Goal: Transaction & Acquisition: Purchase product/service

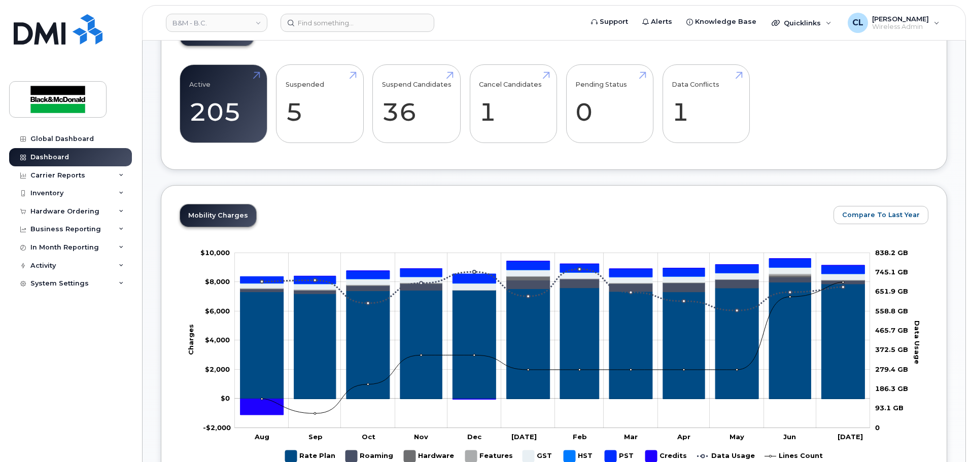
scroll to position [305, 0]
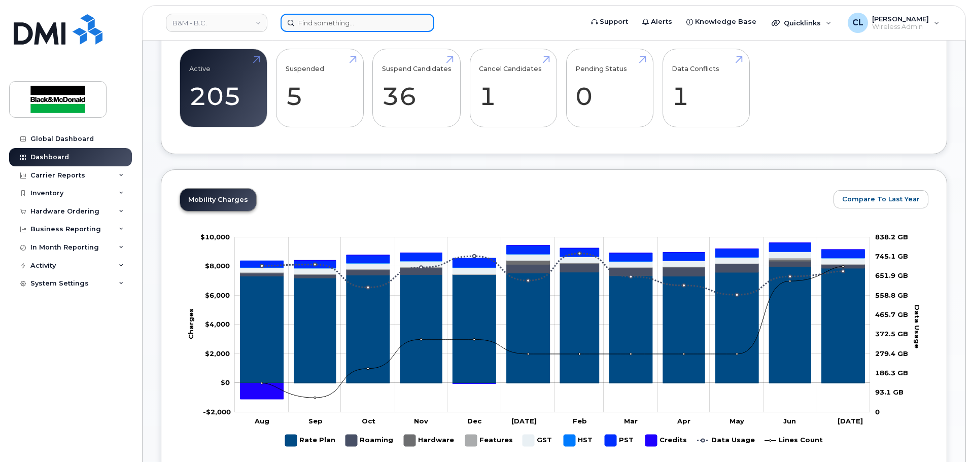
click at [335, 26] on input at bounding box center [358, 23] width 154 height 18
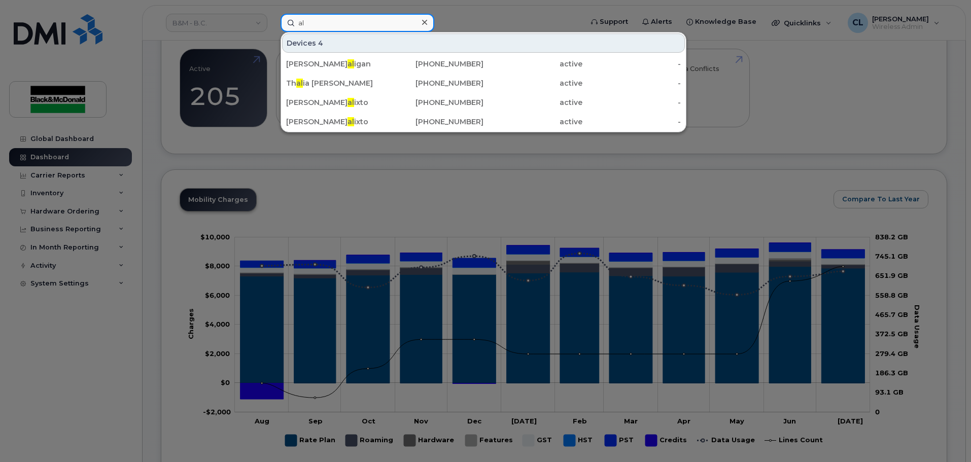
type input "a"
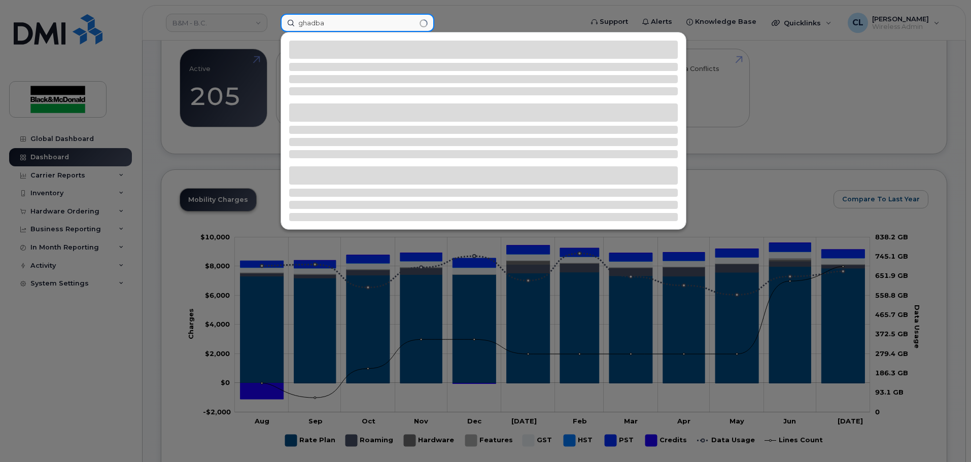
type input "ghadban"
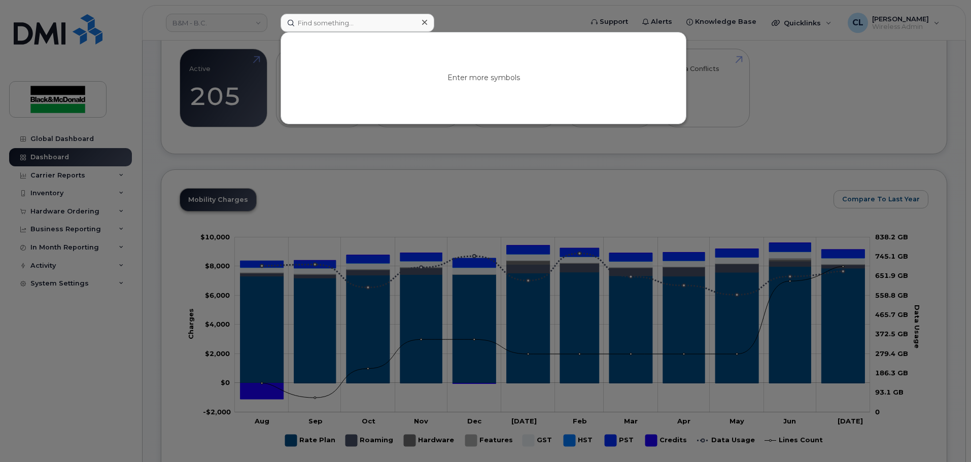
click at [355, 154] on div at bounding box center [485, 231] width 971 height 462
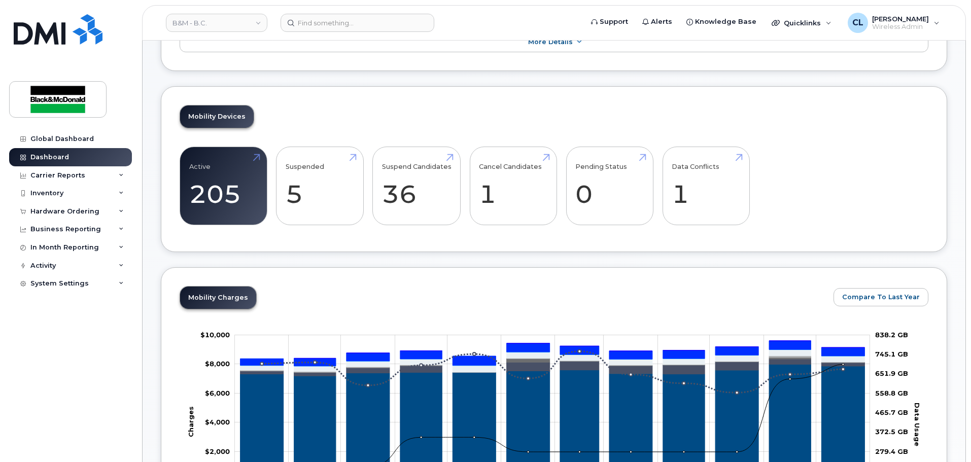
scroll to position [203, 0]
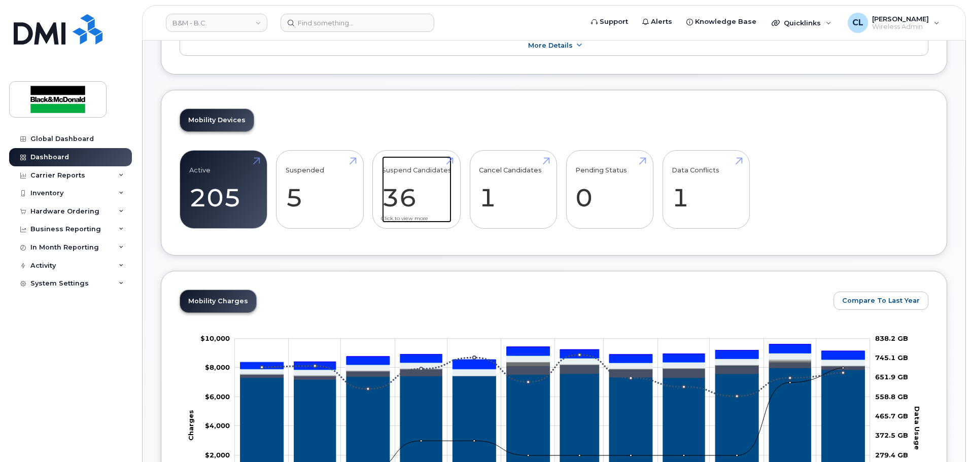
click at [417, 199] on link "Suspend Candidates 36" at bounding box center [417, 189] width 70 height 67
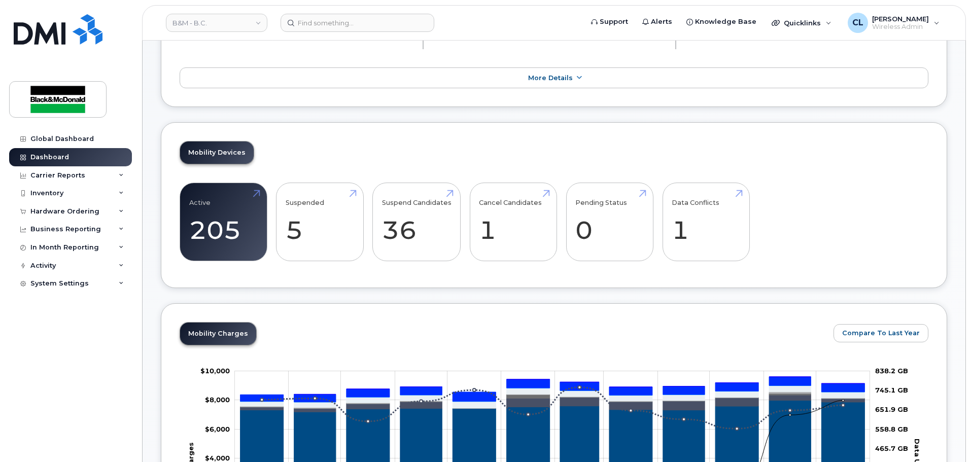
scroll to position [152, 0]
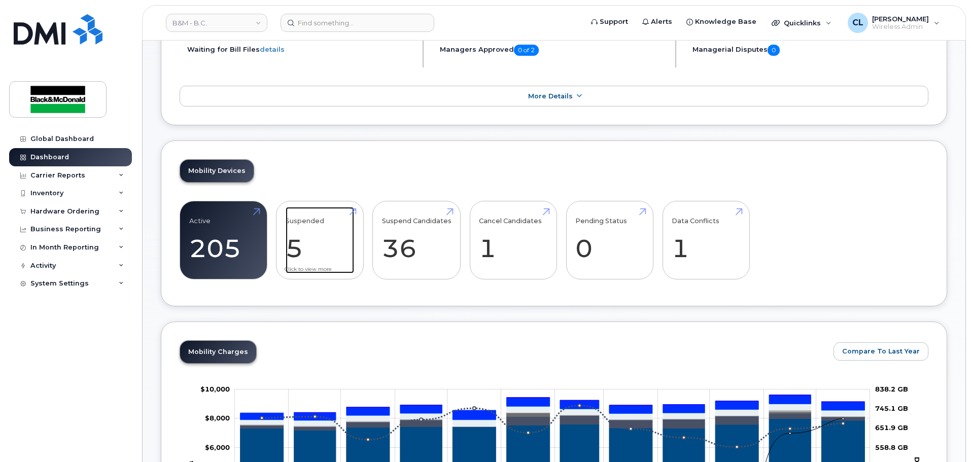
click at [297, 256] on link "Suspended 5 -38%" at bounding box center [320, 240] width 69 height 67
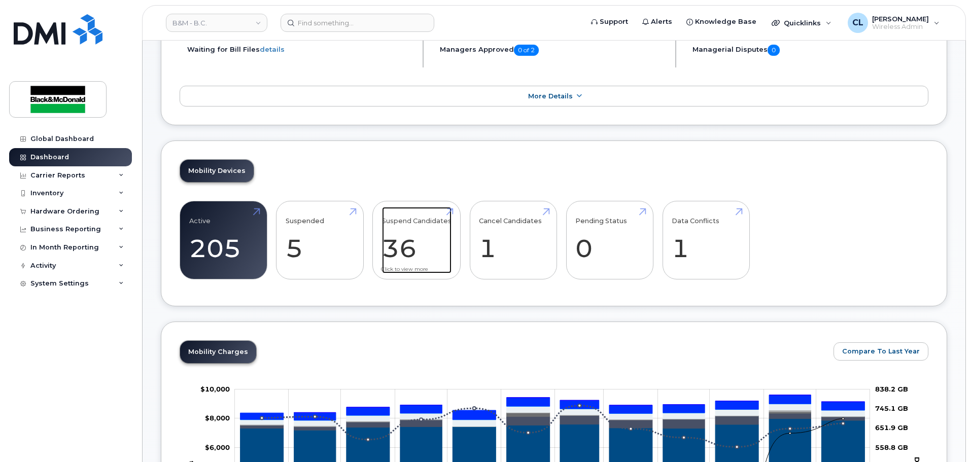
click at [407, 247] on link "Suspend Candidates 36" at bounding box center [417, 240] width 70 height 67
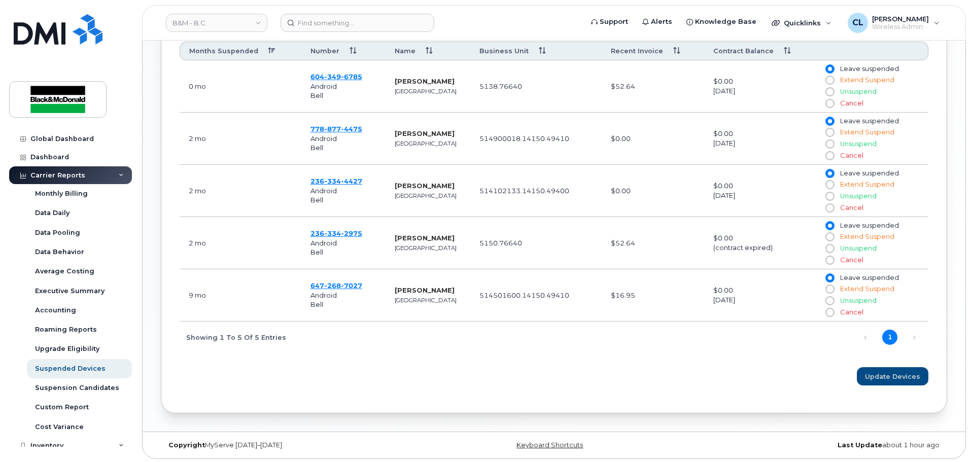
scroll to position [455, 0]
click at [351, 285] on span "7027" at bounding box center [351, 284] width 21 height 8
click at [855, 286] on span "Extend Suspend" at bounding box center [867, 287] width 54 height 8
click at [834, 286] on input "Extend Suspend" at bounding box center [830, 287] width 8 height 8
radio input "true"
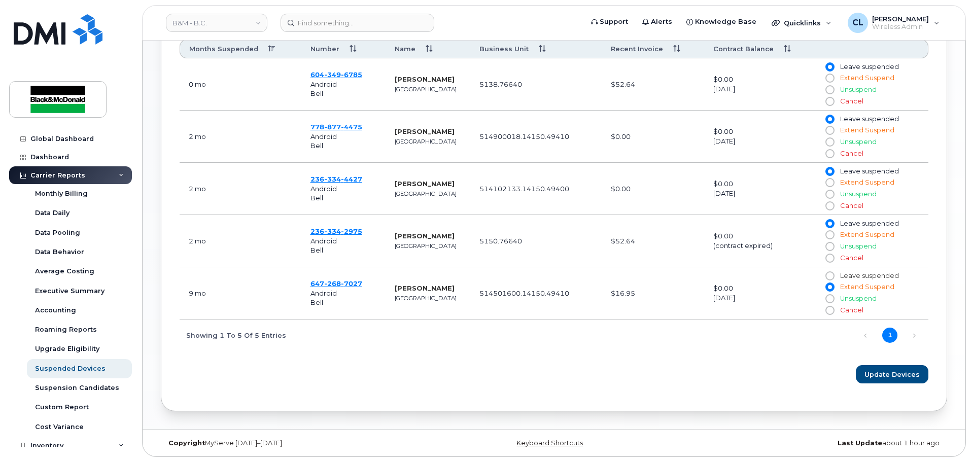
click at [859, 276] on span "Leave suspended" at bounding box center [869, 276] width 59 height 8
click at [834, 276] on input "Leave suspended" at bounding box center [830, 276] width 8 height 8
radio input "true"
click at [341, 282] on span "268" at bounding box center [351, 284] width 21 height 8
click at [341, 229] on span "334" at bounding box center [351, 231] width 21 height 8
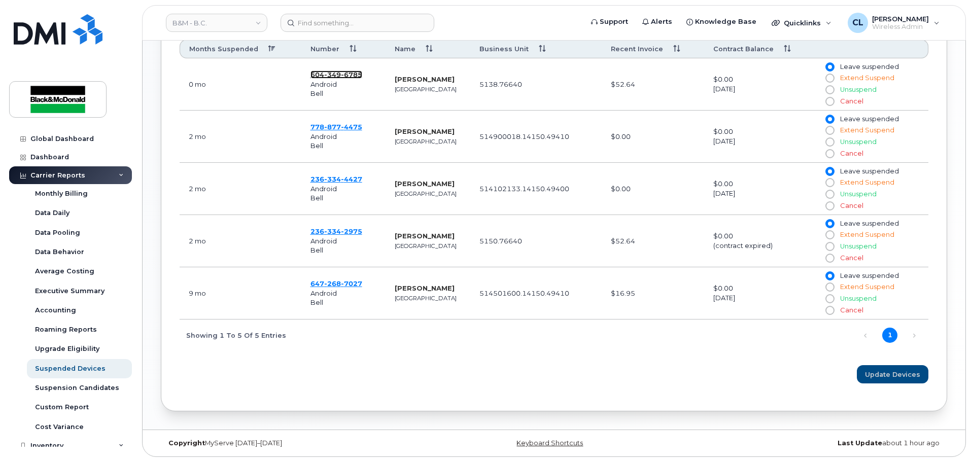
click at [342, 75] on span "6785" at bounding box center [351, 75] width 21 height 8
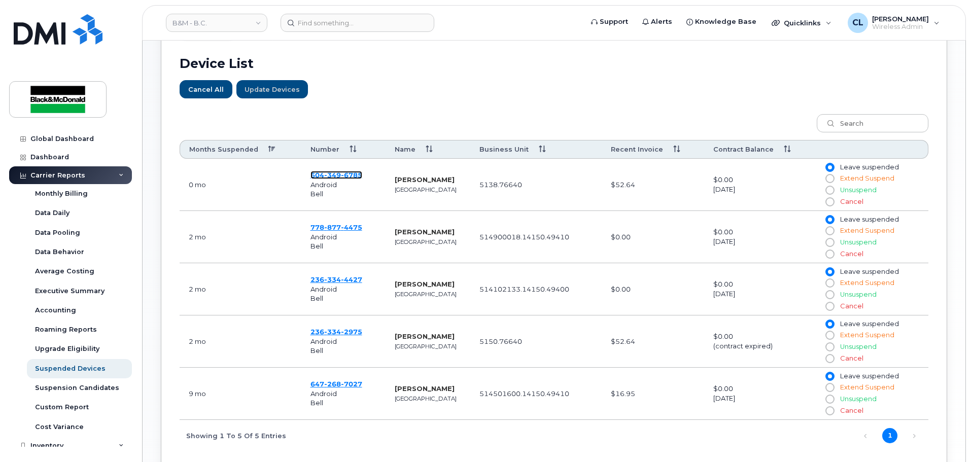
scroll to position [354, 0]
click at [341, 176] on span "349" at bounding box center [351, 176] width 21 height 8
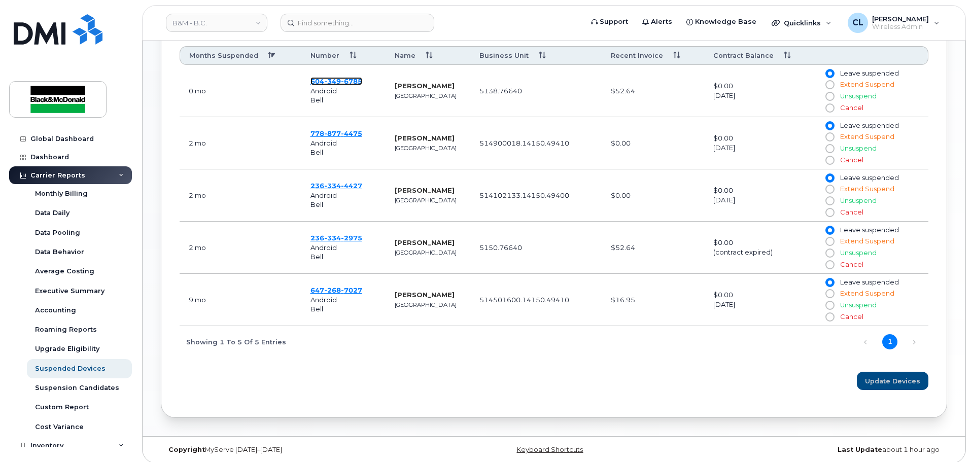
scroll to position [455, 0]
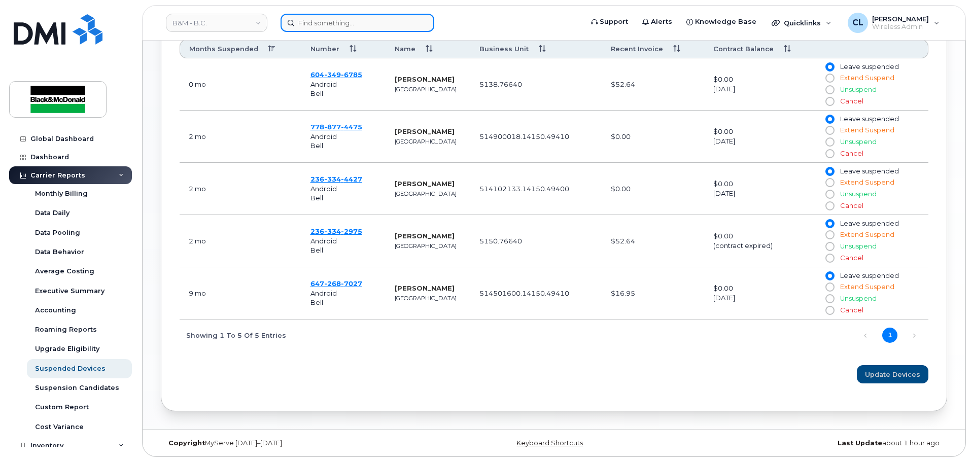
click at [396, 26] on input at bounding box center [358, 23] width 154 height 18
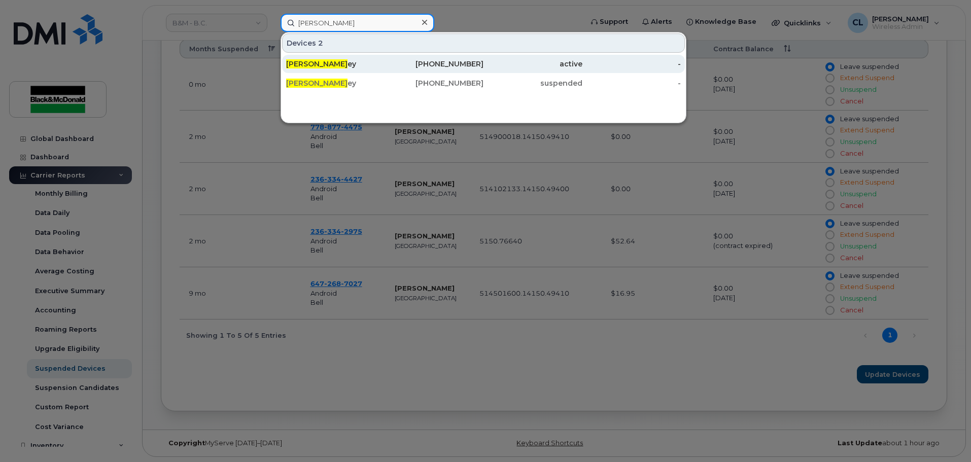
type input "Colin emsl"
click at [484, 70] on div "250-826-6670" at bounding box center [533, 64] width 99 height 18
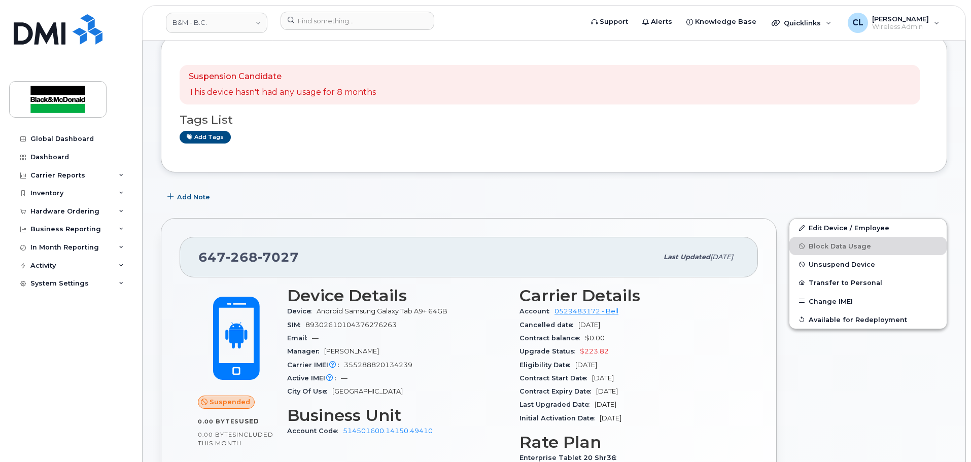
scroll to position [53, 0]
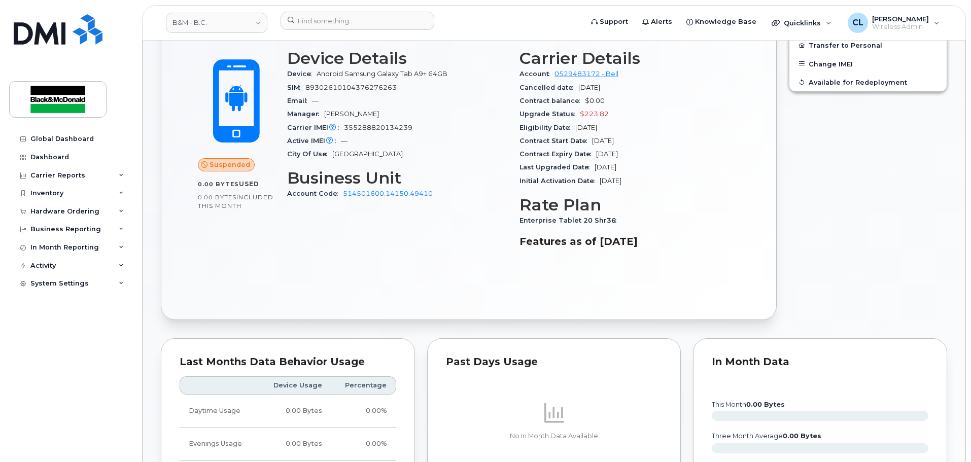
scroll to position [203, 0]
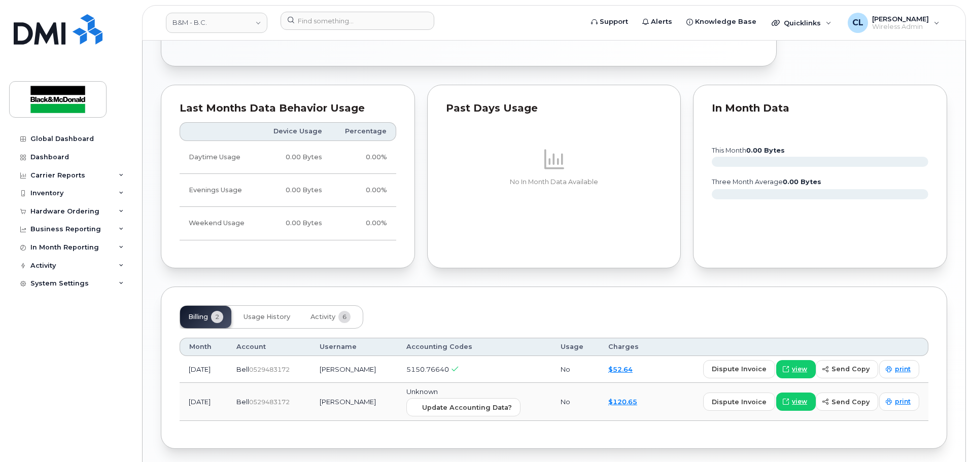
scroll to position [593, 0]
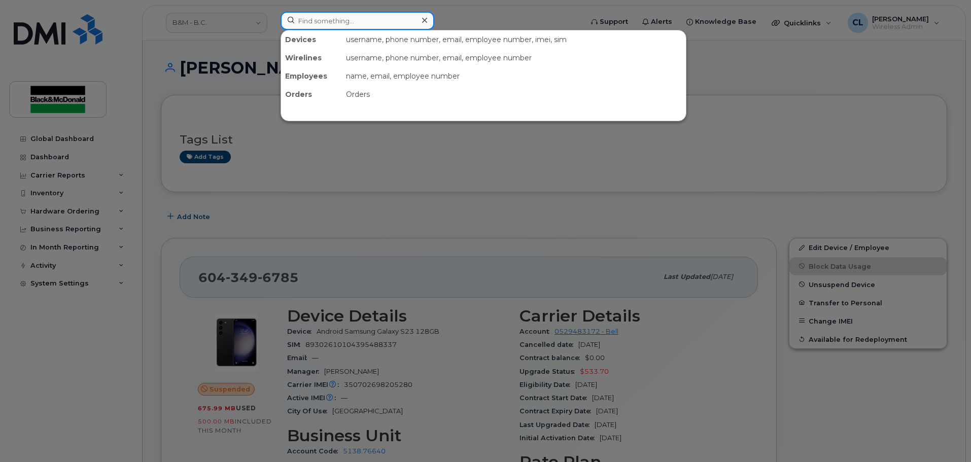
click at [375, 24] on input at bounding box center [358, 21] width 154 height 18
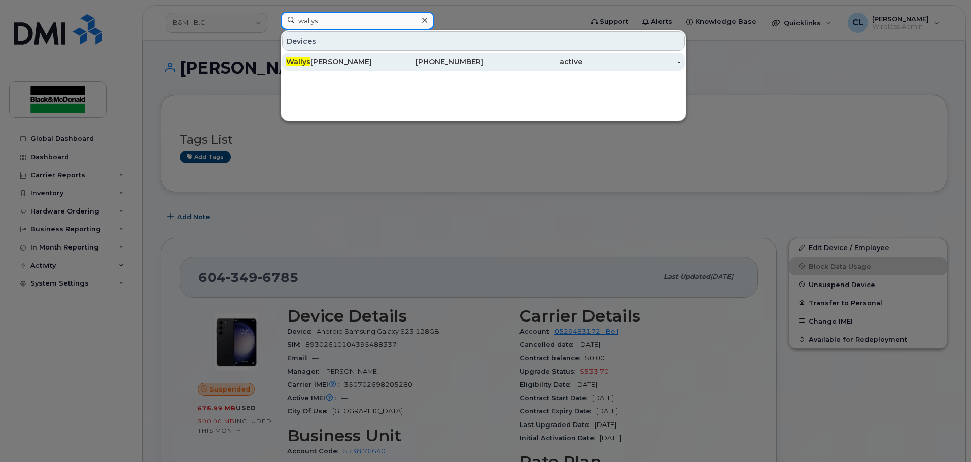
type input "wallys"
click at [421, 60] on div "604-679-4520" at bounding box center [434, 62] width 99 height 10
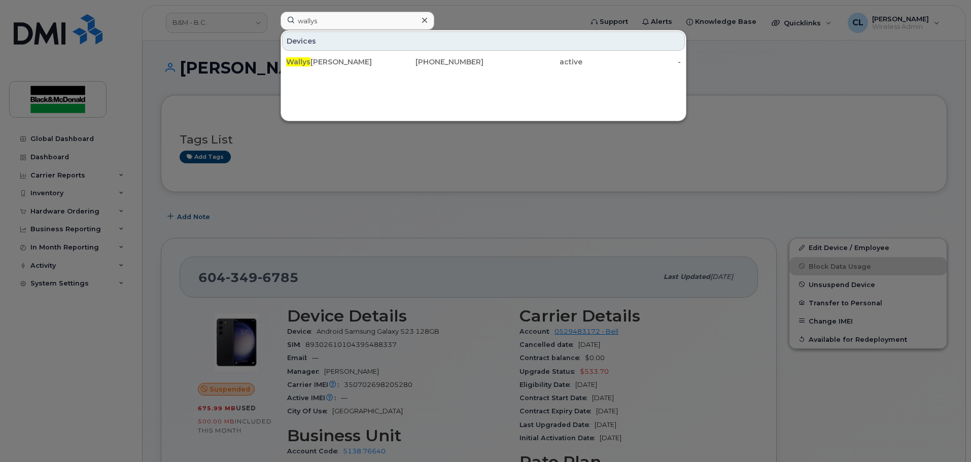
click at [428, 19] on div at bounding box center [424, 20] width 15 height 15
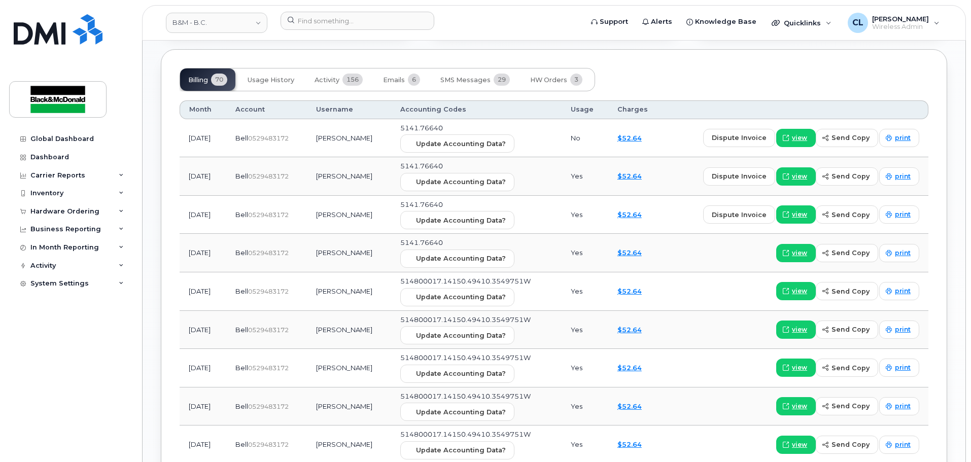
scroll to position [839, 0]
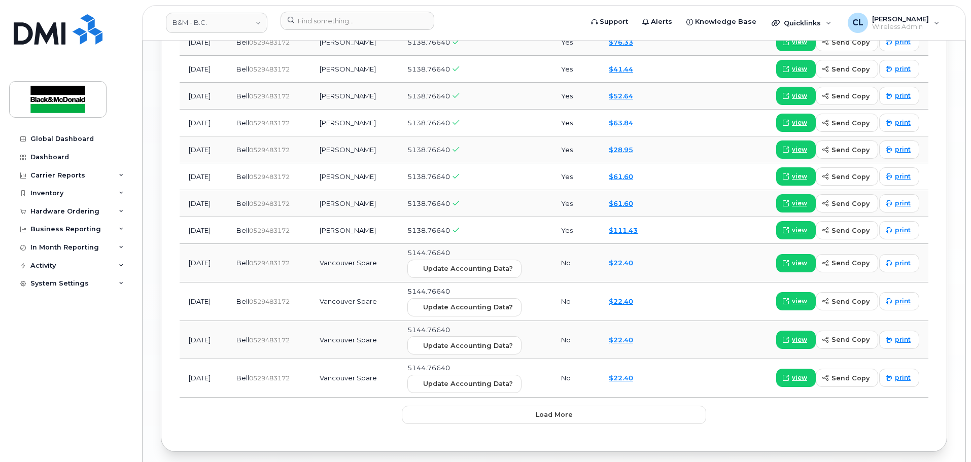
scroll to position [1247, 0]
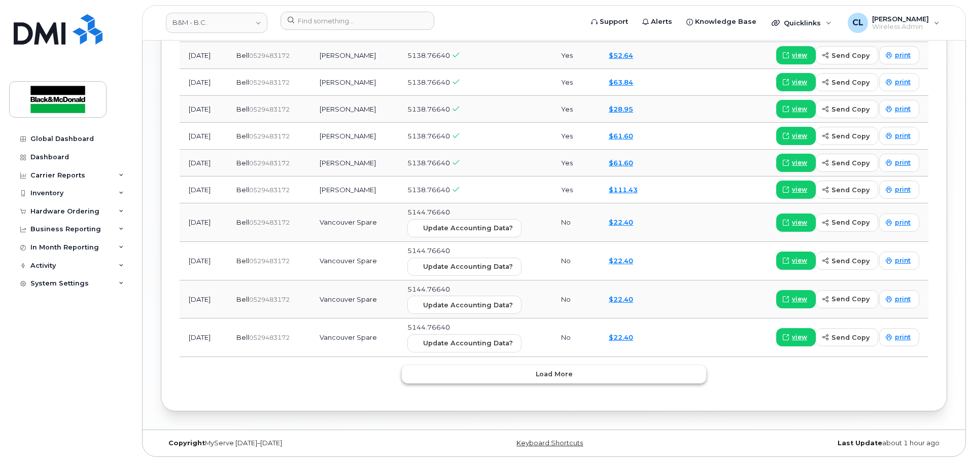
click at [587, 378] on button "Load more" at bounding box center [554, 374] width 305 height 18
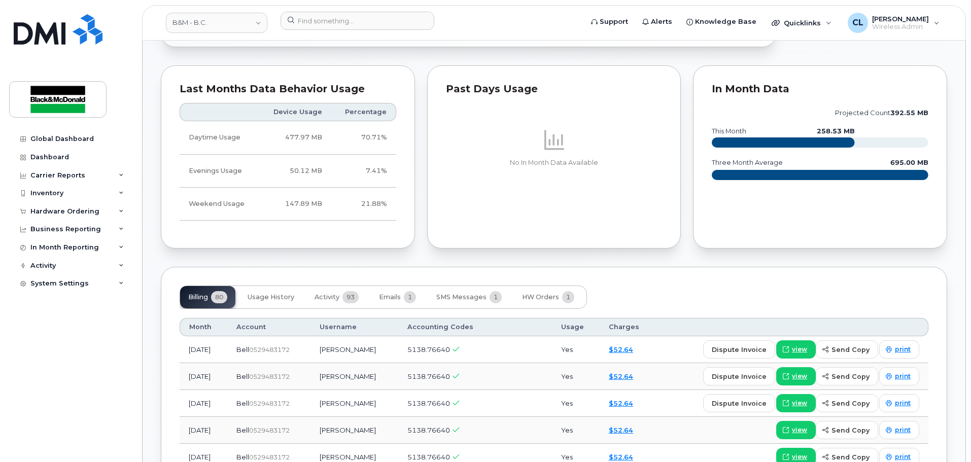
scroll to position [536, 0]
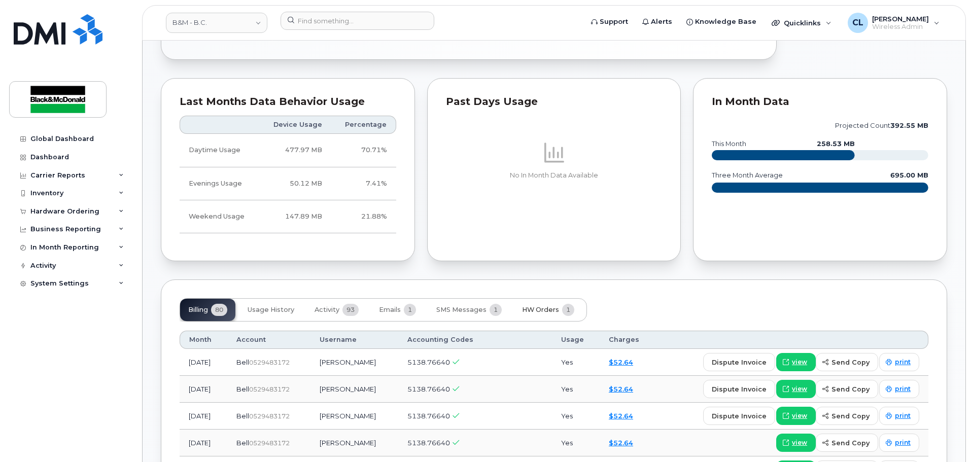
click at [539, 311] on span "HW Orders" at bounding box center [540, 310] width 37 height 8
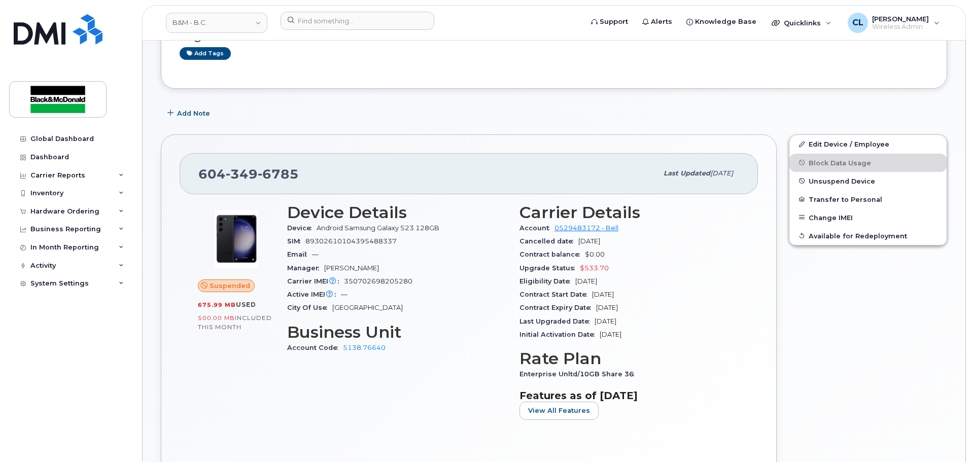
scroll to position [0, 0]
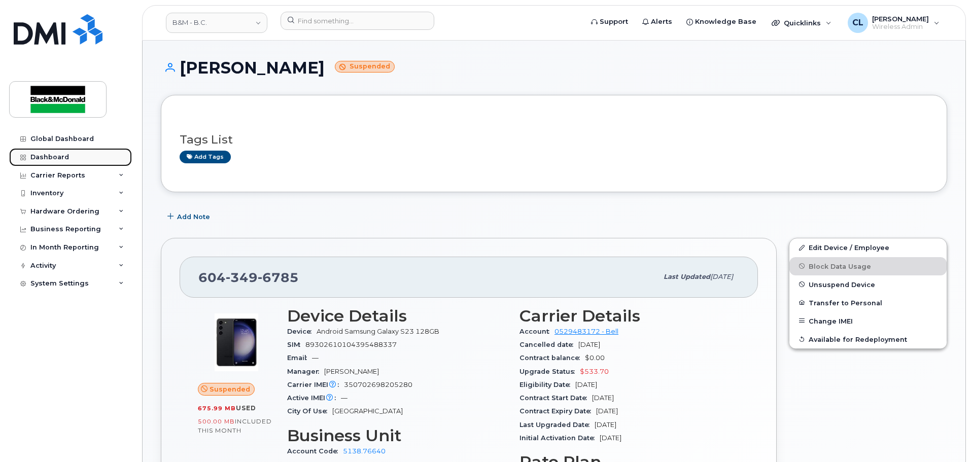
click at [64, 159] on div "Dashboard" at bounding box center [49, 157] width 39 height 8
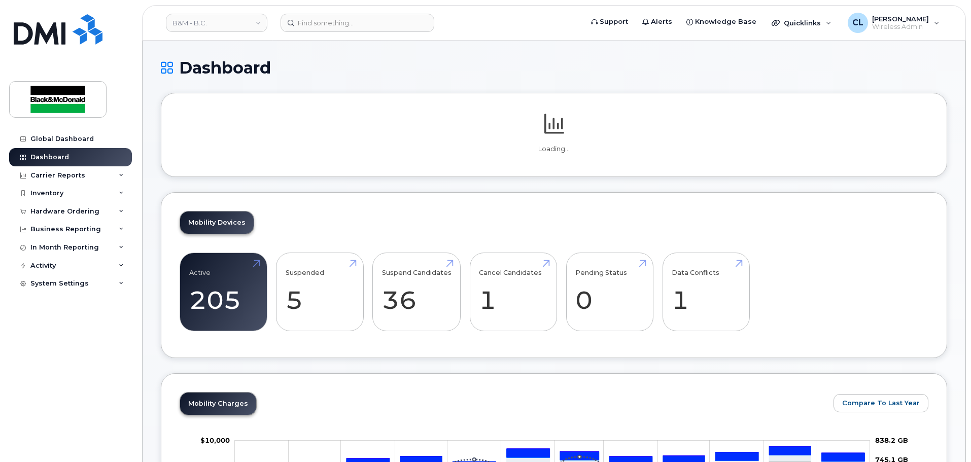
scroll to position [51, 0]
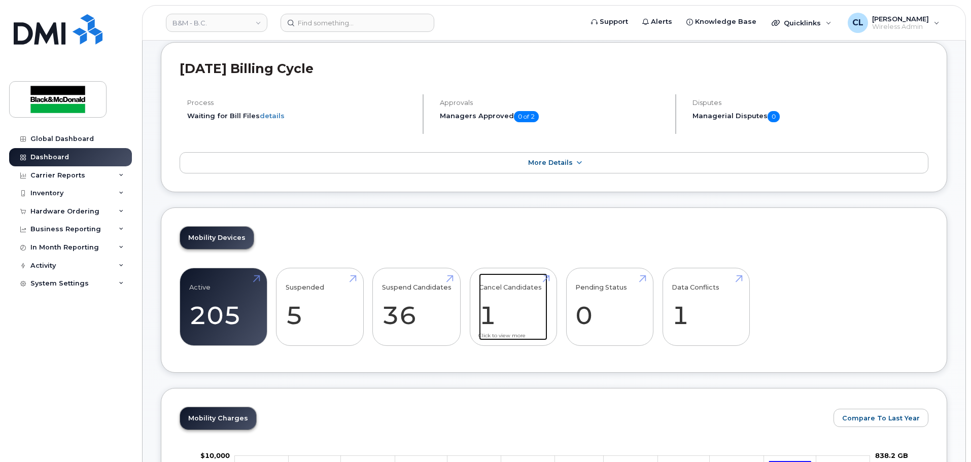
click at [484, 311] on link "Cancel Candidates 1" at bounding box center [513, 307] width 69 height 67
click at [425, 317] on link "Suspend Candidates 36" at bounding box center [417, 307] width 70 height 67
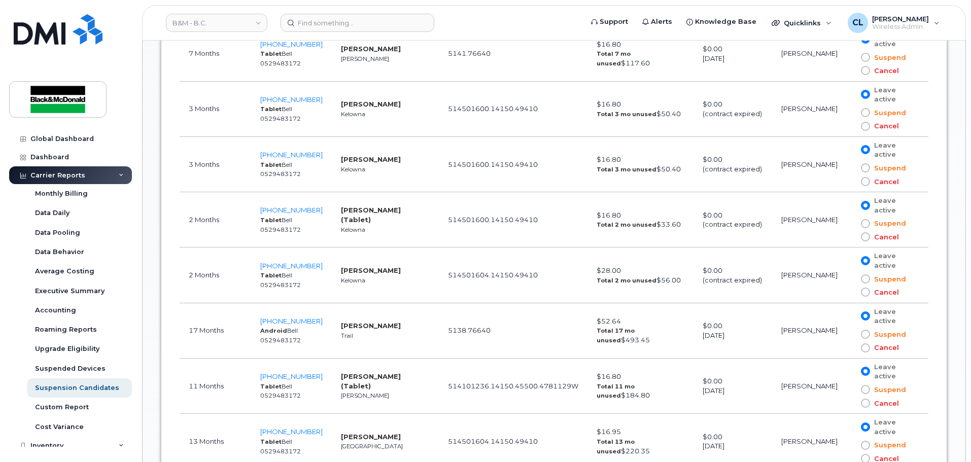
scroll to position [1269, 0]
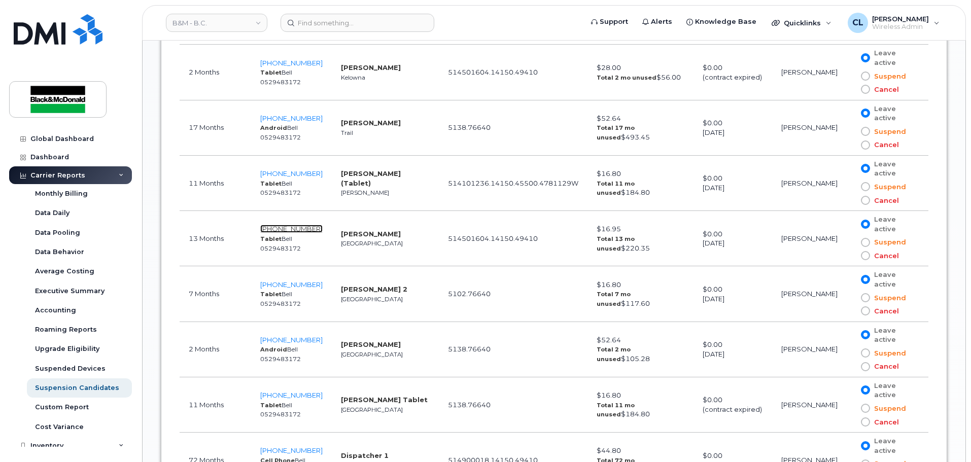
click at [293, 228] on span "[PHONE_NUMBER]" at bounding box center [291, 229] width 62 height 8
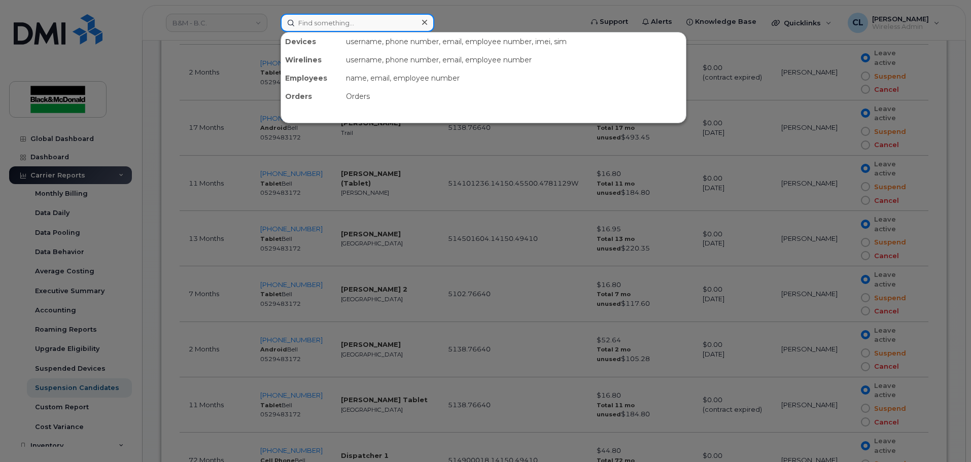
click at [348, 24] on input at bounding box center [358, 23] width 154 height 18
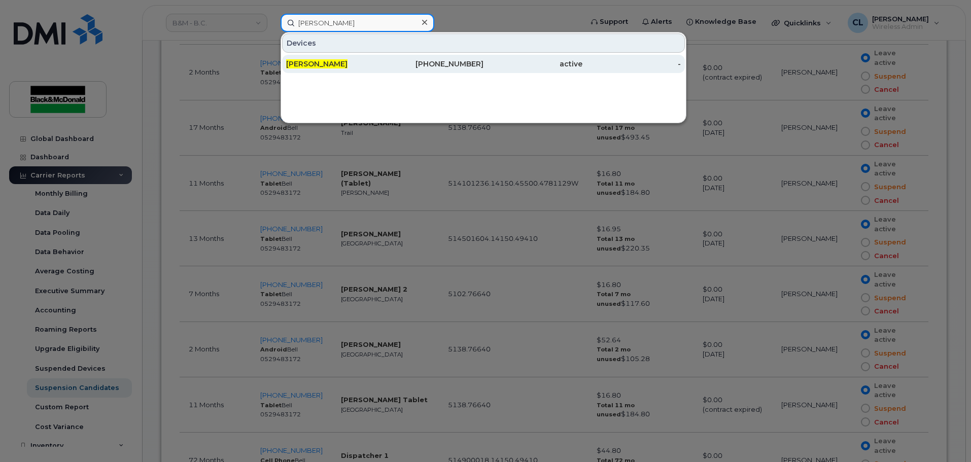
type input "Dave fortin"
click at [347, 64] on div "[PERSON_NAME]" at bounding box center [335, 64] width 99 height 10
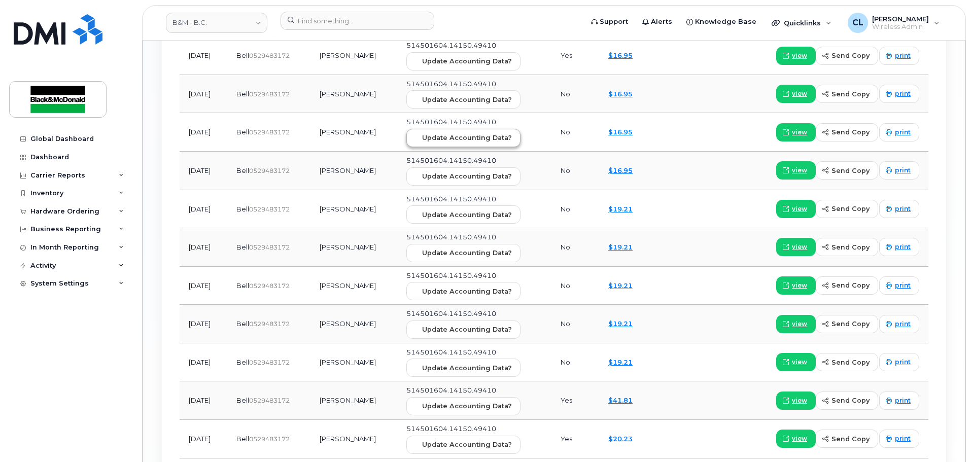
scroll to position [1470, 0]
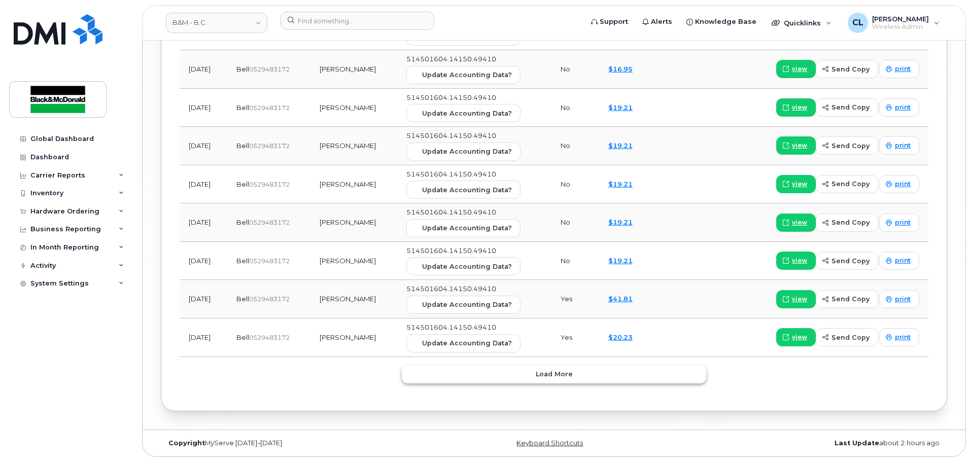
click at [566, 379] on span "Load more" at bounding box center [554, 374] width 37 height 10
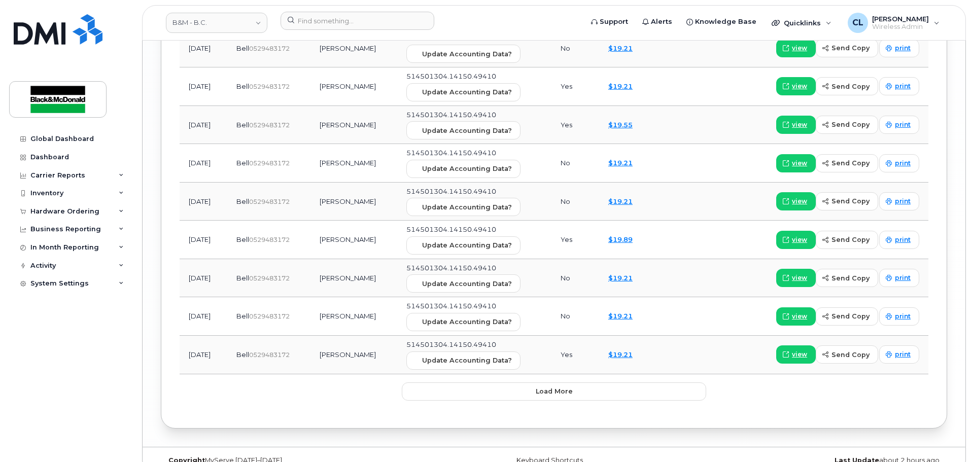
scroll to position [2428, 0]
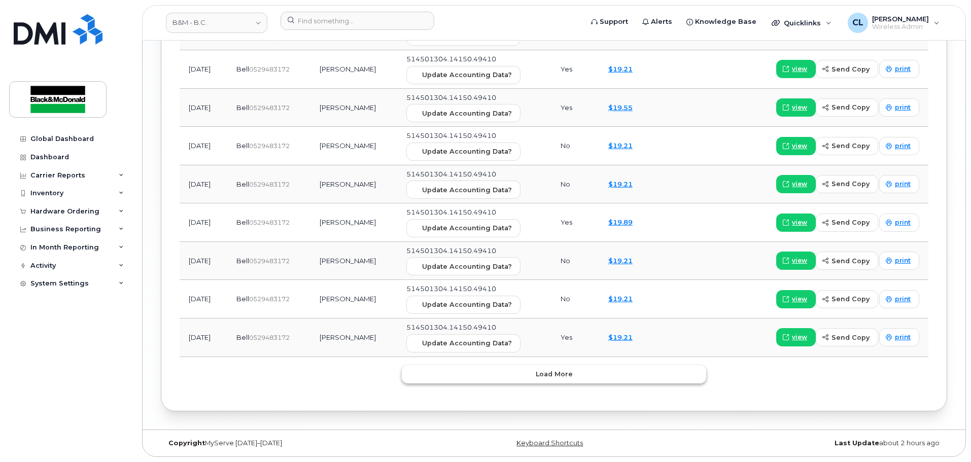
click at [543, 374] on span "Load more" at bounding box center [554, 374] width 37 height 10
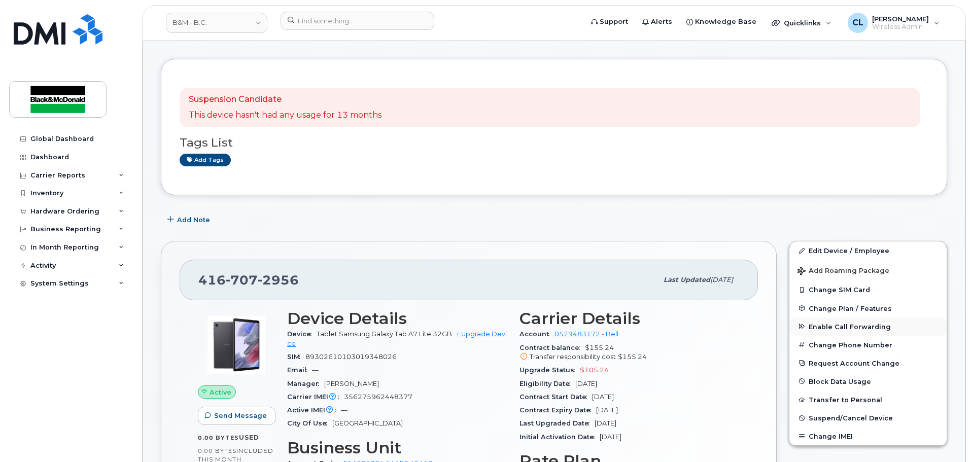
scroll to position [152, 0]
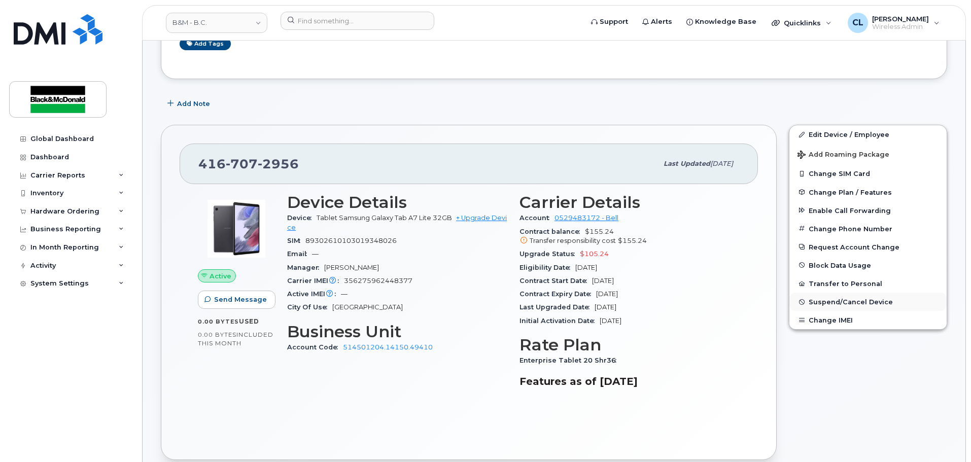
click at [850, 306] on span "Suspend/Cancel Device" at bounding box center [851, 302] width 84 height 8
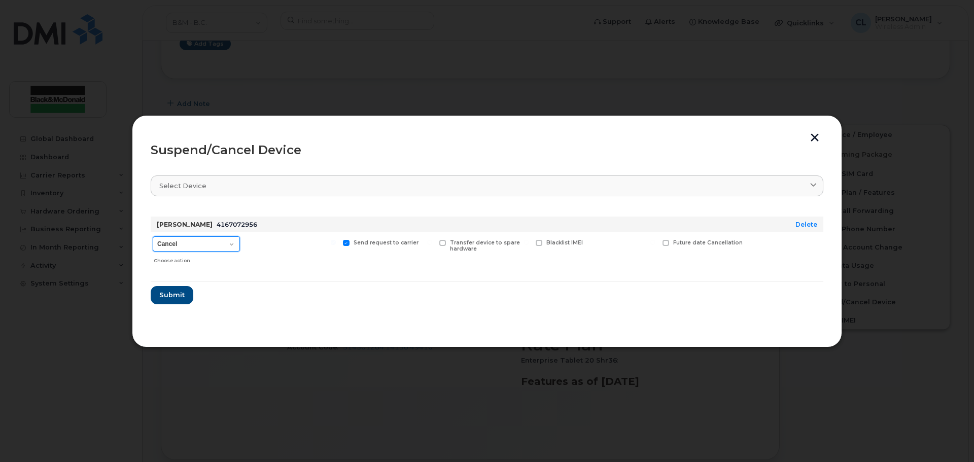
click at [216, 242] on select "Cancel Suspend - Extend Suspension Suspend - Reduced Rate Suspend - Full Rate S…" at bounding box center [196, 244] width 87 height 15
select select "[object Object]"
click at [153, 237] on select "Cancel Suspend - Extend Suspension Suspend - Reduced Rate Suspend - Full Rate S…" at bounding box center [196, 244] width 87 height 15
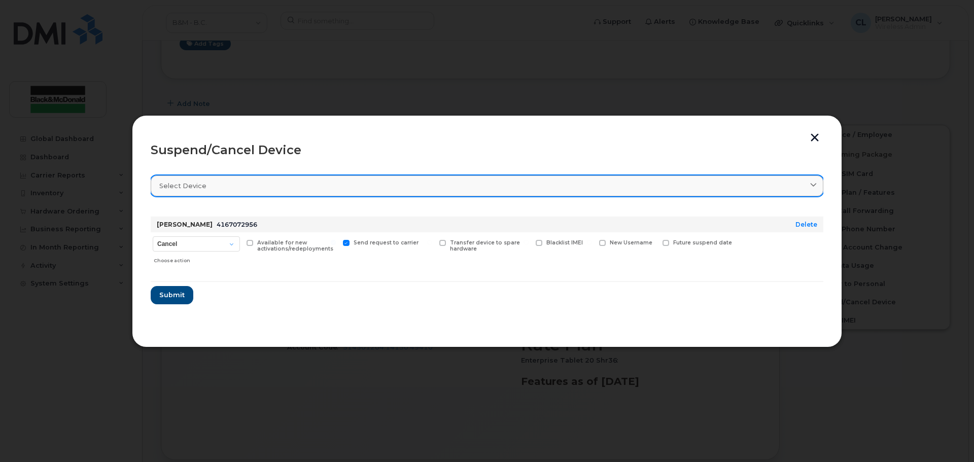
click at [267, 184] on div "Select device" at bounding box center [487, 186] width 656 height 10
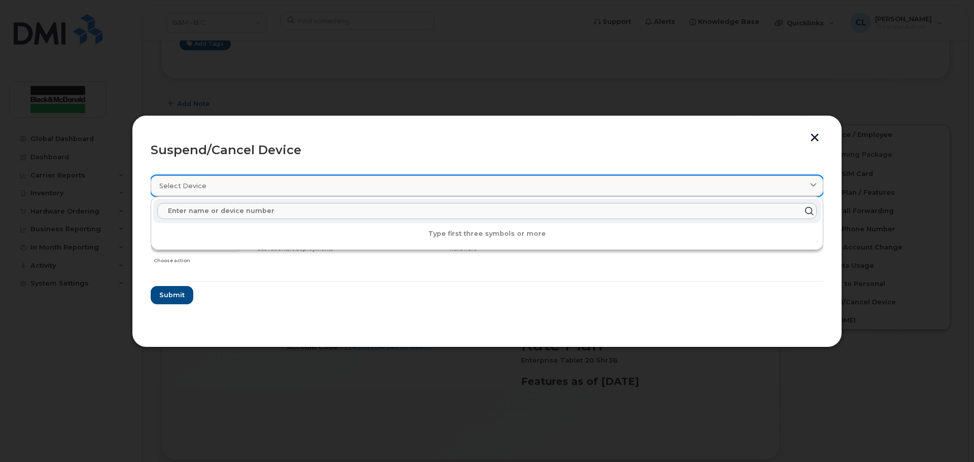
click at [267, 184] on div "Select device" at bounding box center [487, 186] width 656 height 10
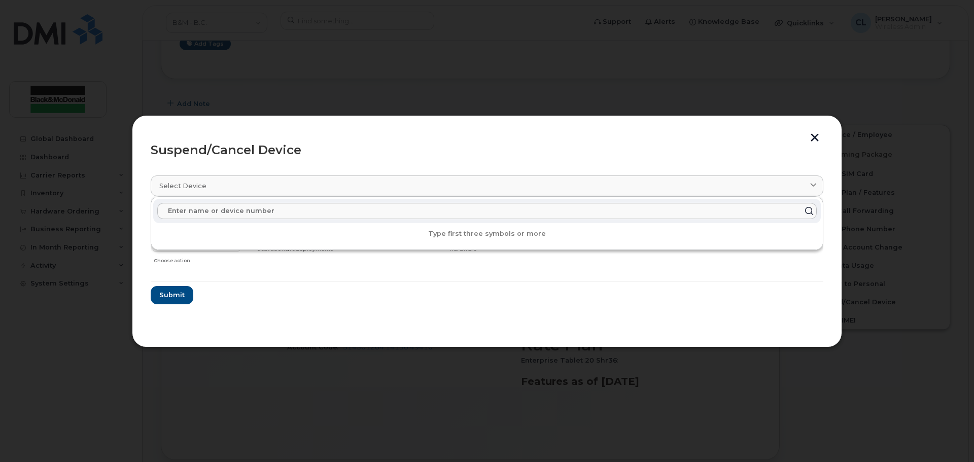
click at [229, 281] on hr at bounding box center [487, 281] width 673 height 1
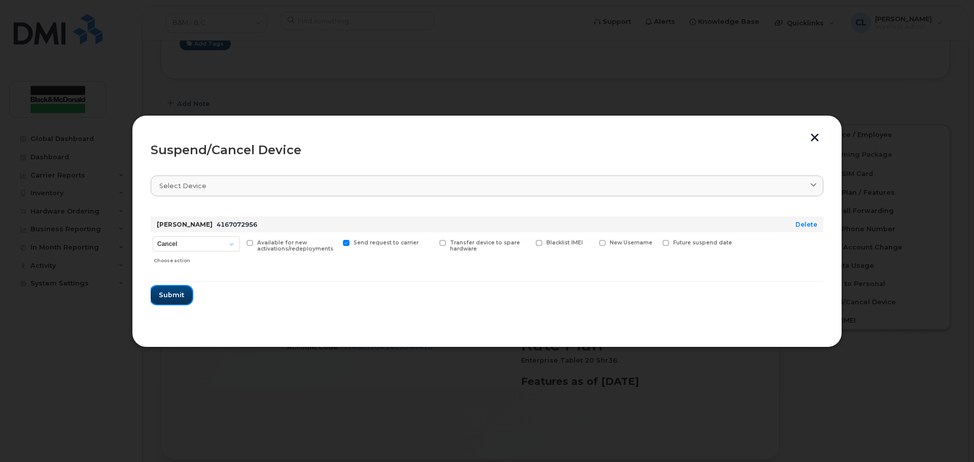
click at [177, 298] on span "Submit" at bounding box center [171, 295] width 25 height 10
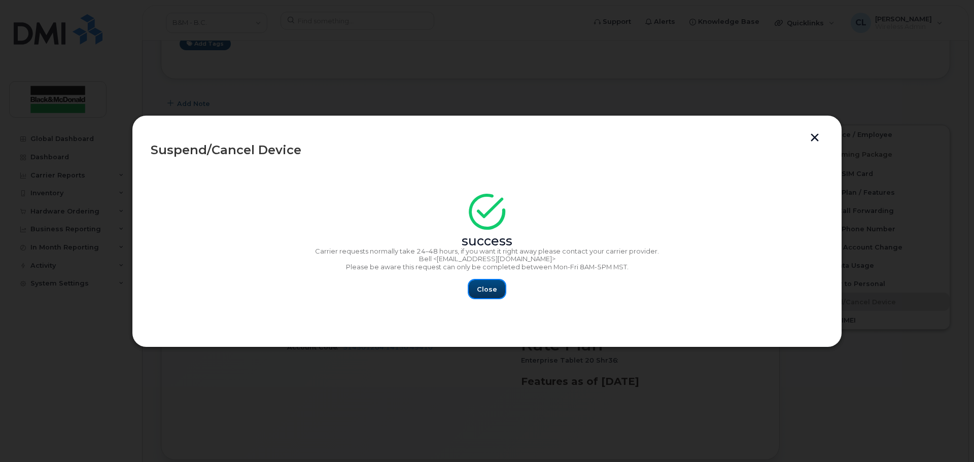
click at [491, 293] on span "Close" at bounding box center [487, 290] width 20 height 10
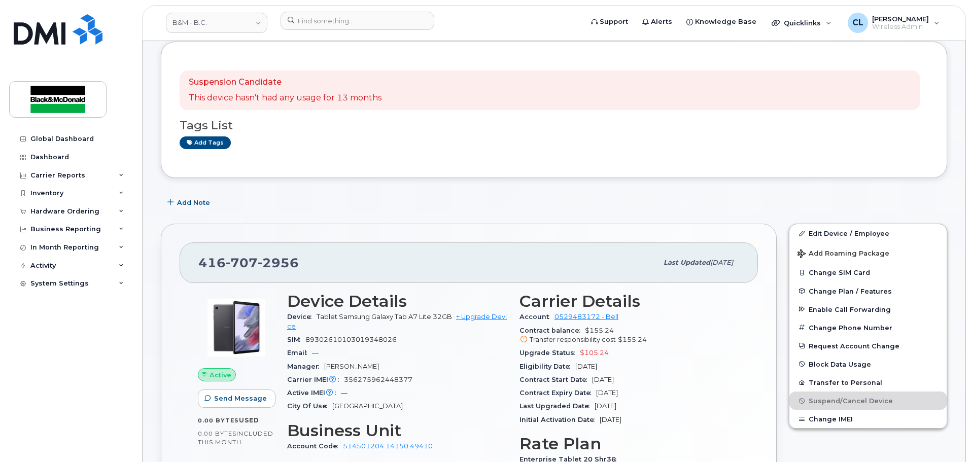
scroll to position [0, 0]
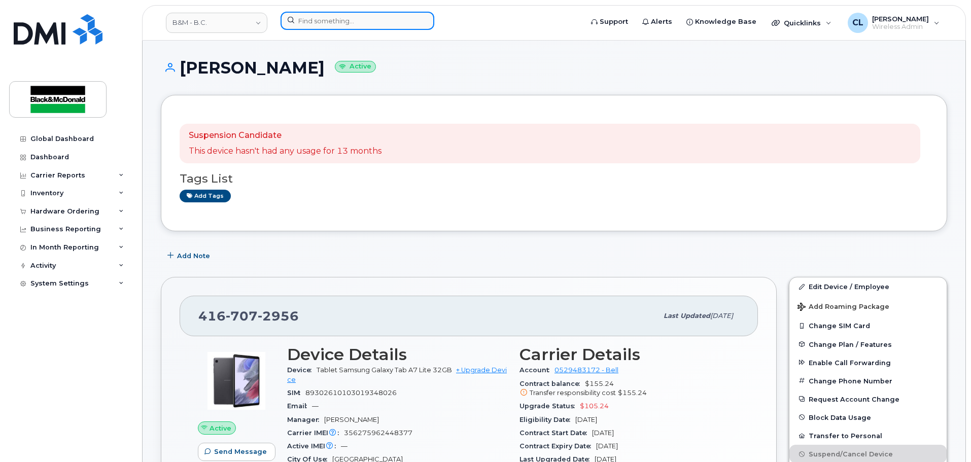
click at [314, 23] on input at bounding box center [358, 21] width 154 height 18
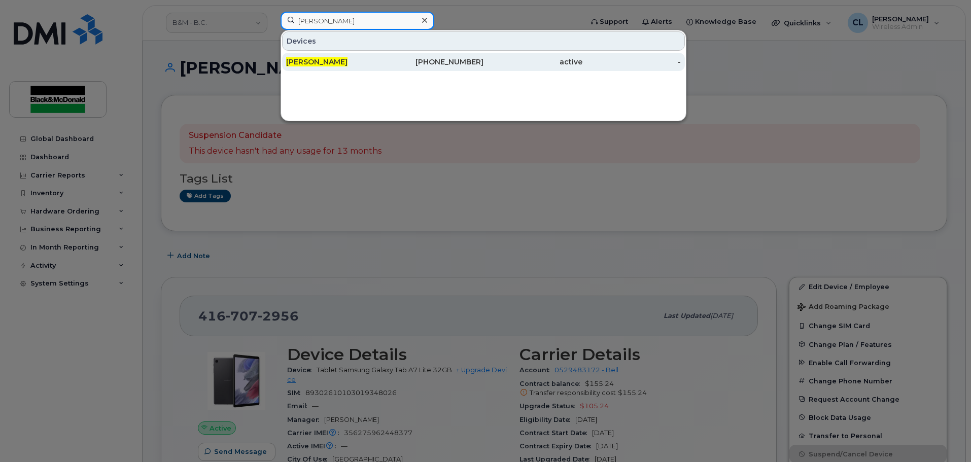
type input "Tony palmer"
click at [329, 60] on span "Tony Palmer" at bounding box center [316, 61] width 61 height 9
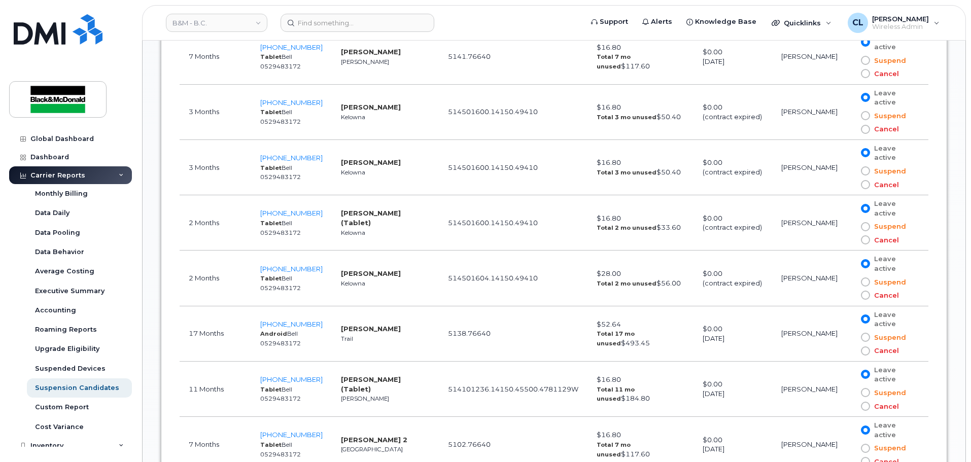
scroll to position [1117, 0]
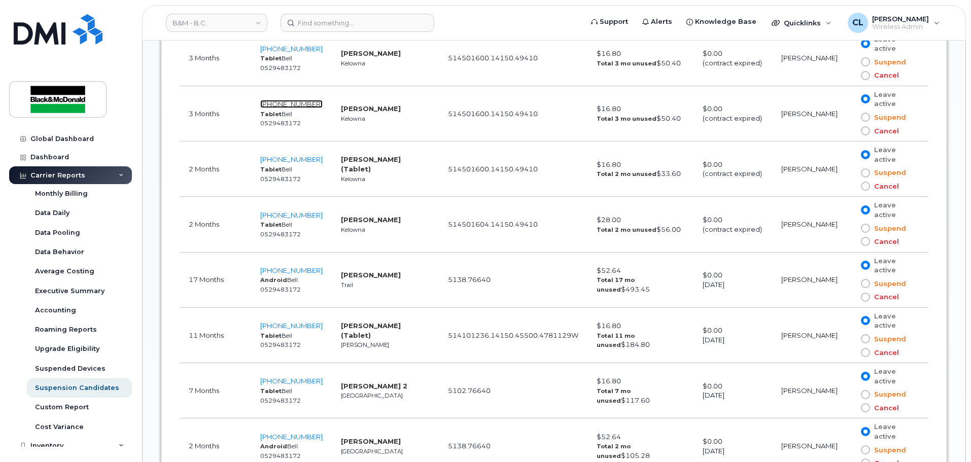
click at [305, 102] on span "250-801-0337" at bounding box center [291, 104] width 62 height 8
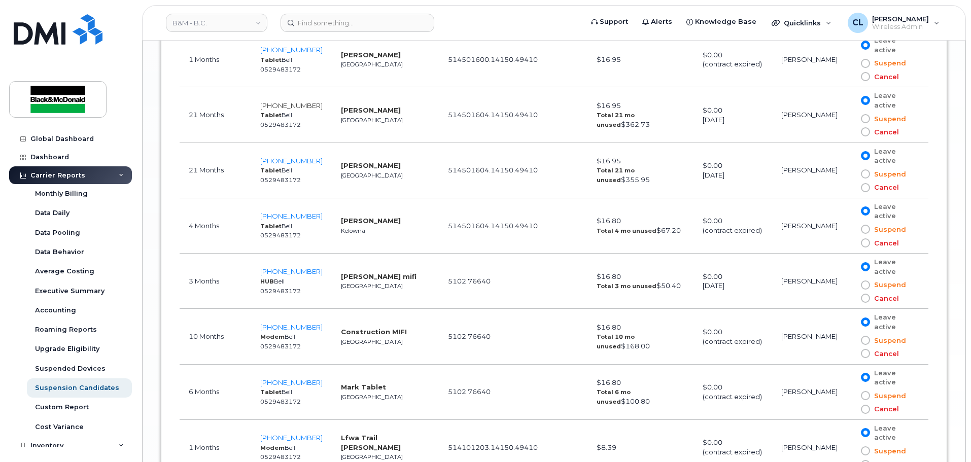
scroll to position [2132, 0]
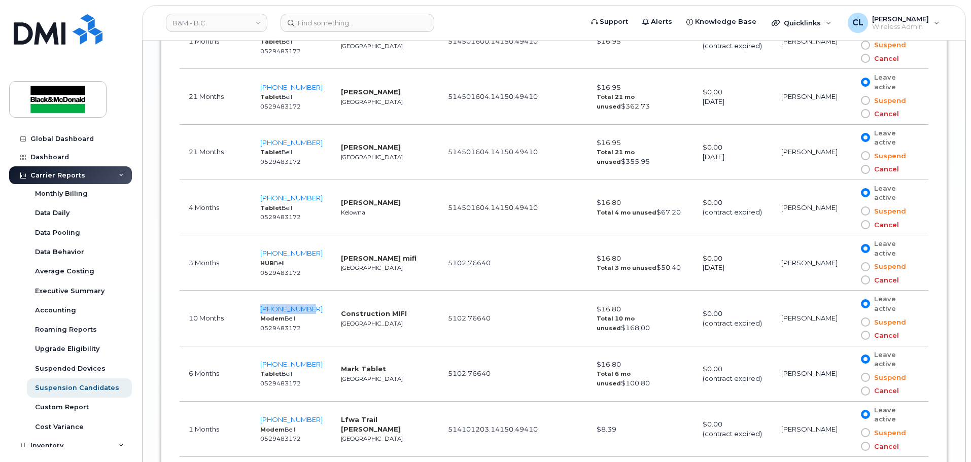
drag, startPoint x: 322, startPoint y: 308, endPoint x: 261, endPoint y: 311, distance: 61.0
click at [261, 311] on td "778-875-3523 Modem Bell 0529483172" at bounding box center [291, 318] width 81 height 55
copy span "778-875-3523"
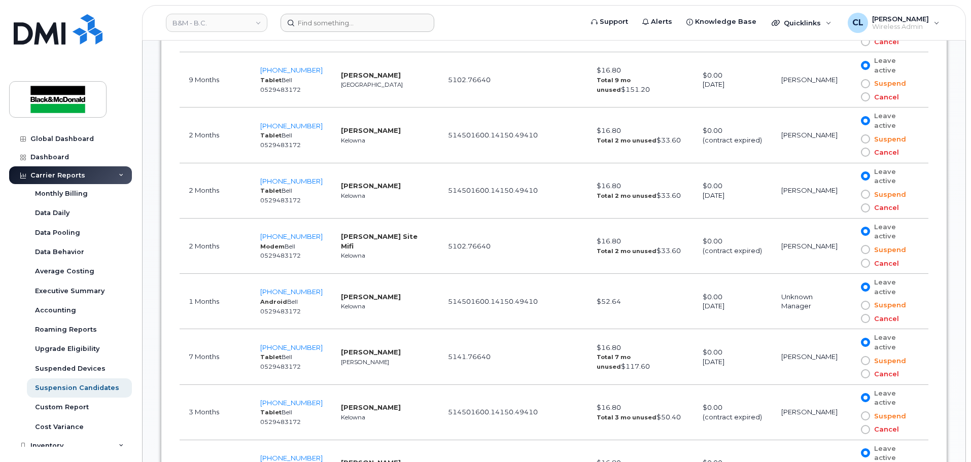
scroll to position [761, 0]
click at [355, 27] on input at bounding box center [358, 23] width 154 height 18
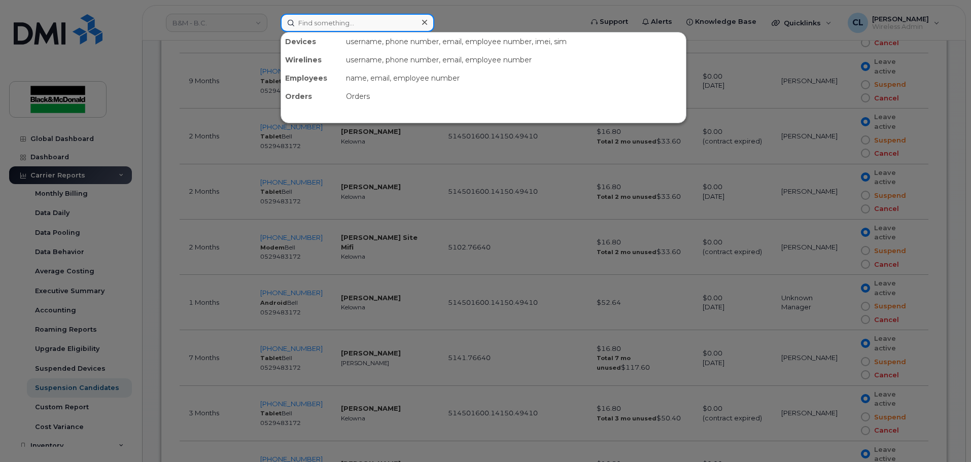
paste input "778-875-3523"
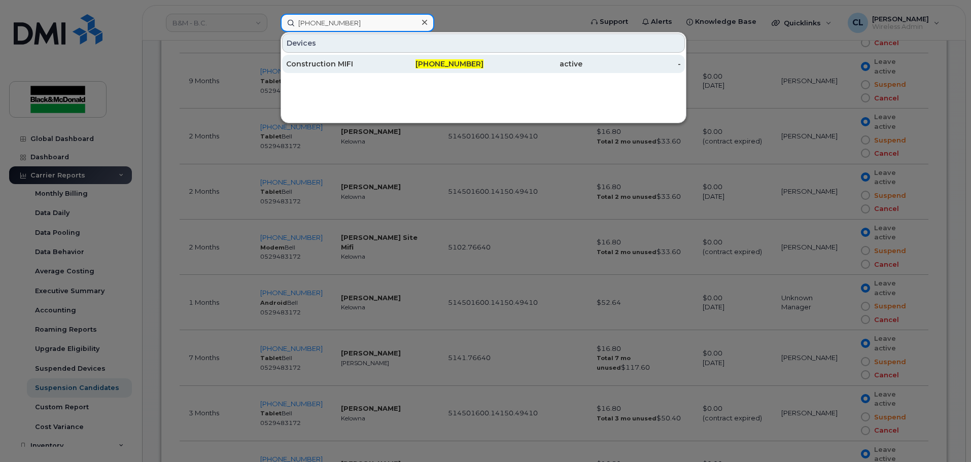
type input "778-875-3523"
click at [352, 66] on div "Construction MIFI" at bounding box center [335, 64] width 99 height 10
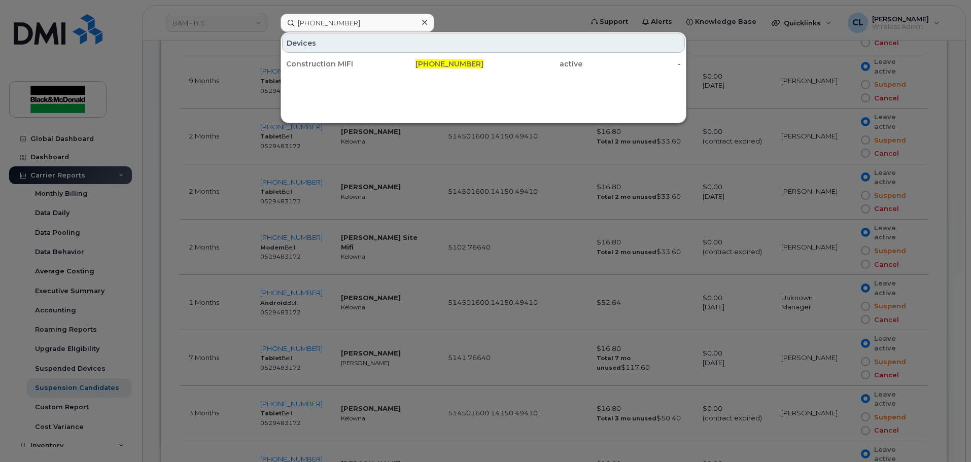
click at [425, 23] on icon at bounding box center [424, 22] width 5 height 5
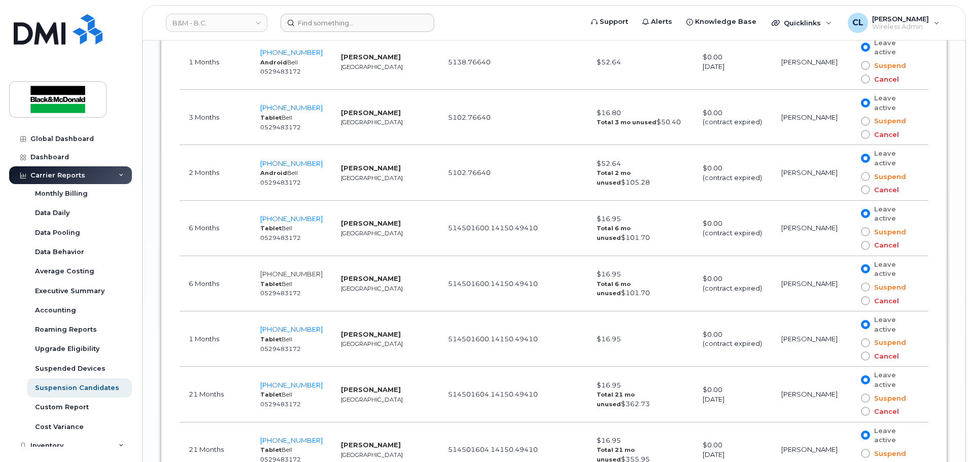
scroll to position [1852, 0]
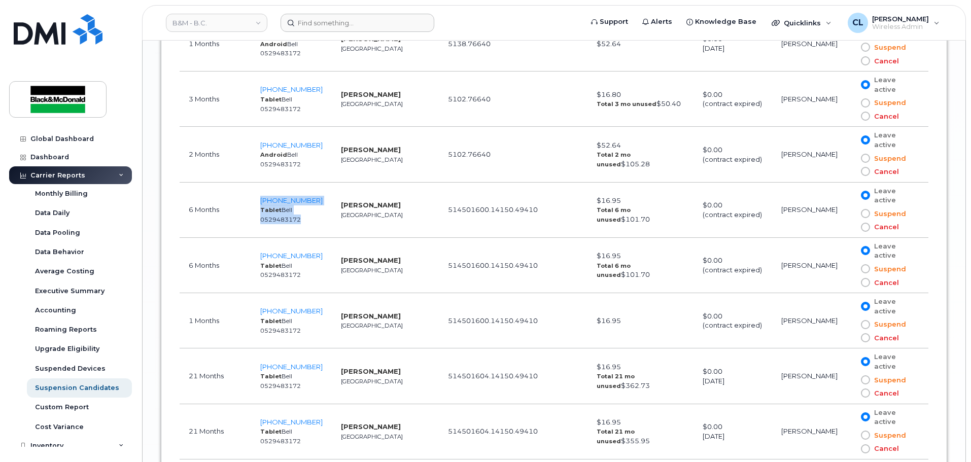
drag, startPoint x: 317, startPoint y: 201, endPoint x: 264, endPoint y: 201, distance: 52.8
click at [264, 238] on tr "6 Months 647-208-3489 Tablet Bell 0529483172 Tony Palmer Toronto 514501600.1415…" at bounding box center [554, 265] width 749 height 55
click at [341, 192] on td "Tony Palmer Toronto" at bounding box center [385, 210] width 107 height 55
drag, startPoint x: 321, startPoint y: 201, endPoint x: 262, endPoint y: 199, distance: 58.4
click at [262, 199] on td "647-208-3489 Tablet Bell 0529483172" at bounding box center [291, 210] width 81 height 55
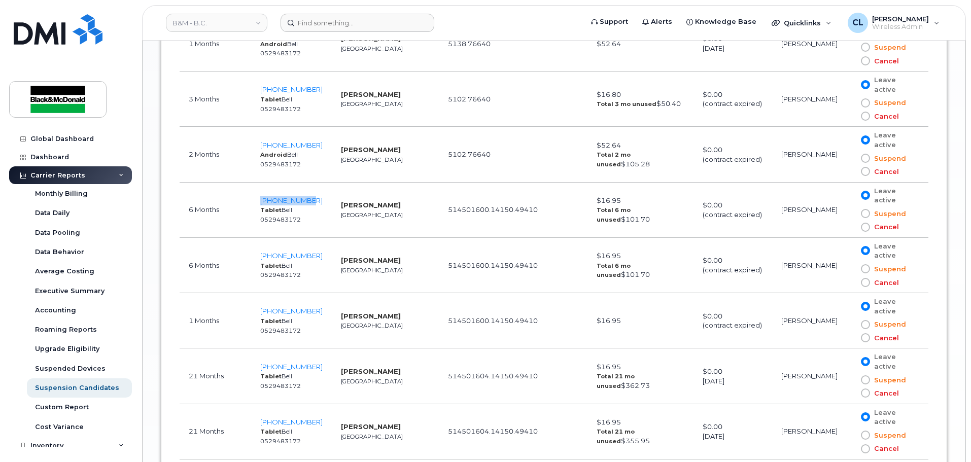
copy span "647-208-3489"
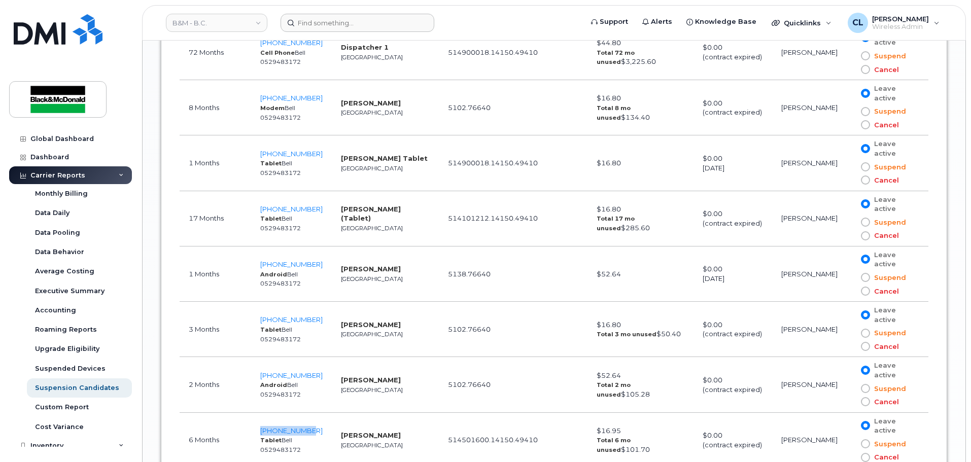
scroll to position [1649, 0]
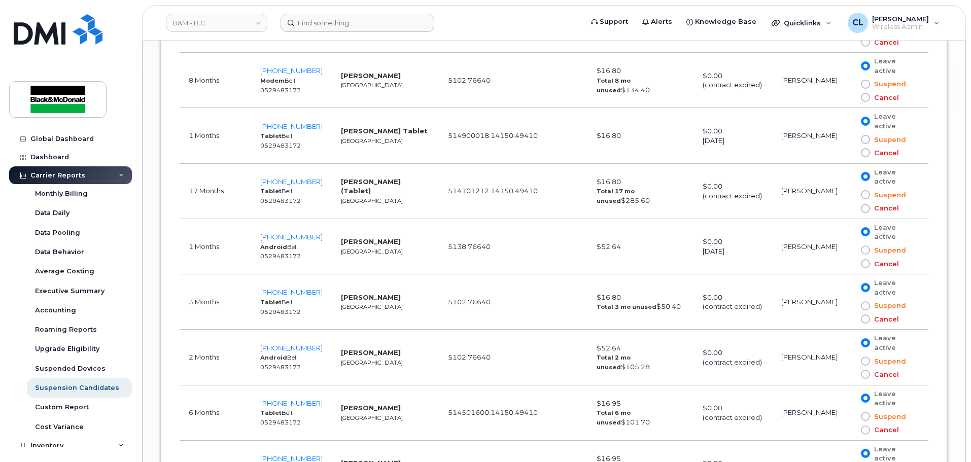
click at [410, 246] on td "Wallys Sandi Vancouver" at bounding box center [385, 246] width 107 height 55
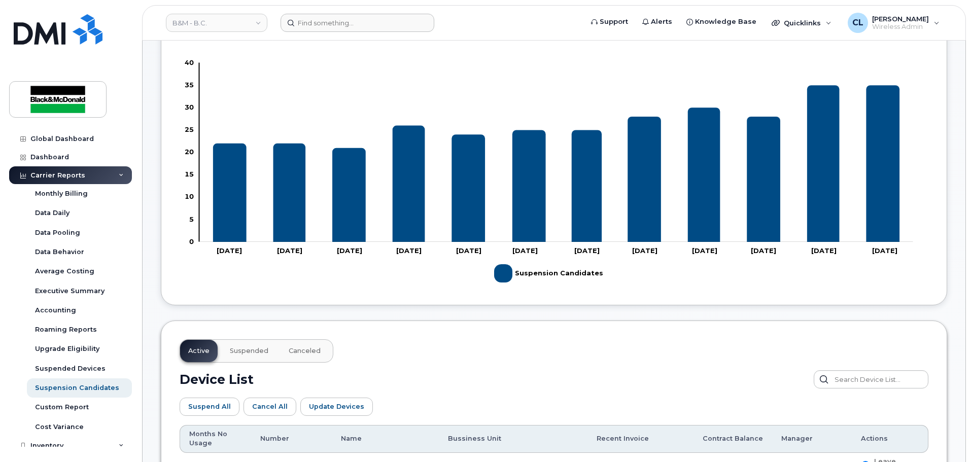
scroll to position [0, 0]
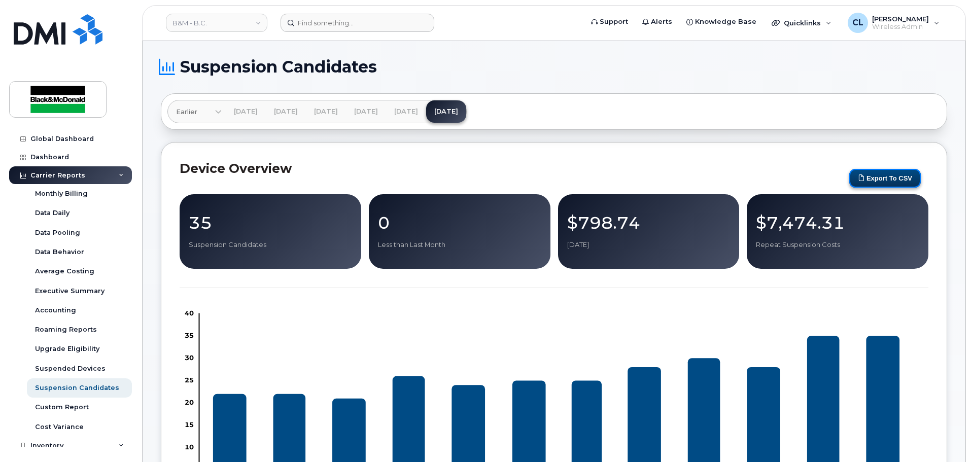
drag, startPoint x: 973, startPoint y: 310, endPoint x: 866, endPoint y: 177, distance: 170.7
click at [866, 177] on button "Export to CSV" at bounding box center [886, 178] width 72 height 19
click at [305, 22] on input at bounding box center [358, 23] width 154 height 18
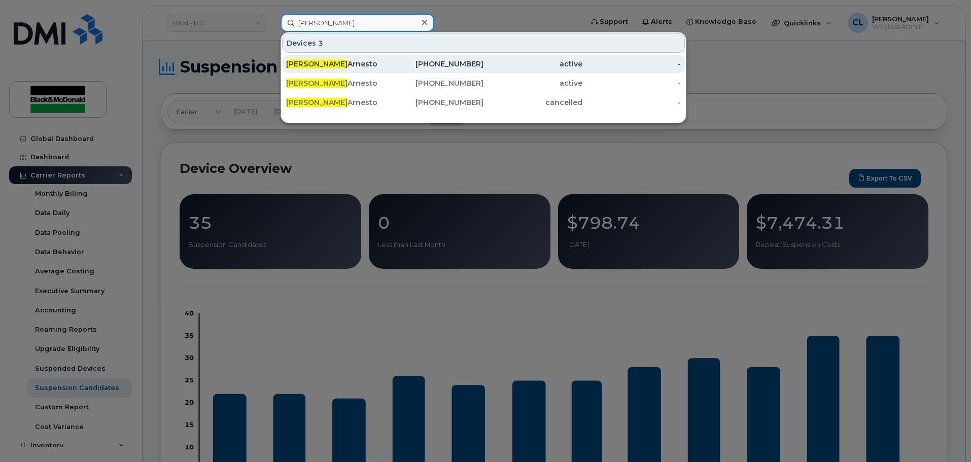
type input "kimberly"
click at [385, 70] on div "Kimberly Arnesto" at bounding box center [434, 64] width 99 height 18
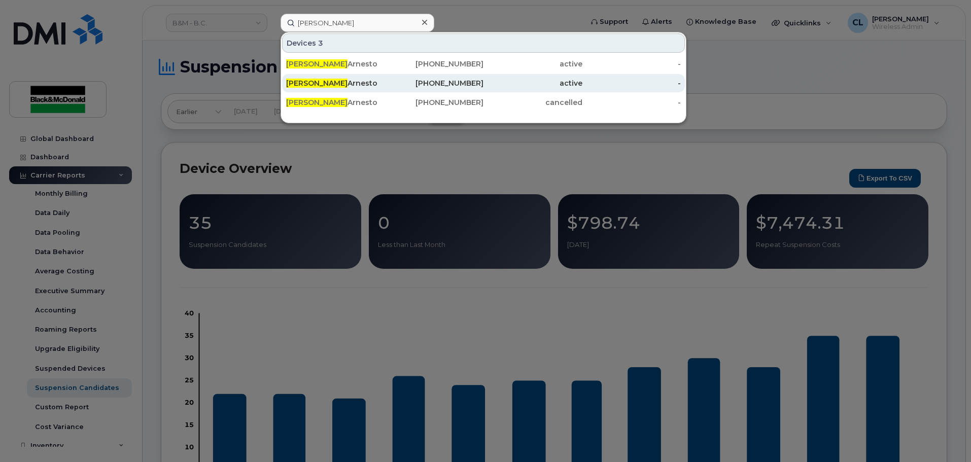
click at [363, 86] on div "Kimberly Arnesto" at bounding box center [335, 83] width 99 height 10
click at [442, 84] on div "250-921-4838" at bounding box center [434, 83] width 99 height 10
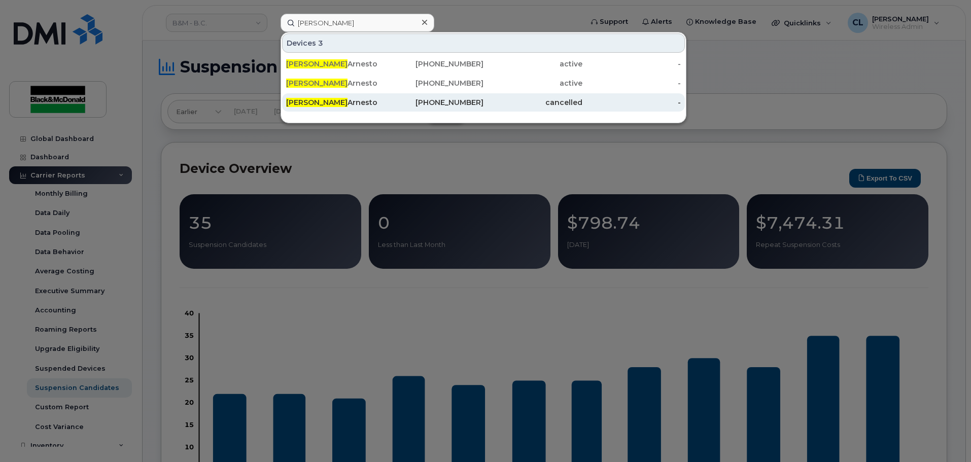
click at [554, 104] on div "cancelled" at bounding box center [533, 102] width 99 height 10
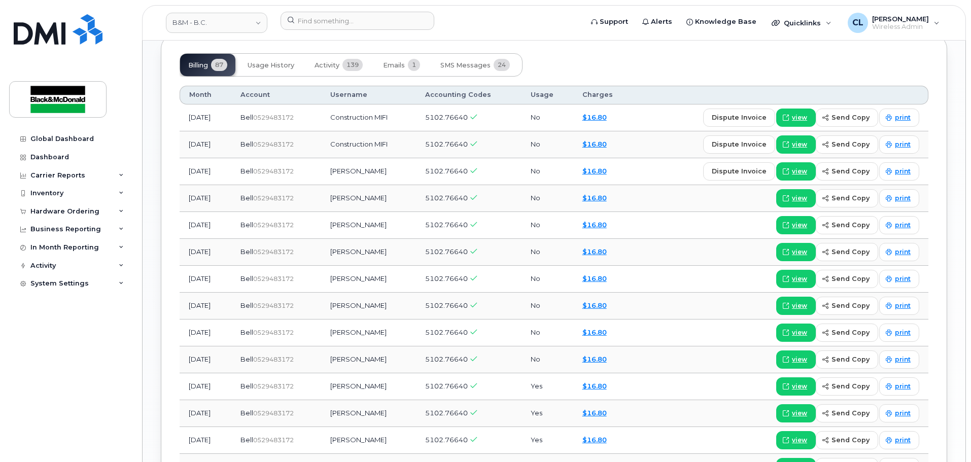
scroll to position [761, 0]
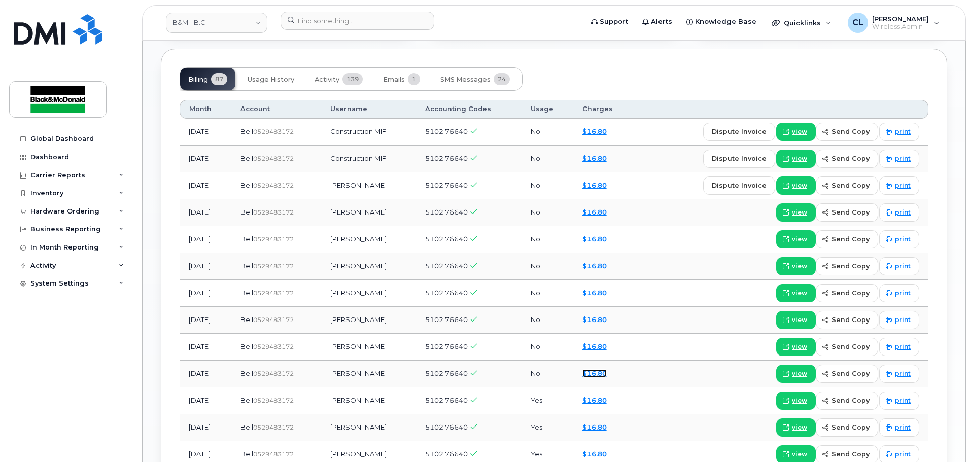
click at [607, 373] on link "$16.80" at bounding box center [595, 373] width 24 height 8
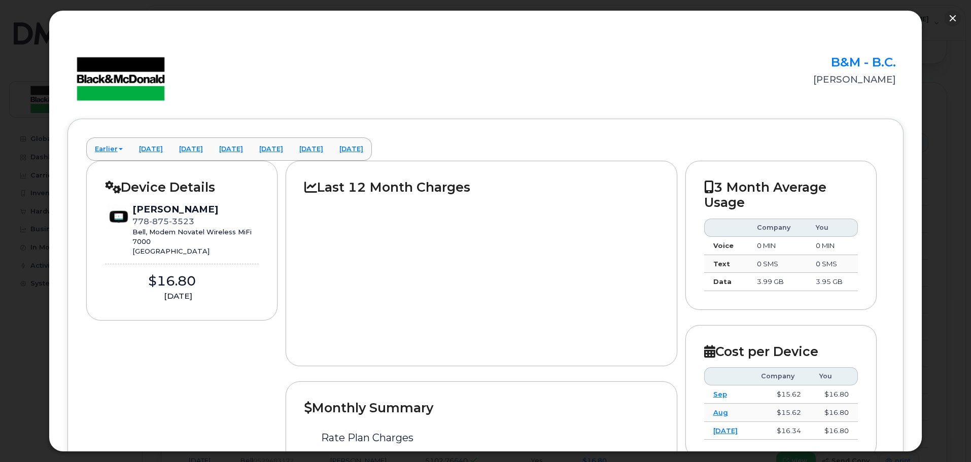
scroll to position [711, 0]
click at [952, 17] on button "button" at bounding box center [953, 18] width 16 height 16
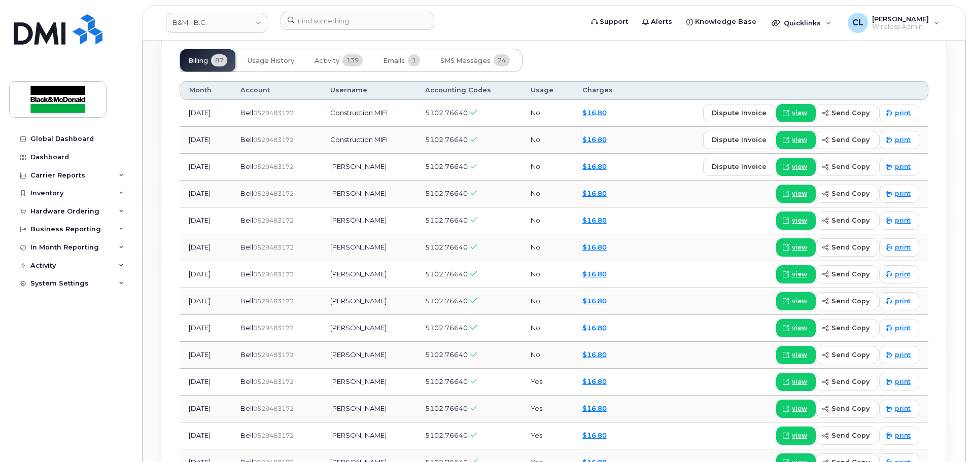
scroll to position [914, 0]
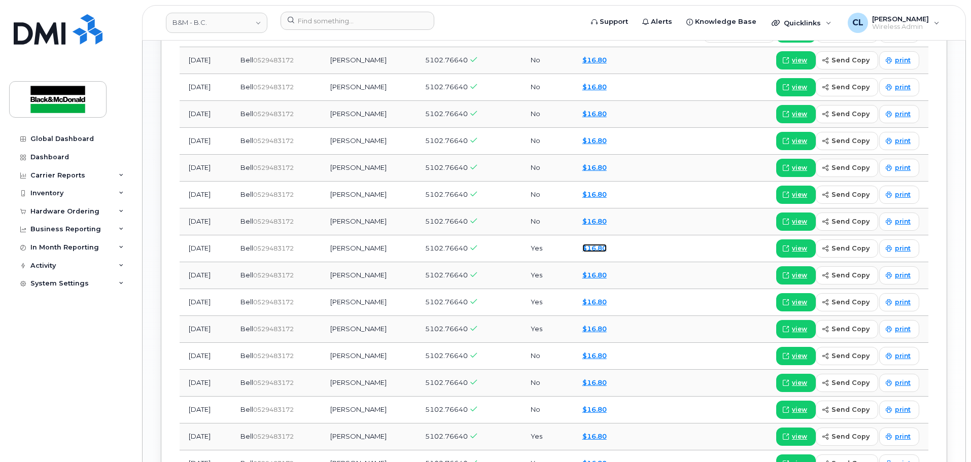
click at [606, 248] on link "$16.80" at bounding box center [595, 248] width 24 height 8
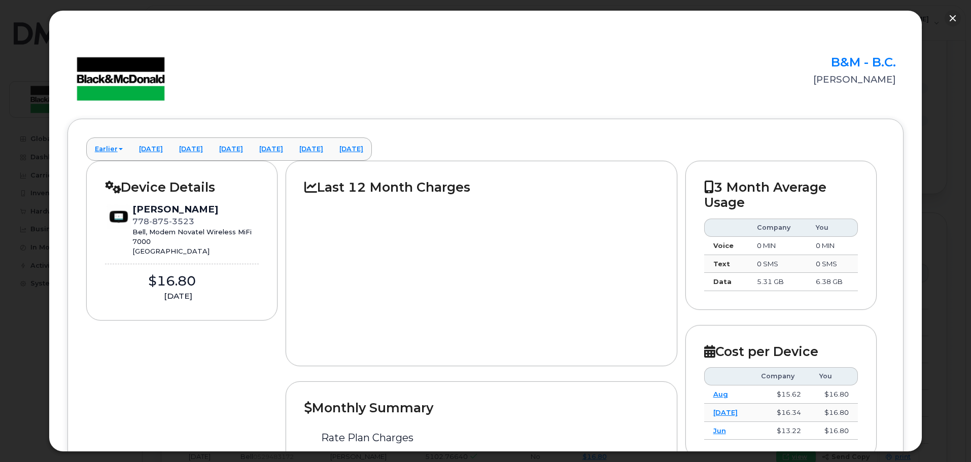
scroll to position [508, 0]
click at [950, 18] on button "button" at bounding box center [953, 18] width 16 height 16
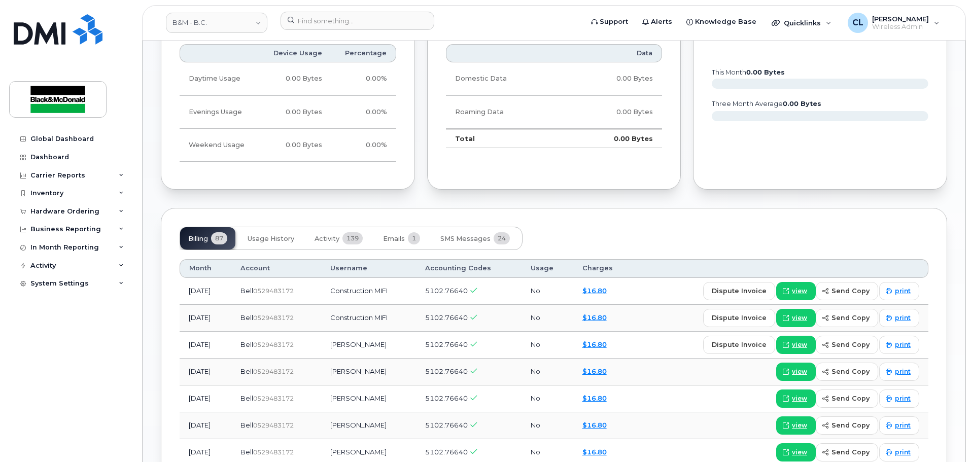
scroll to position [609, 0]
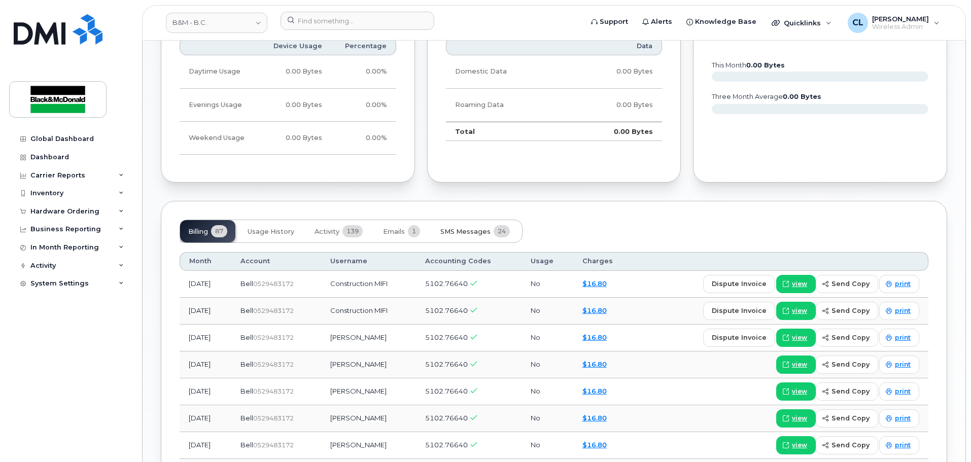
click at [469, 231] on span "SMS Messages" at bounding box center [466, 232] width 50 height 8
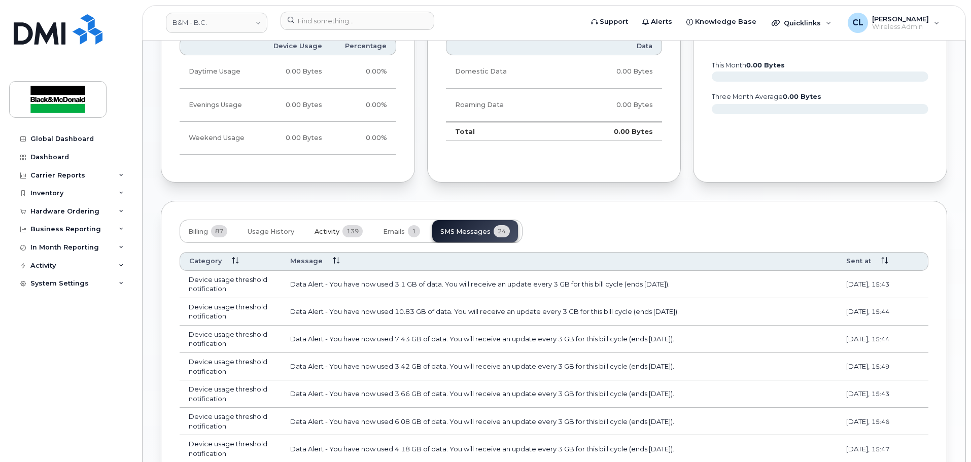
click at [319, 231] on span "Activity" at bounding box center [327, 232] width 25 height 8
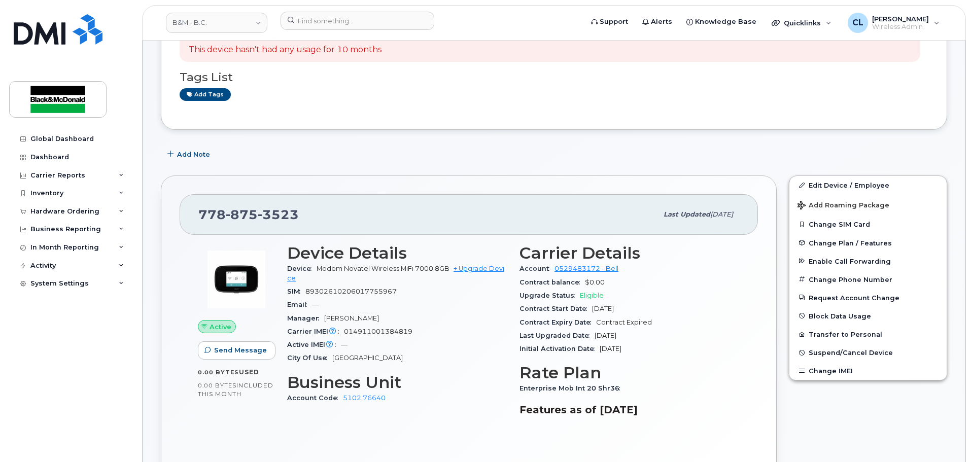
scroll to position [0, 0]
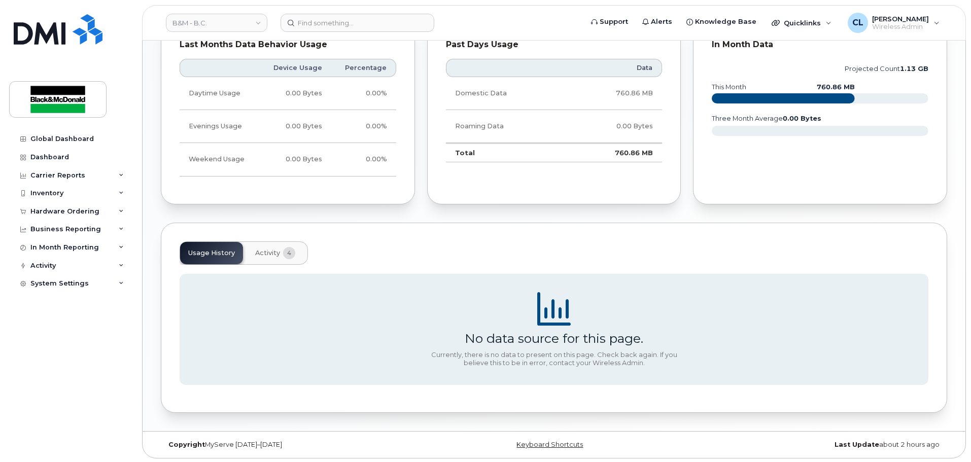
scroll to position [490, 0]
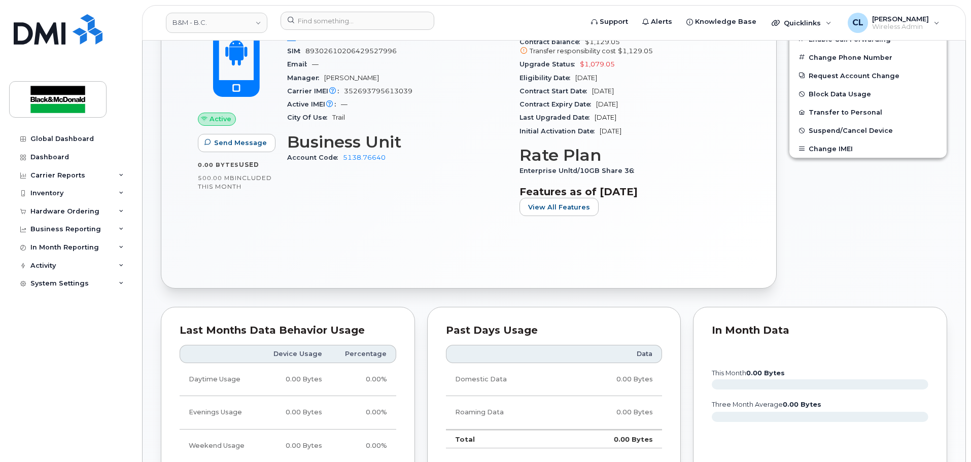
scroll to position [203, 0]
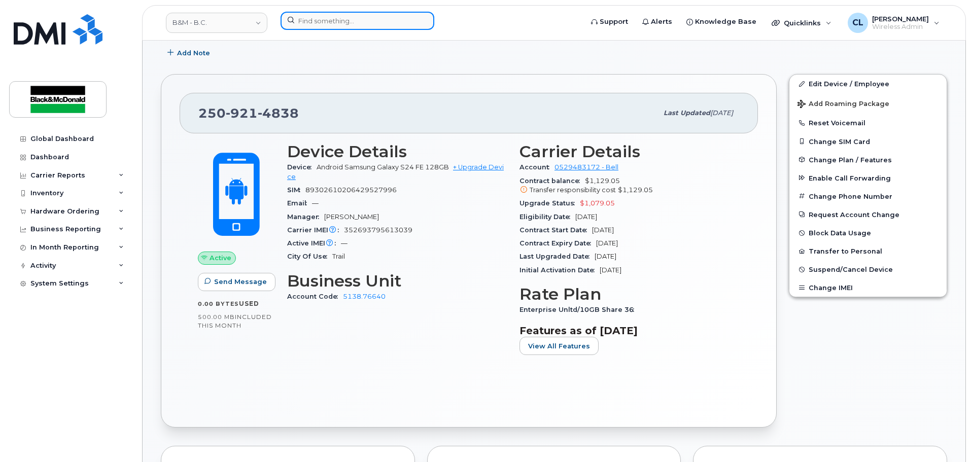
click at [415, 21] on input at bounding box center [358, 21] width 154 height 18
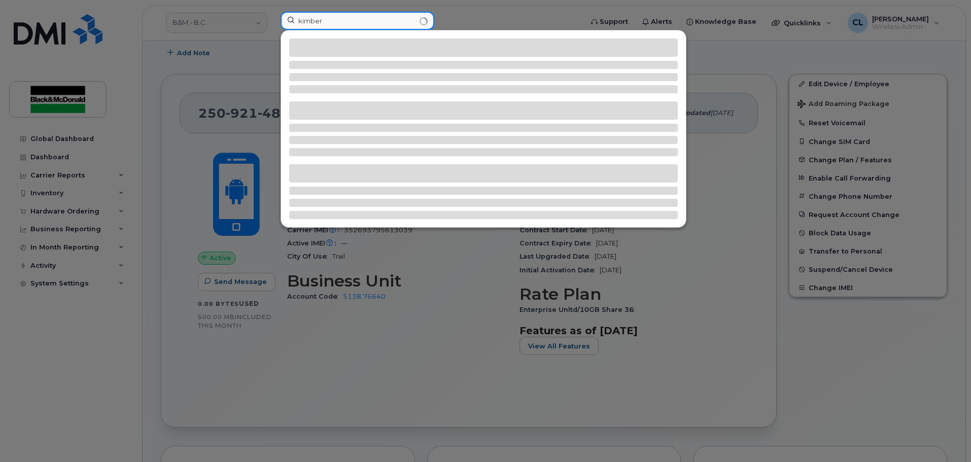
click at [390, 22] on input "kimber" at bounding box center [358, 21] width 154 height 18
type input "[PERSON_NAME]"
click at [448, 16] on div at bounding box center [485, 231] width 971 height 462
click at [347, 15] on input "[PERSON_NAME]" at bounding box center [358, 21] width 154 height 18
click at [208, 71] on div at bounding box center [485, 231] width 971 height 462
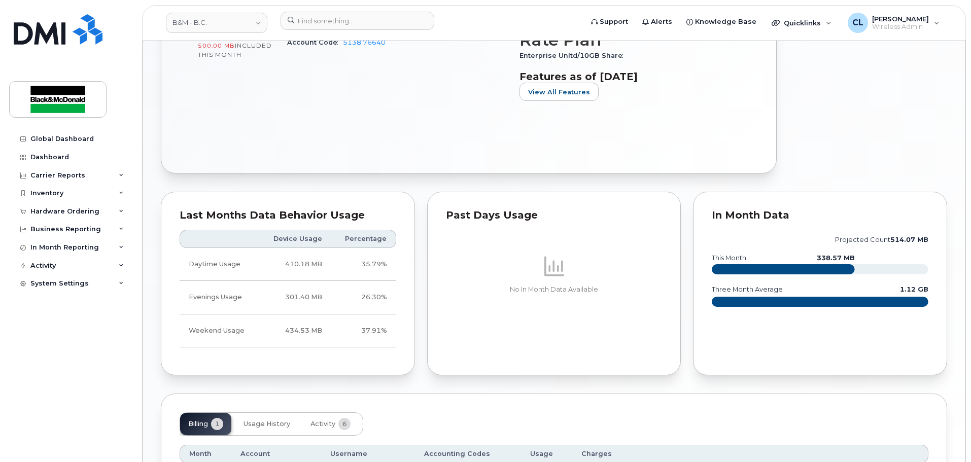
scroll to position [516, 0]
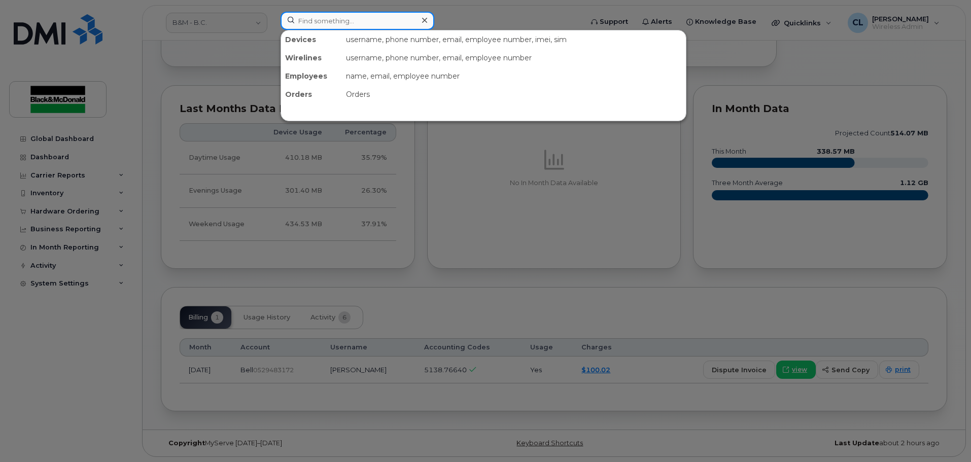
click at [389, 16] on input at bounding box center [358, 21] width 154 height 18
click at [633, 319] on div at bounding box center [485, 231] width 971 height 462
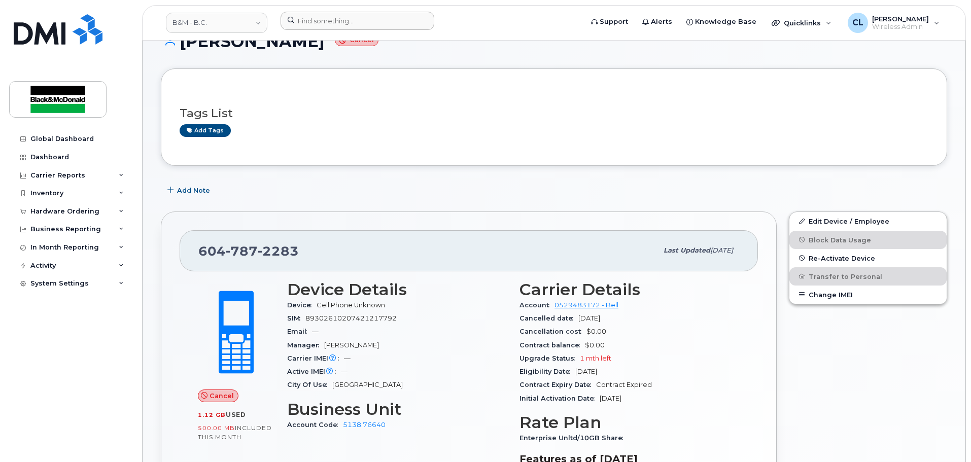
scroll to position [0, 0]
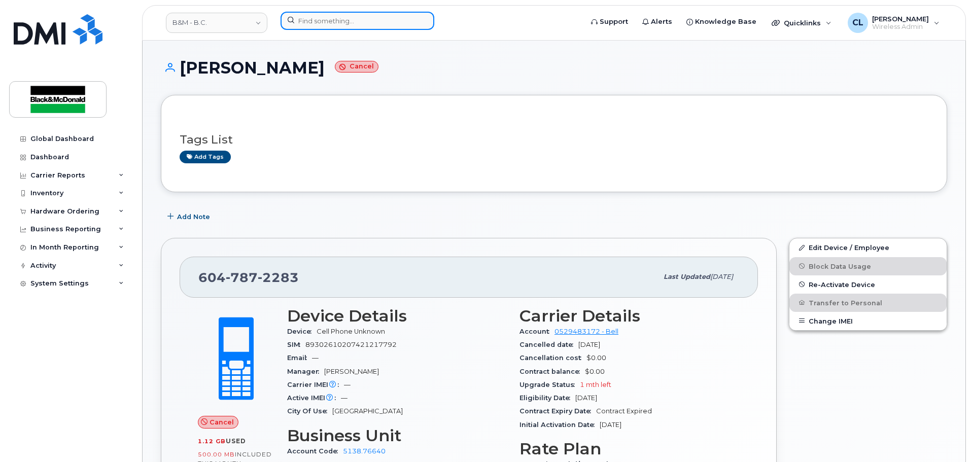
click at [365, 23] on input at bounding box center [358, 21] width 154 height 18
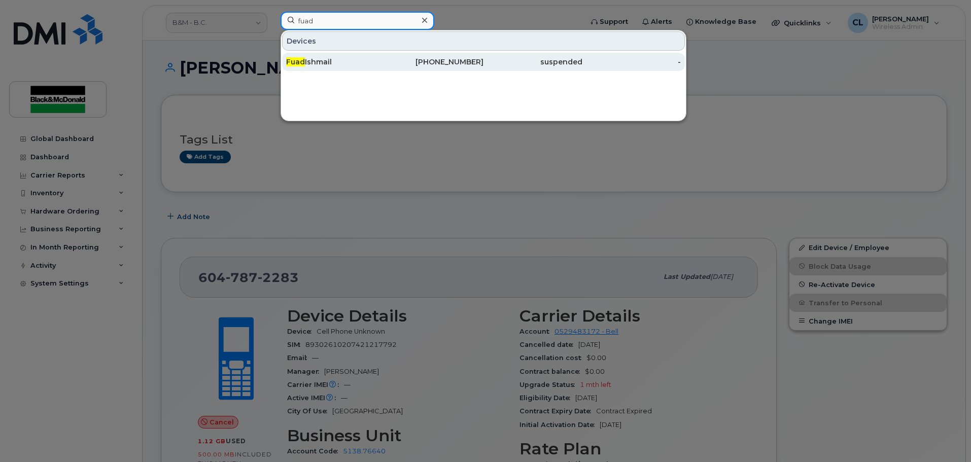
type input "fuad"
click at [479, 65] on div "[PHONE_NUMBER]" at bounding box center [434, 62] width 99 height 10
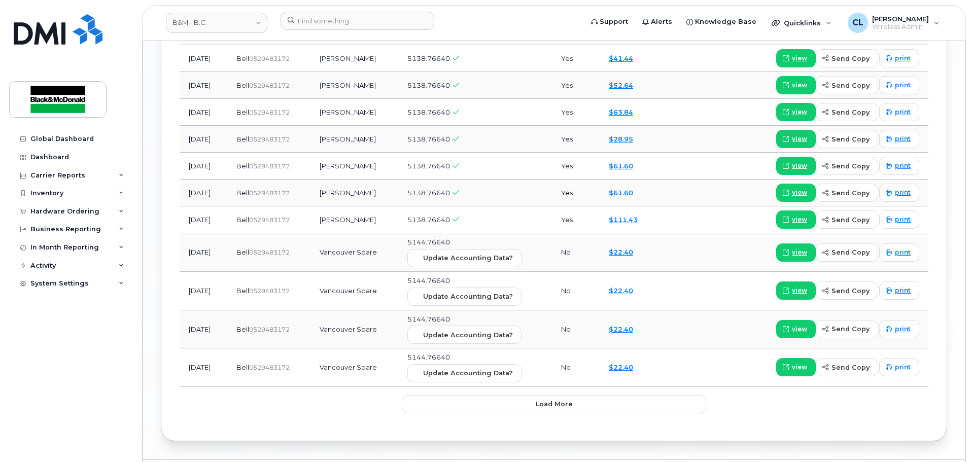
scroll to position [1218, 0]
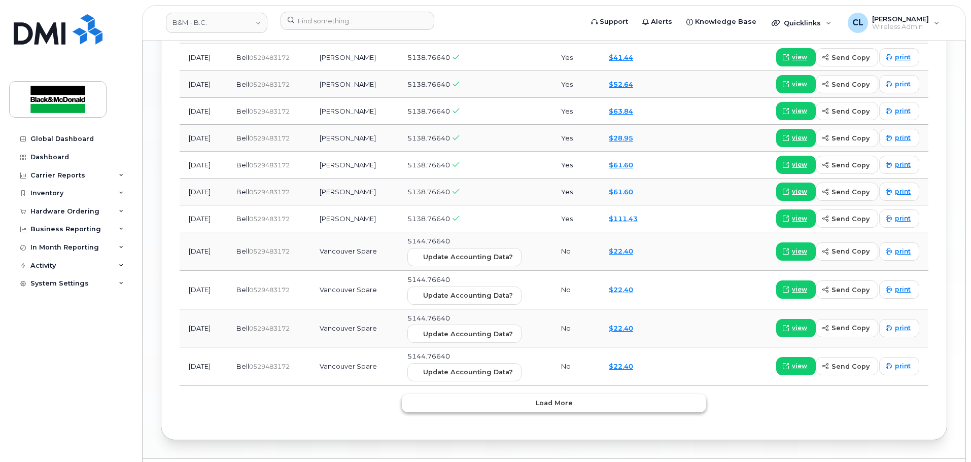
click at [570, 404] on span "Load more" at bounding box center [554, 403] width 37 height 10
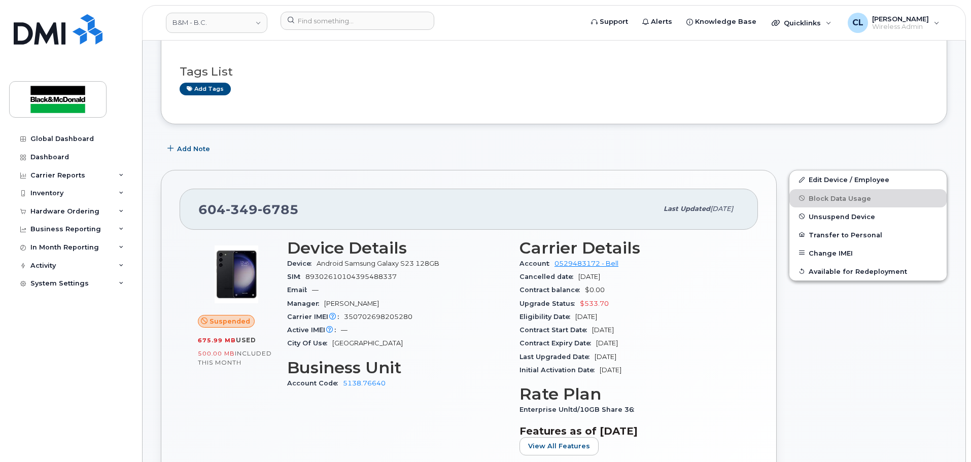
scroll to position [0, 0]
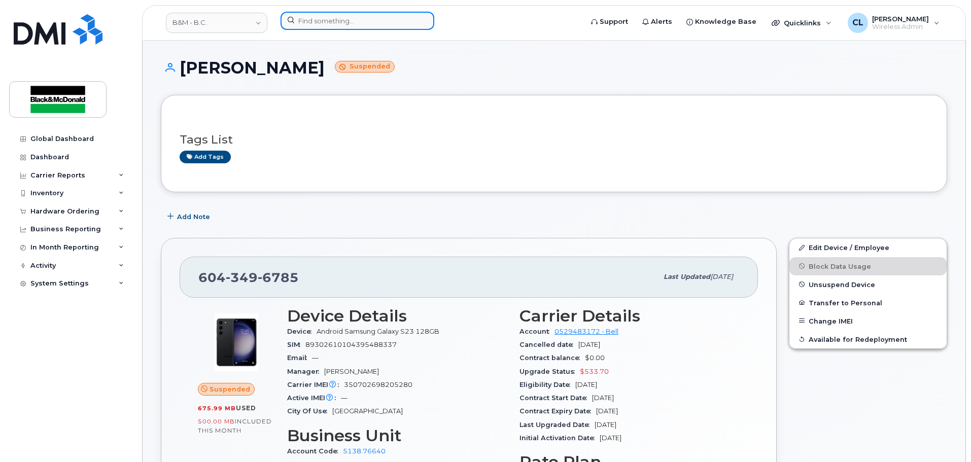
click at [335, 22] on input at bounding box center [358, 21] width 154 height 18
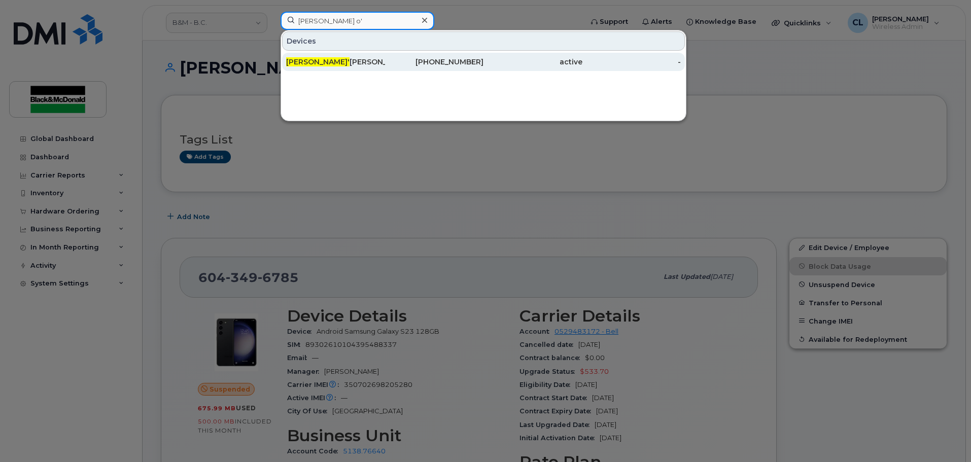
type input "matthew o'"
click at [376, 63] on div "Matthew O' sullivan" at bounding box center [335, 62] width 99 height 10
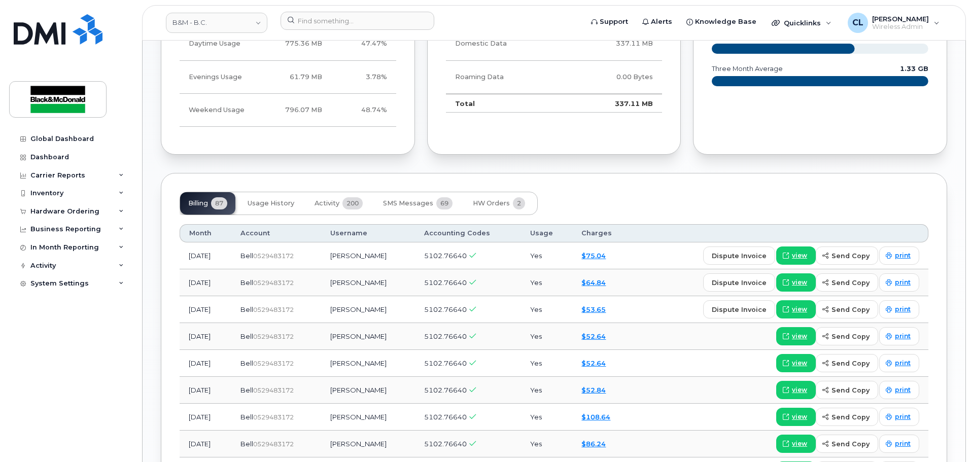
scroll to position [537, 0]
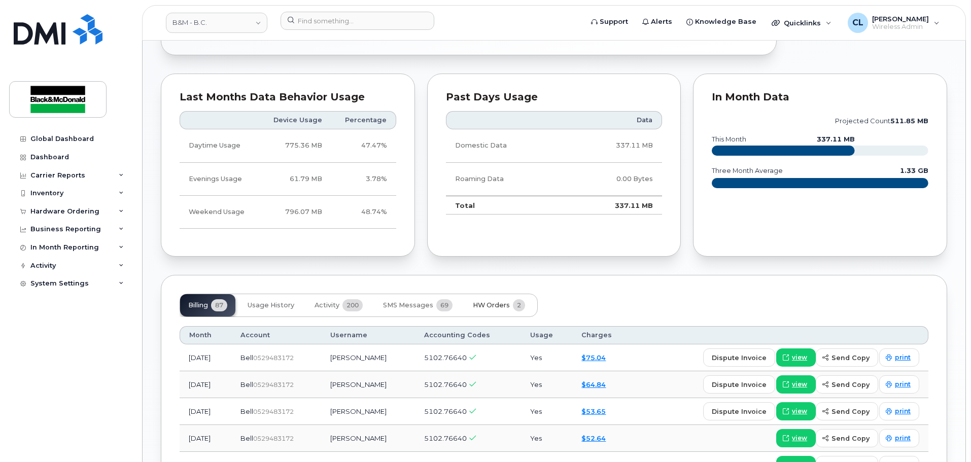
click at [489, 308] on span "HW Orders" at bounding box center [491, 305] width 37 height 8
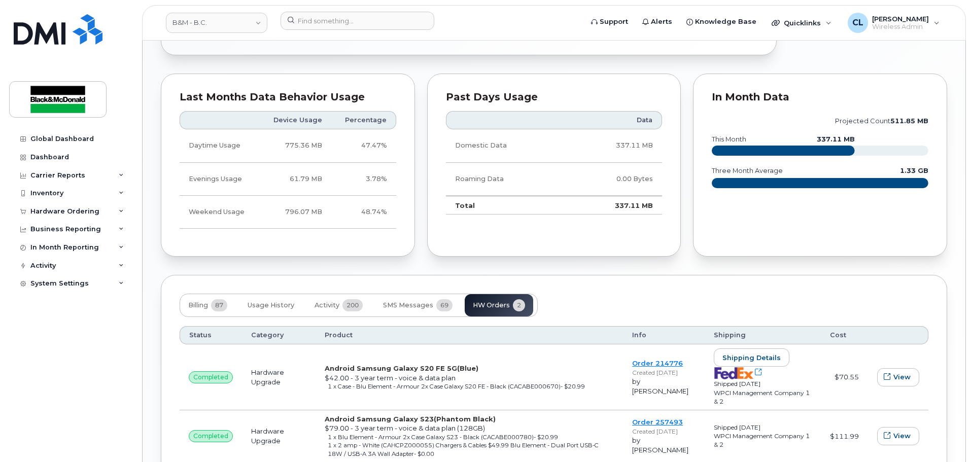
scroll to position [618, 0]
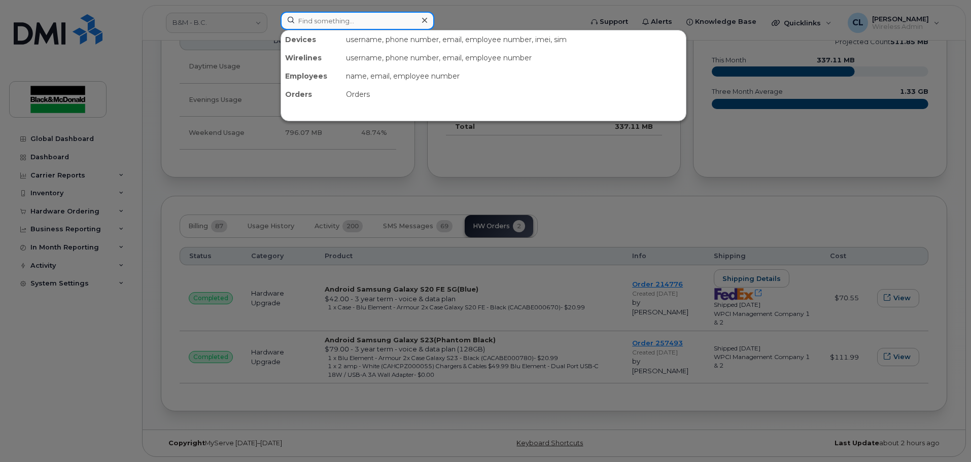
click at [330, 18] on input at bounding box center [358, 21] width 154 height 18
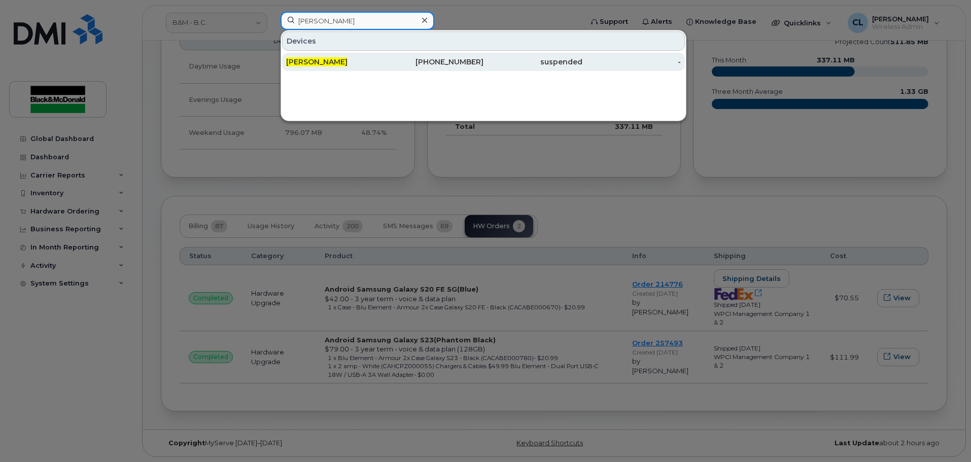
type input "[PERSON_NAME]"
click at [358, 58] on div "[PERSON_NAME]" at bounding box center [335, 62] width 99 height 10
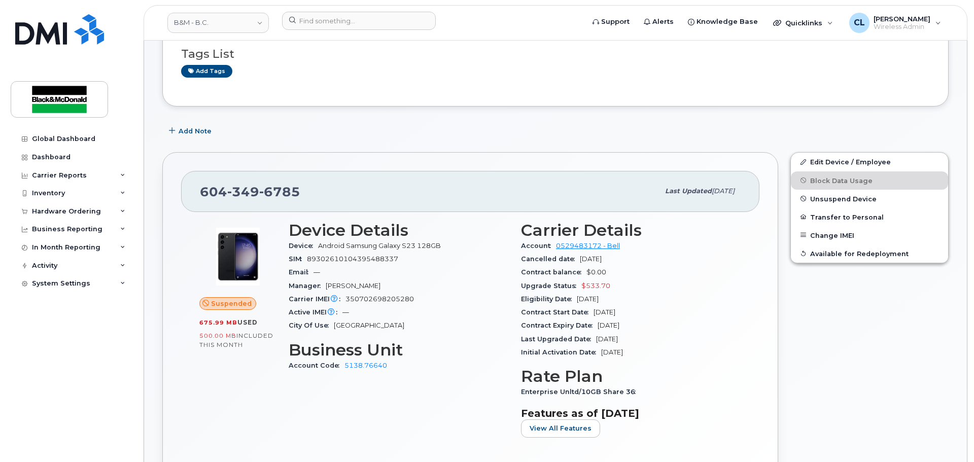
scroll to position [62, 0]
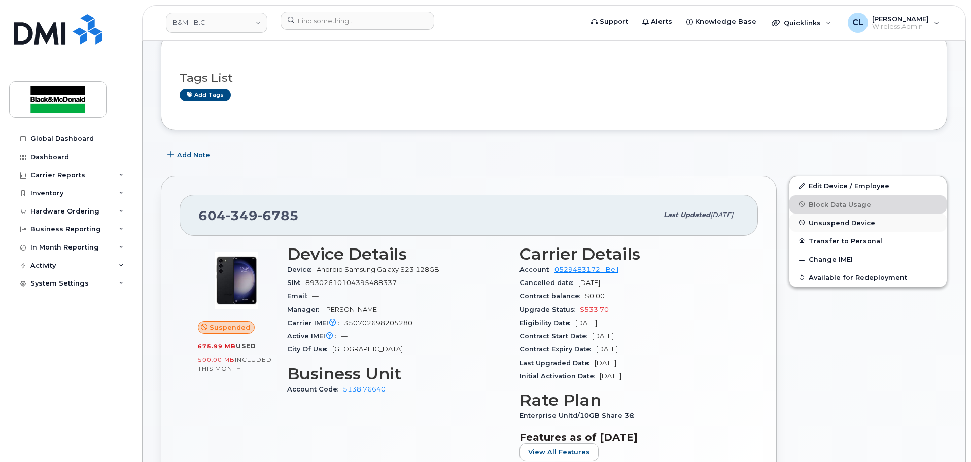
click at [848, 223] on span "Unsuspend Device" at bounding box center [842, 223] width 66 height 8
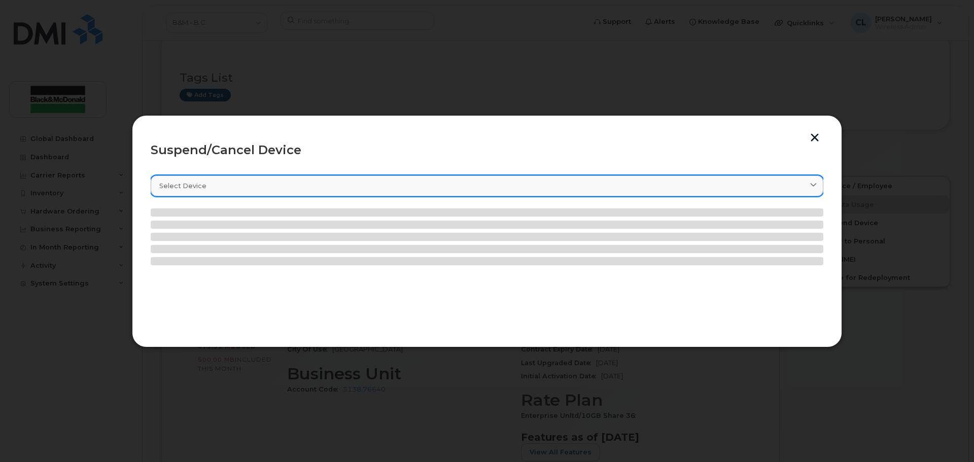
click at [311, 189] on div "Select device" at bounding box center [487, 186] width 656 height 10
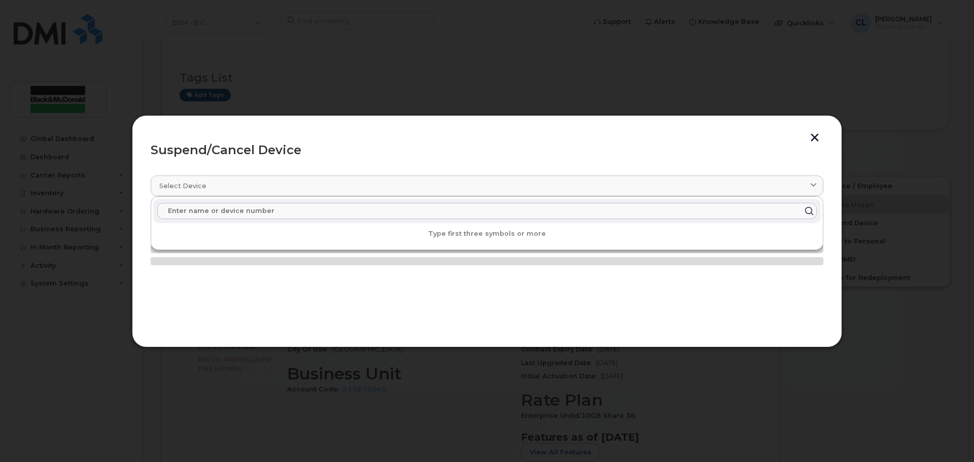
click at [307, 212] on input "text" at bounding box center [487, 211] width 660 height 16
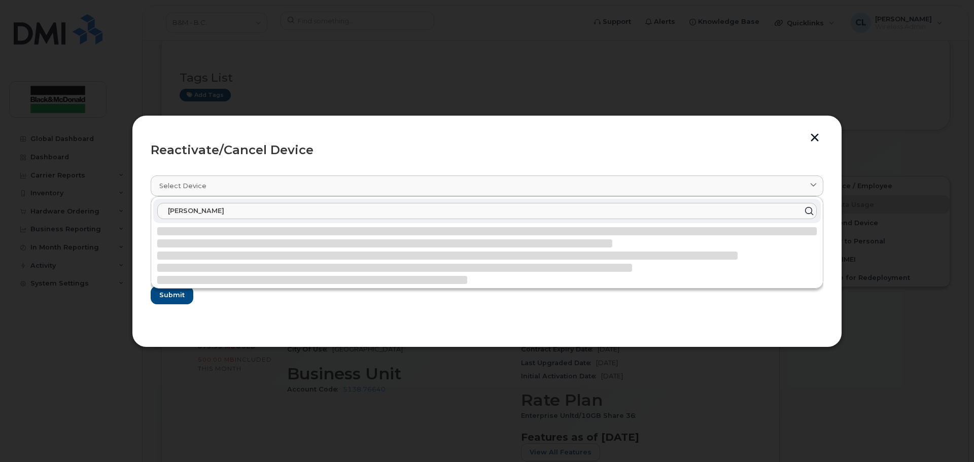
type input "fuad ishmail"
click at [389, 138] on header "Reactivate/Cancel Device" at bounding box center [487, 150] width 673 height 32
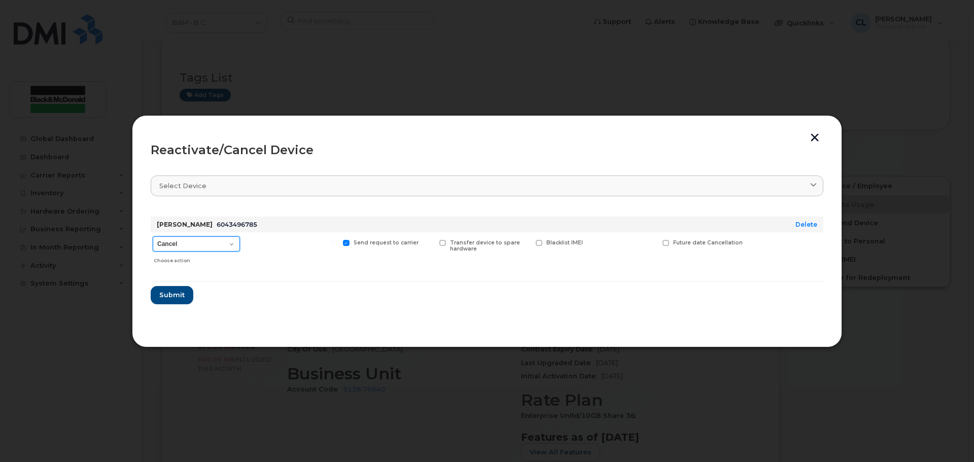
click at [222, 248] on select "Cancel Suspend - Extend Suspension Reactivate" at bounding box center [196, 244] width 87 height 15
select select "[object Object]"
click at [153, 237] on select "Cancel Suspend - Extend Suspension Reactivate" at bounding box center [196, 244] width 87 height 15
click at [605, 245] on span at bounding box center [602, 243] width 7 height 7
click at [592, 245] on input "New Username" at bounding box center [589, 242] width 5 height 5
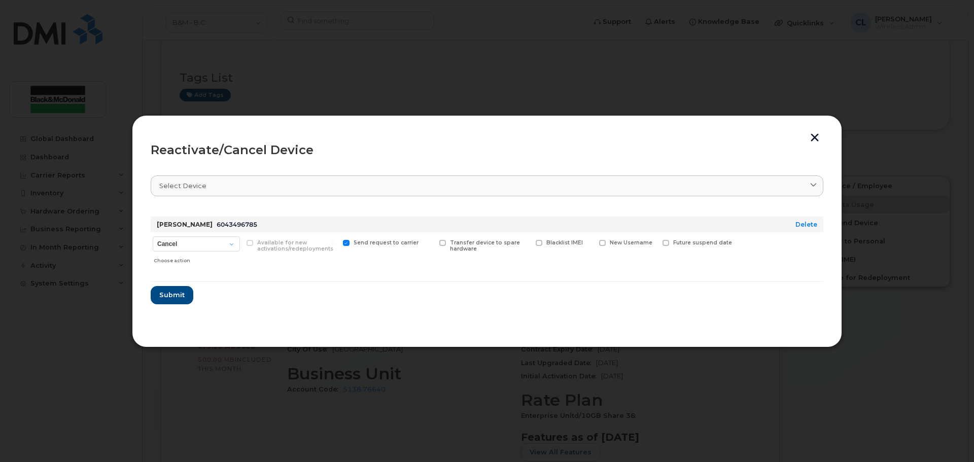
checkbox input "true"
click at [618, 260] on input "text" at bounding box center [627, 259] width 57 height 18
type input "[PERSON_NAME]"
drag, startPoint x: 641, startPoint y: 255, endPoint x: 670, endPoint y: 257, distance: 29.0
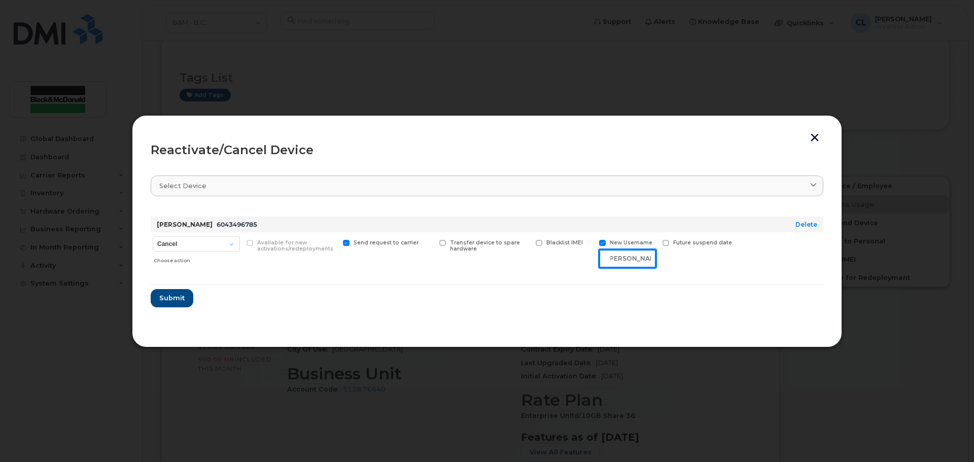
click at [670, 257] on div "Cancel Suspend - Extend Suspension Reactivate Choose action Available for new a…" at bounding box center [487, 252] width 673 height 40
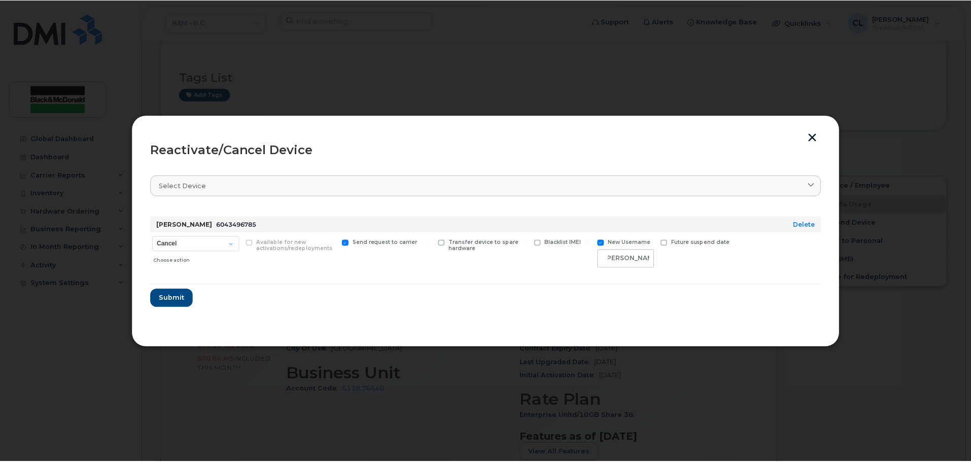
scroll to position [0, 0]
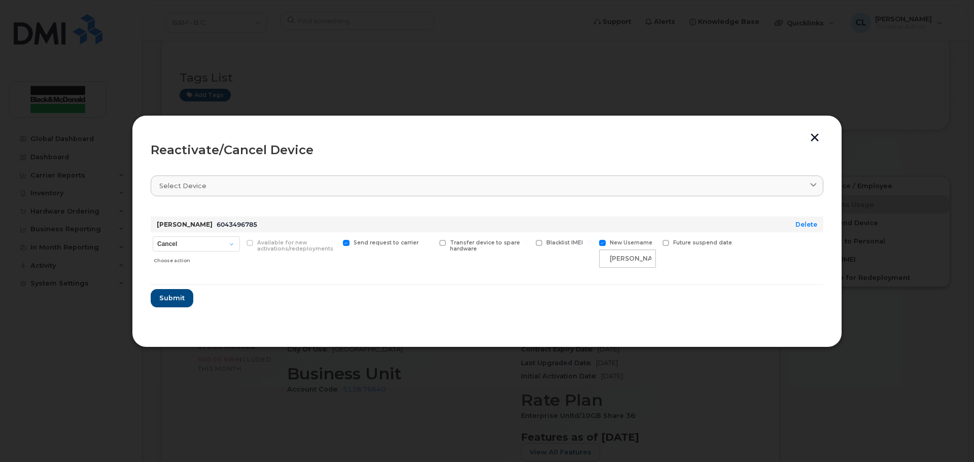
click at [703, 279] on form "Fuad Ishmail 6043496785 Delete Cancel Suspend - Extend Suspension Reactivate Ch…" at bounding box center [487, 258] width 673 height 99
click at [165, 296] on span "Submit" at bounding box center [171, 298] width 25 height 10
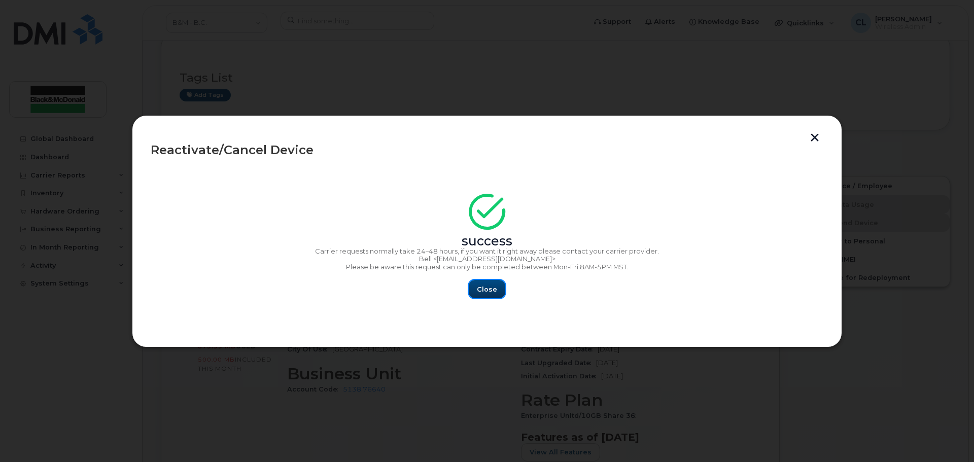
click at [494, 292] on span "Close" at bounding box center [487, 290] width 20 height 10
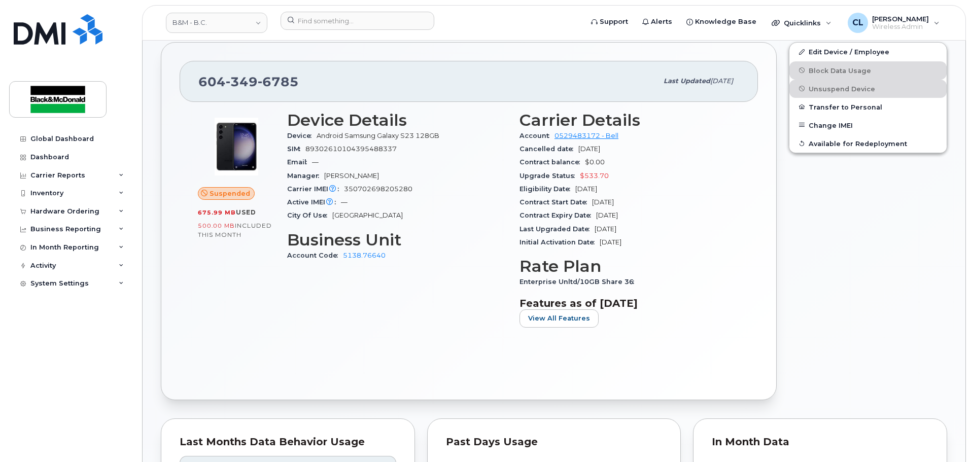
scroll to position [214, 0]
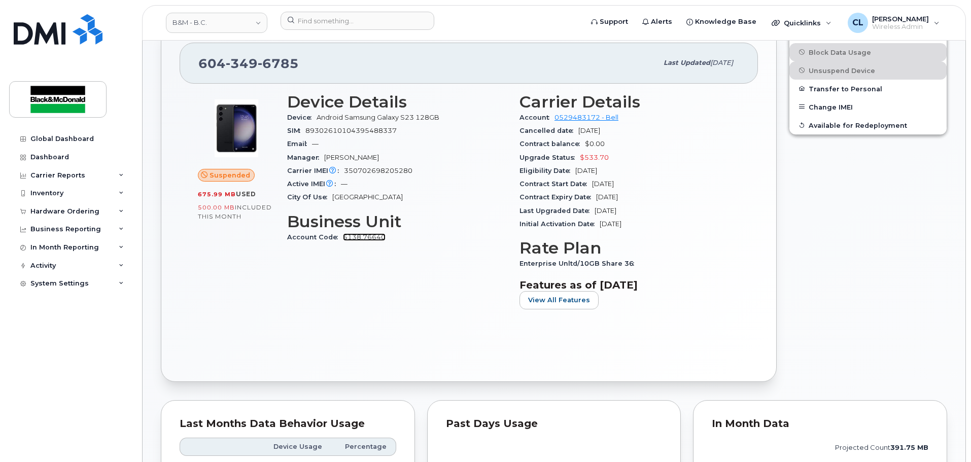
click at [377, 239] on link "5138.76640" at bounding box center [364, 237] width 43 height 8
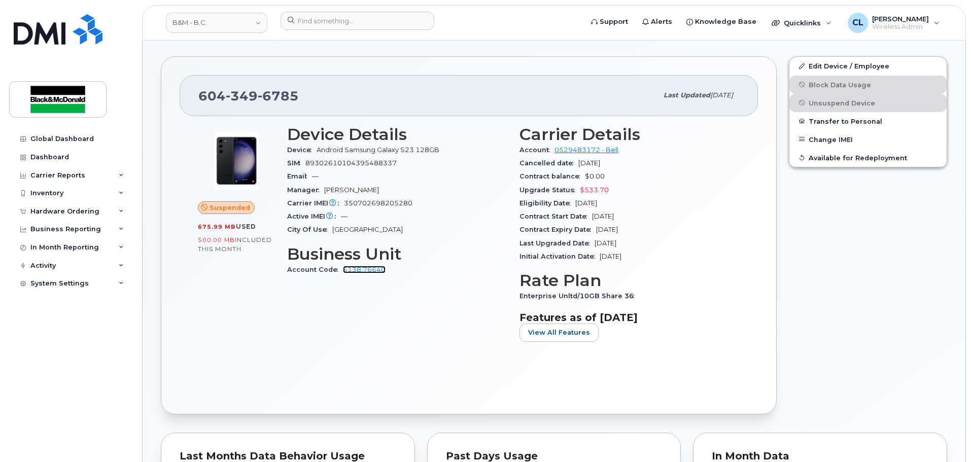
scroll to position [163, 0]
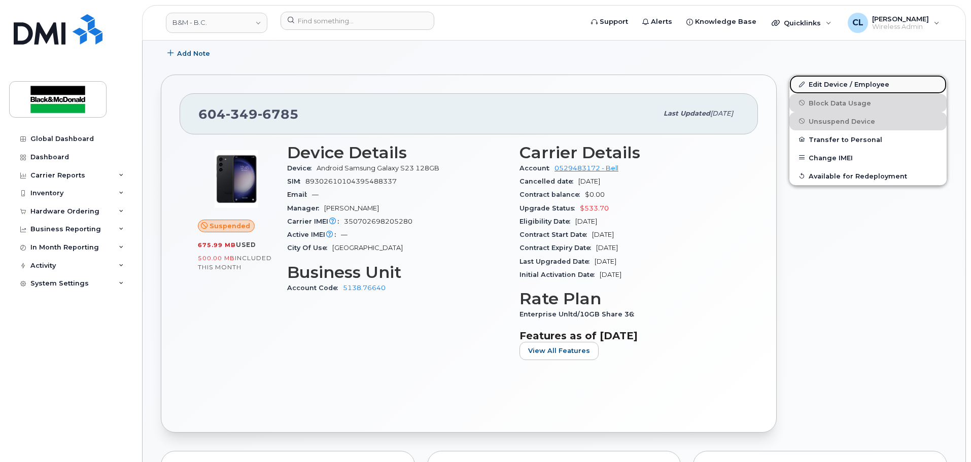
click at [871, 85] on link "Edit Device / Employee" at bounding box center [868, 84] width 157 height 18
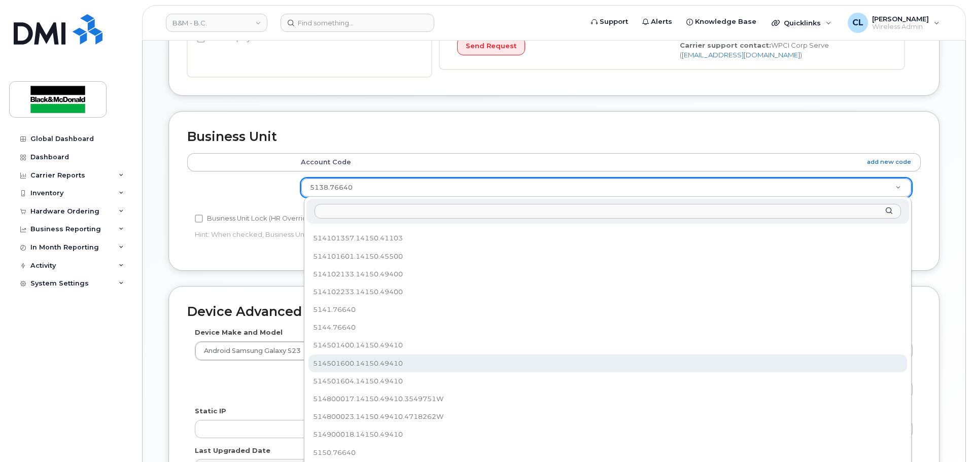
scroll to position [355, 0]
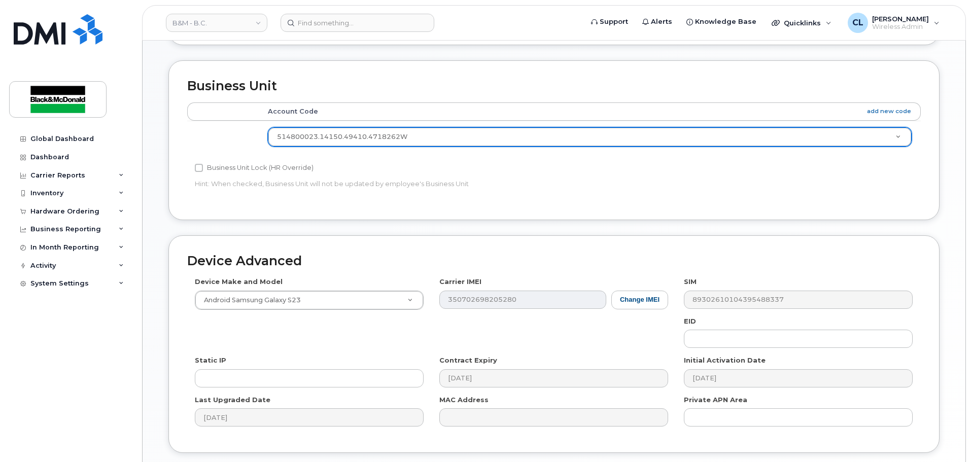
select select "35004988"
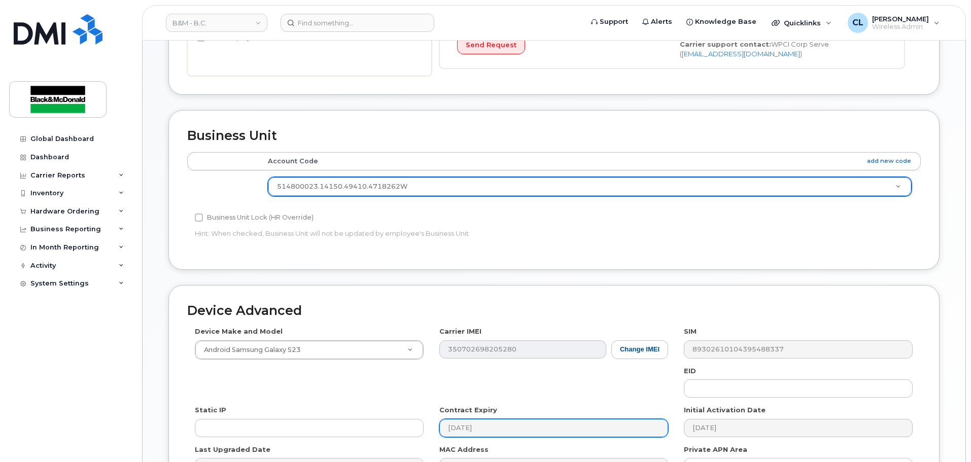
scroll to position [431, 0]
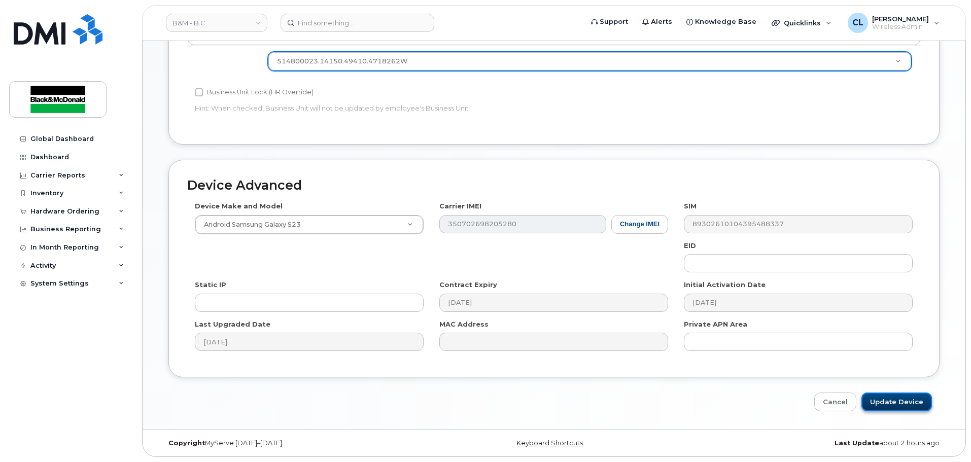
click at [879, 399] on input "Update Device" at bounding box center [897, 402] width 71 height 19
type input "Saving..."
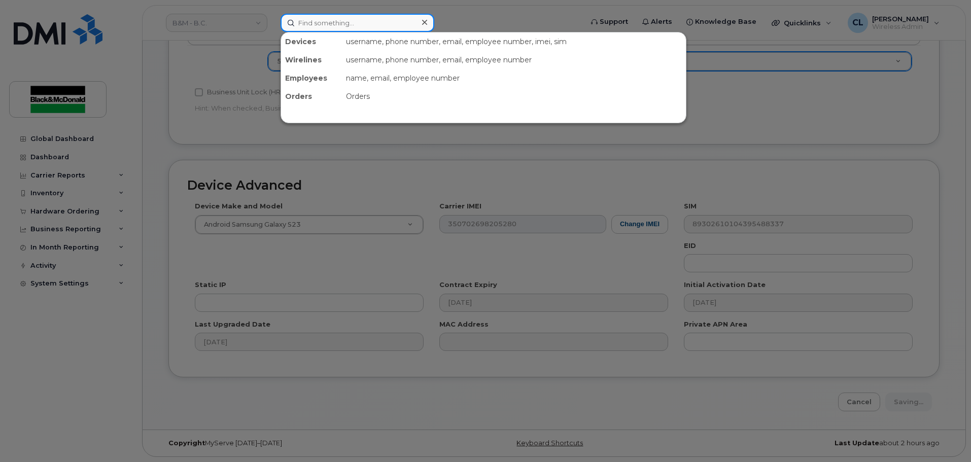
click at [327, 27] on input at bounding box center [358, 23] width 154 height 18
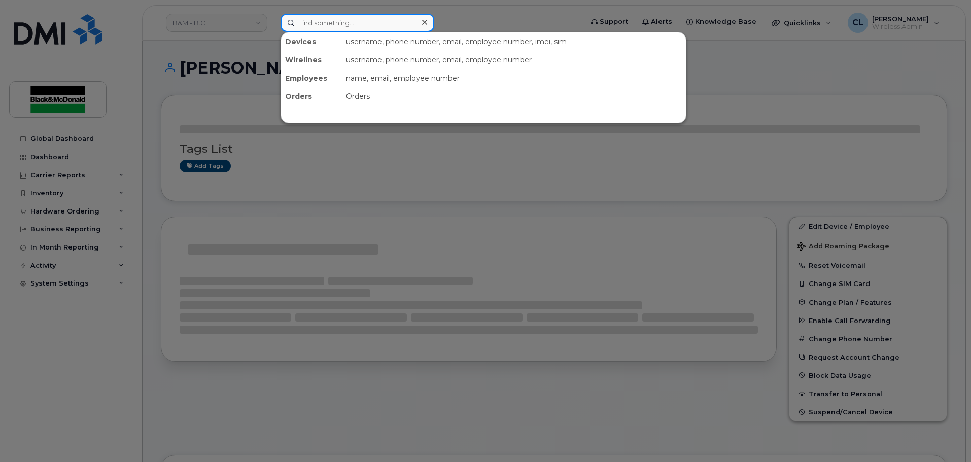
click at [332, 30] on input at bounding box center [358, 23] width 154 height 18
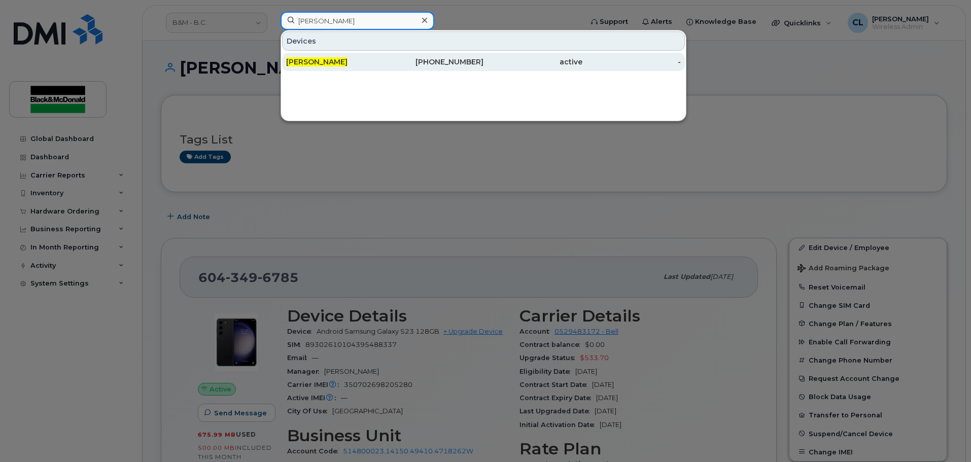
type input "[PERSON_NAME]"
click at [331, 64] on div "[PERSON_NAME]" at bounding box center [335, 62] width 99 height 10
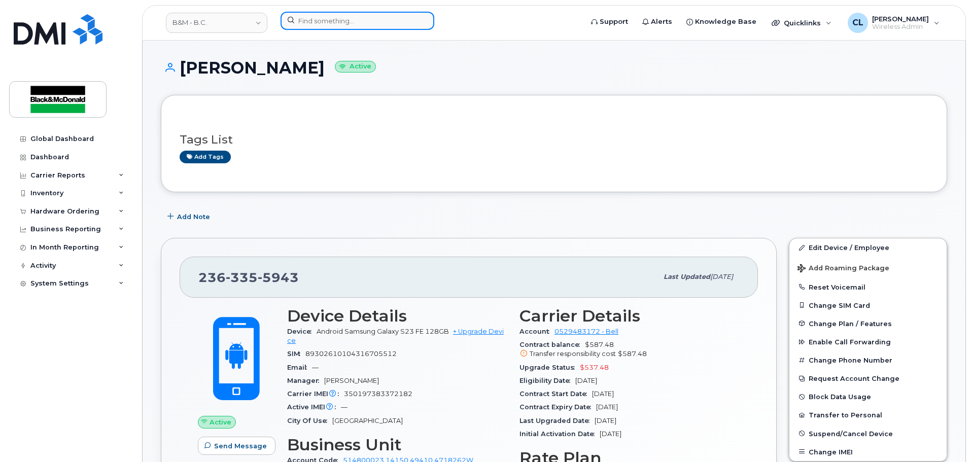
click at [344, 16] on input at bounding box center [358, 21] width 154 height 18
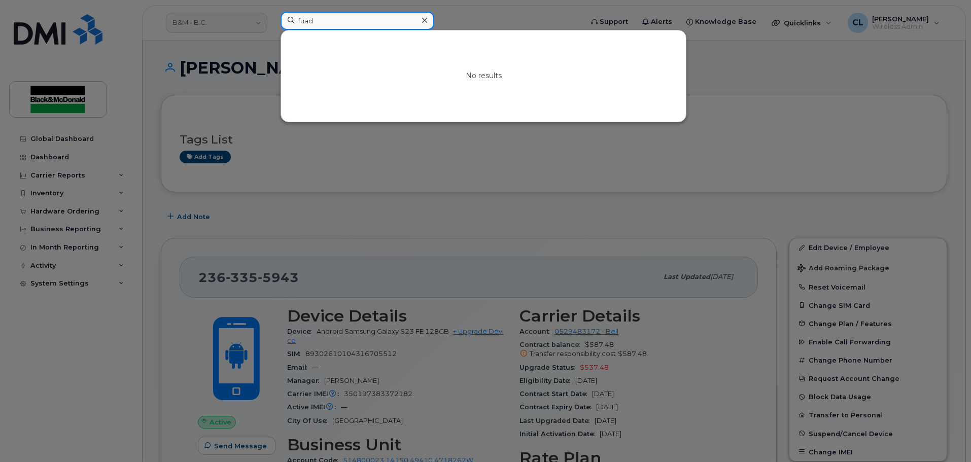
drag, startPoint x: 341, startPoint y: 23, endPoint x: 248, endPoint y: 19, distance: 93.0
click at [273, 19] on div "fuad No results" at bounding box center [429, 23] width 312 height 22
type input "L"
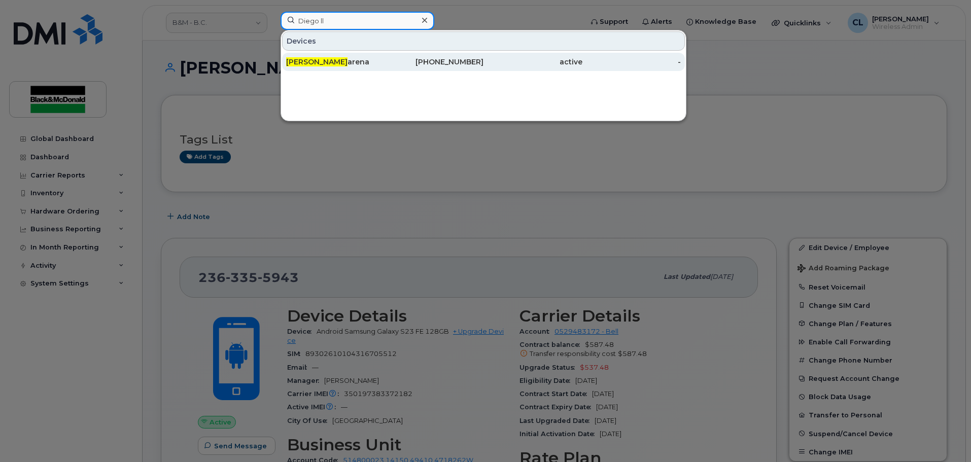
type input "Diego ll"
click at [302, 63] on span "Diego Ll" at bounding box center [316, 61] width 61 height 9
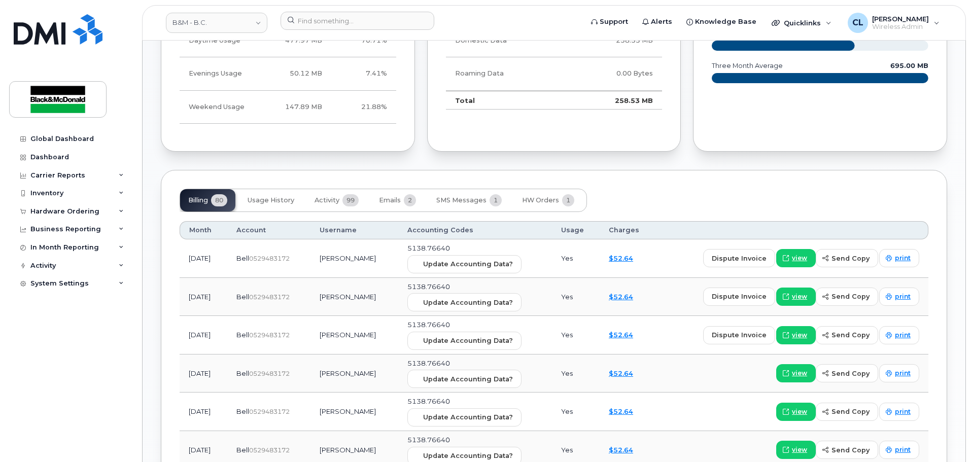
scroll to position [609, 0]
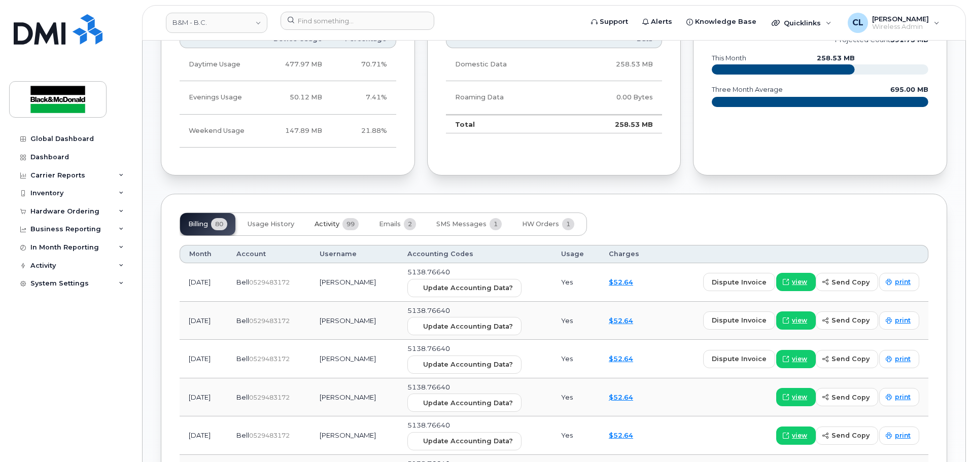
click at [340, 226] on span "Activity" at bounding box center [327, 224] width 25 height 8
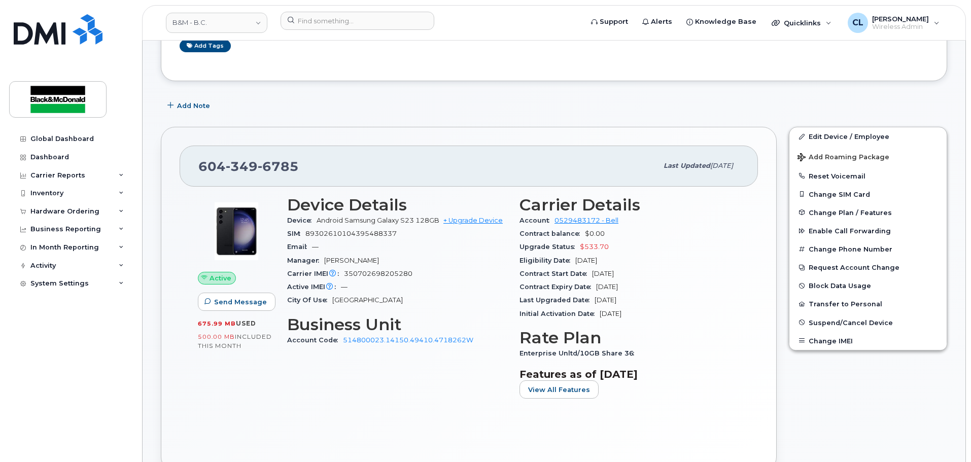
scroll to position [102, 0]
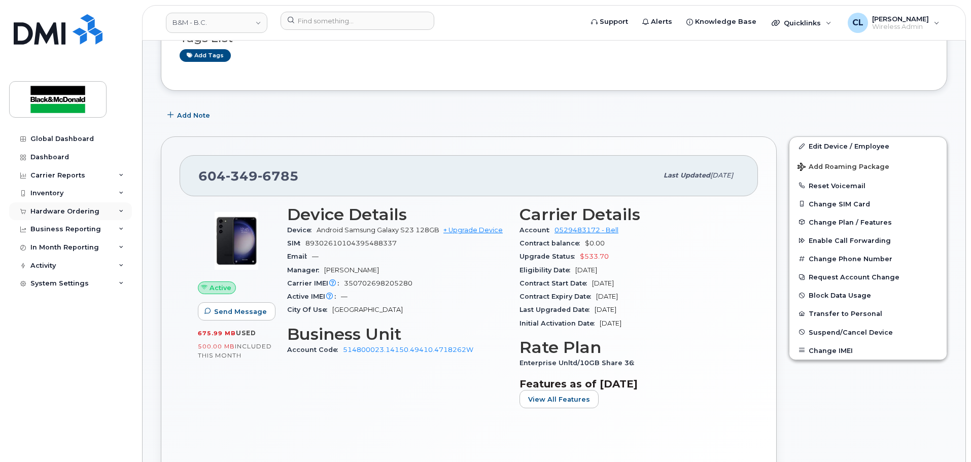
click at [91, 214] on div "Hardware Ordering" at bounding box center [64, 212] width 69 height 8
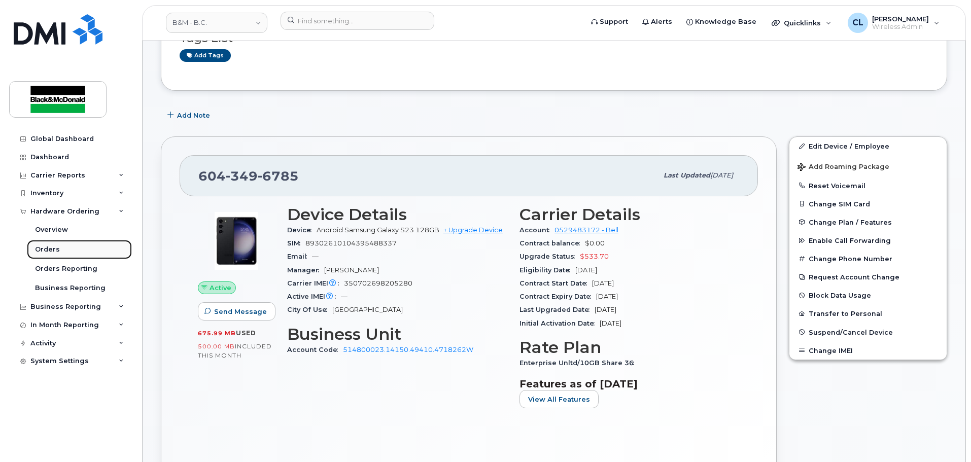
click at [62, 251] on link "Orders" at bounding box center [79, 249] width 105 height 19
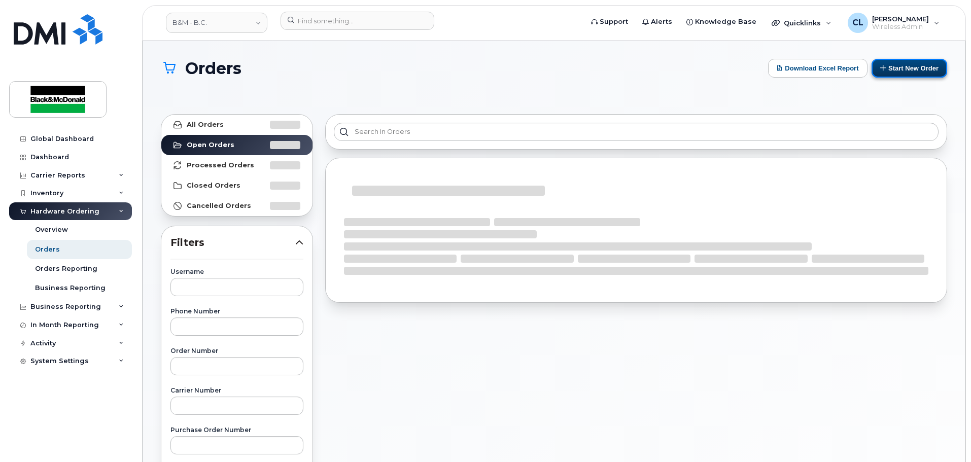
click at [894, 66] on button "Start New Order" at bounding box center [910, 68] width 76 height 19
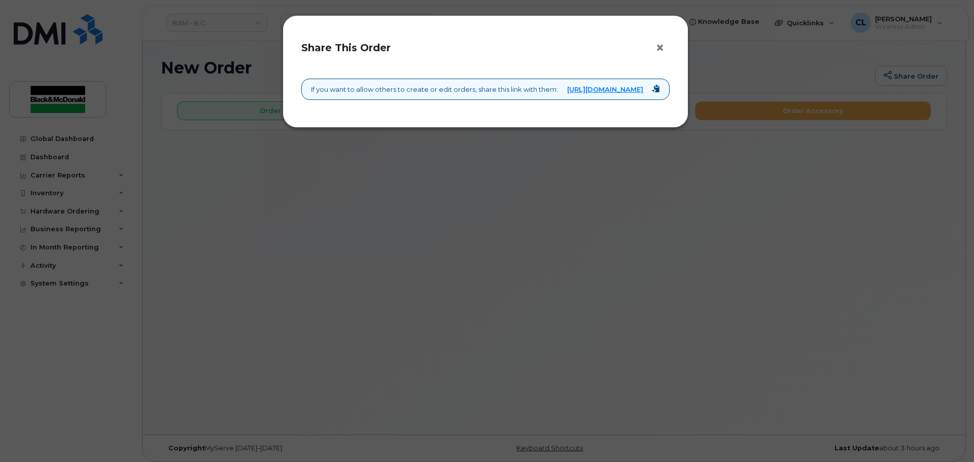
click at [664, 46] on button "×" at bounding box center [663, 48] width 14 height 15
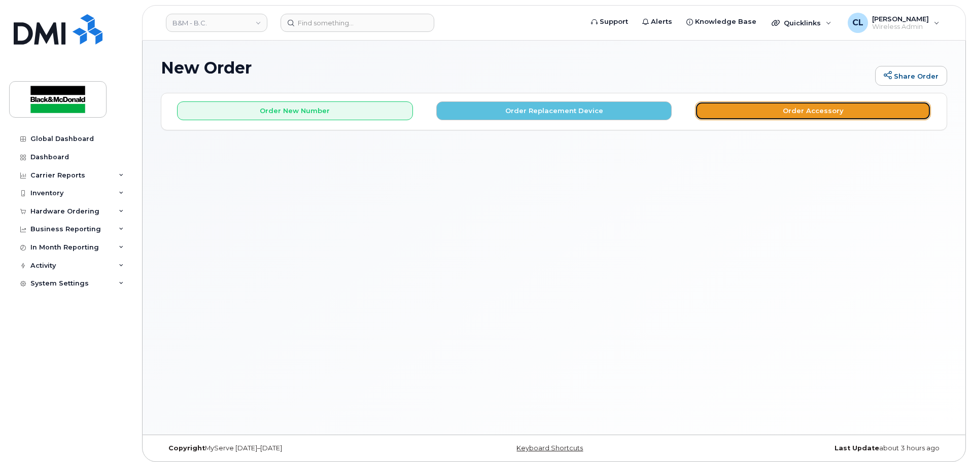
click at [772, 112] on button "Order Accessory" at bounding box center [813, 111] width 236 height 19
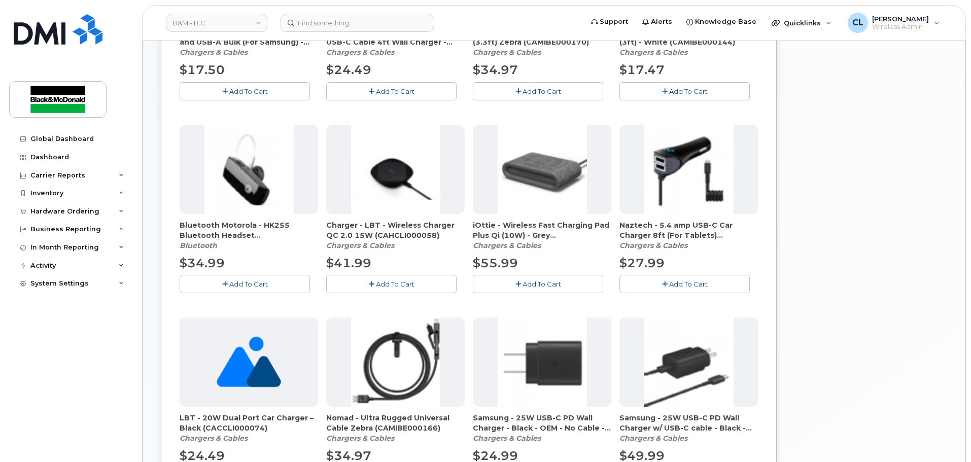
scroll to position [203, 0]
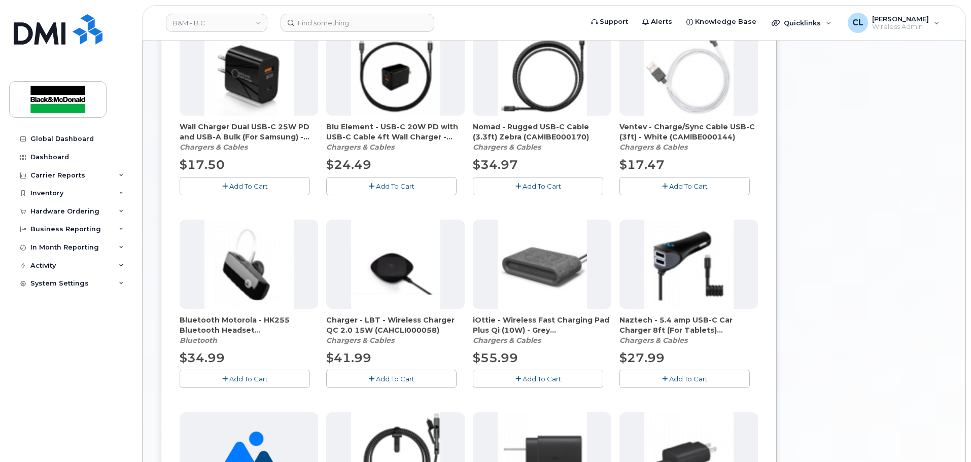
click at [394, 183] on span "Add To Cart" at bounding box center [395, 186] width 39 height 8
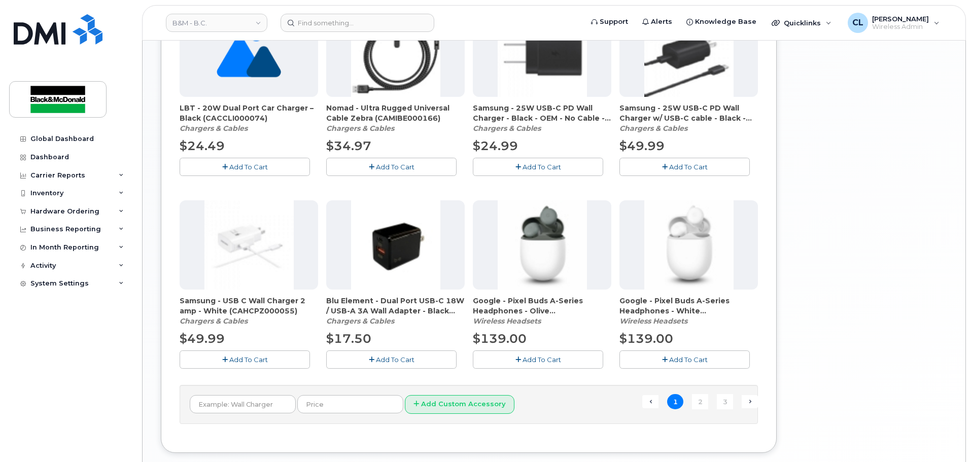
scroll to position [609, 0]
click at [702, 401] on link "2" at bounding box center [700, 401] width 16 height 16
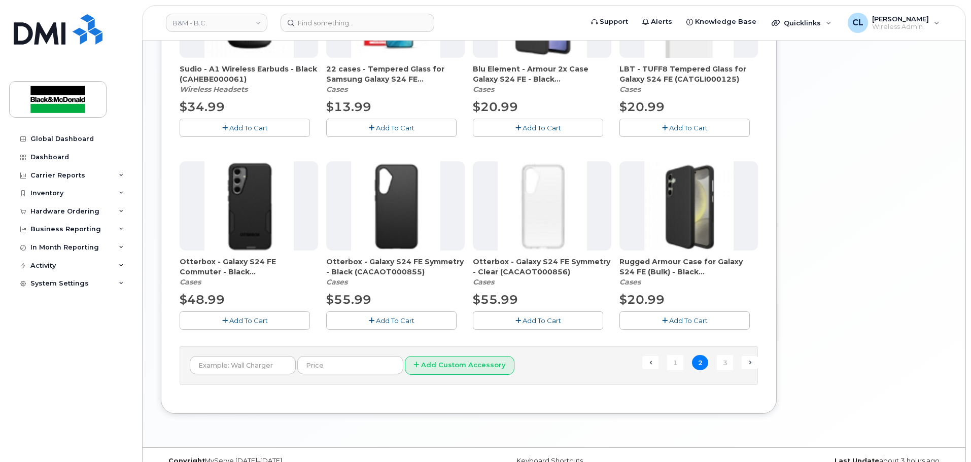
scroll to position [665, 0]
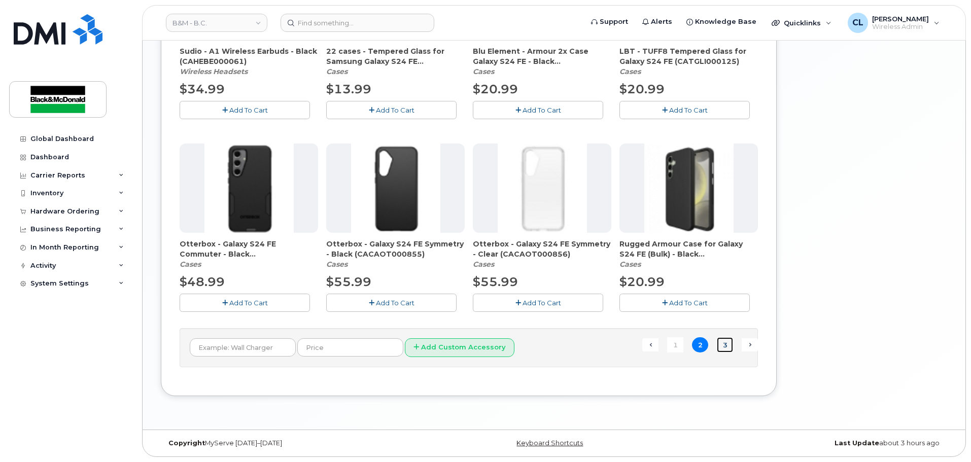
click at [721, 347] on link "3" at bounding box center [725, 346] width 16 height 16
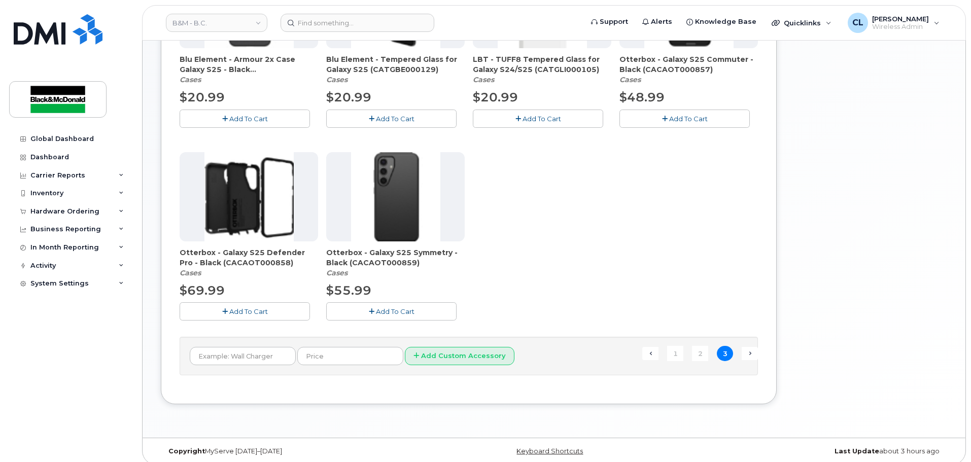
scroll to position [279, 0]
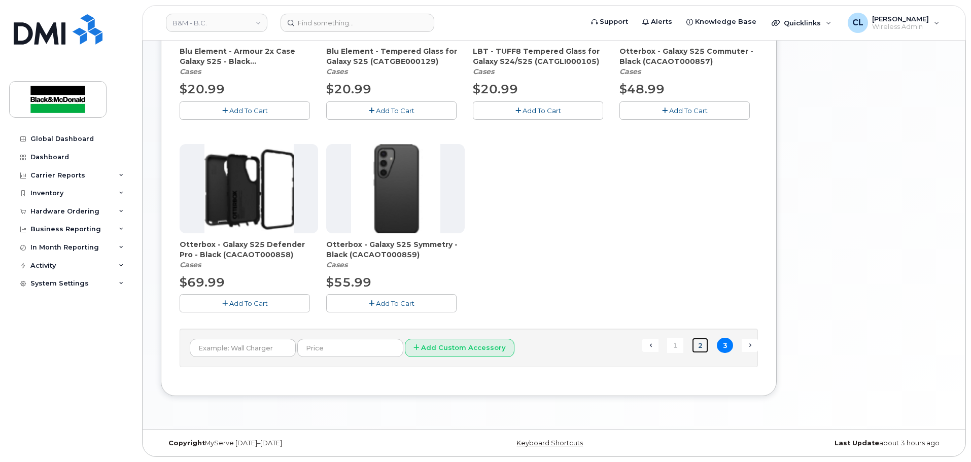
click at [700, 344] on link "2" at bounding box center [700, 346] width 16 height 16
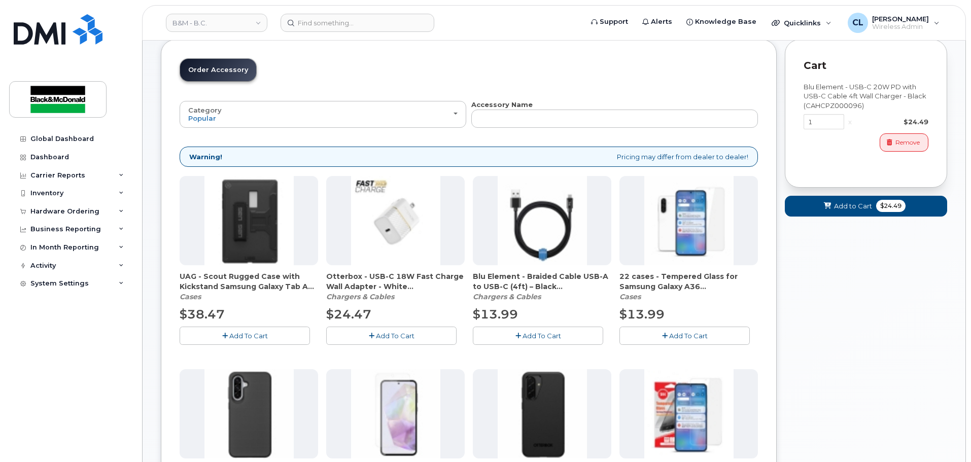
scroll to position [76, 0]
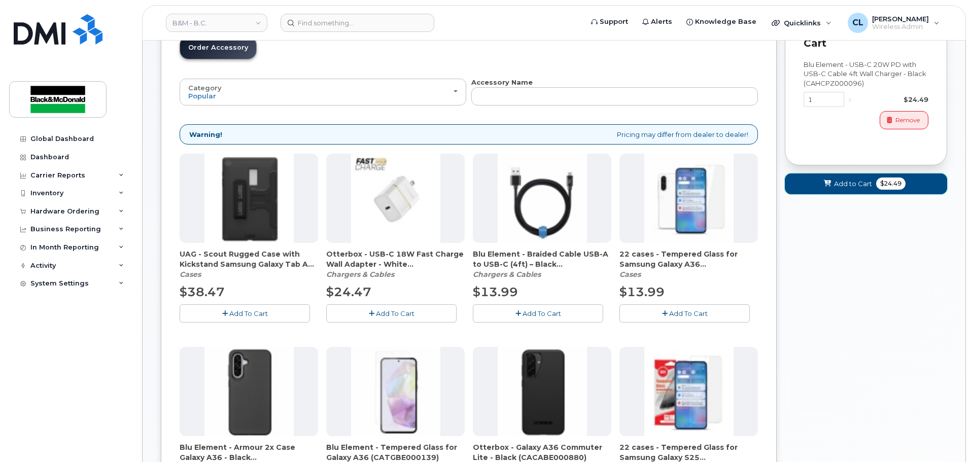
click at [843, 190] on button "Add to Cart $24.49" at bounding box center [866, 184] width 162 height 21
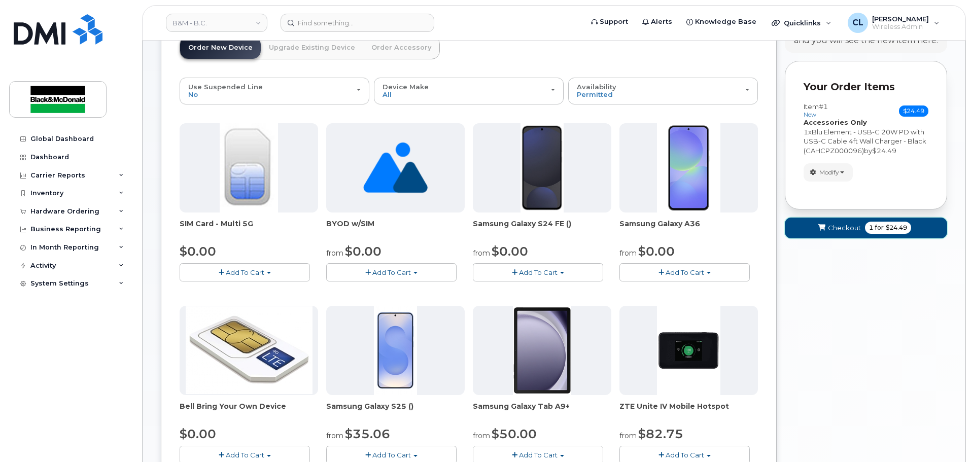
click at [838, 226] on span "Checkout" at bounding box center [844, 228] width 33 height 10
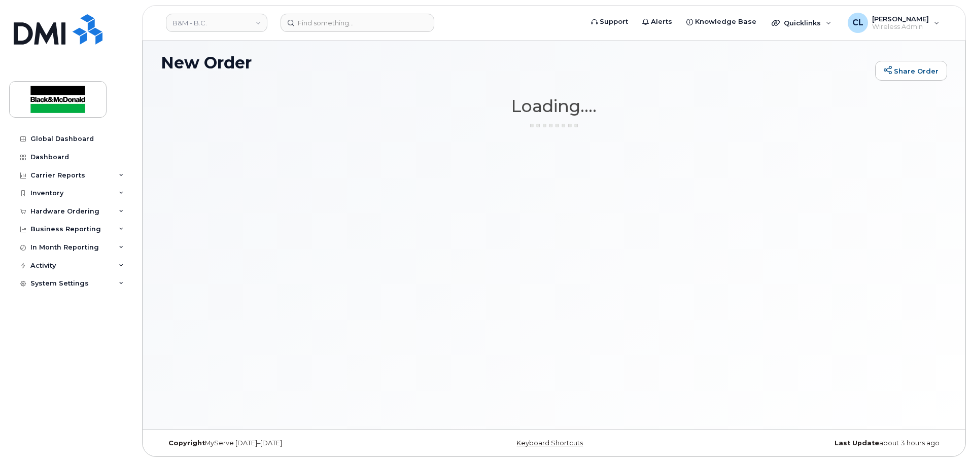
scroll to position [5, 0]
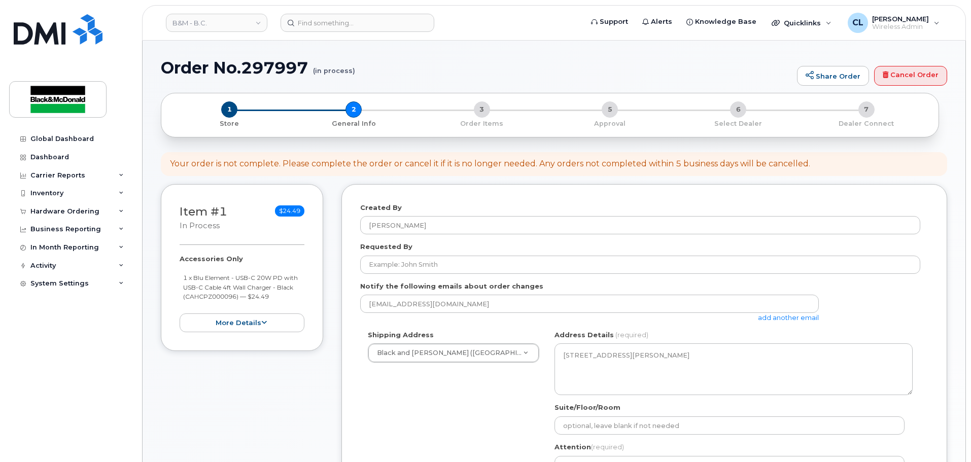
select select
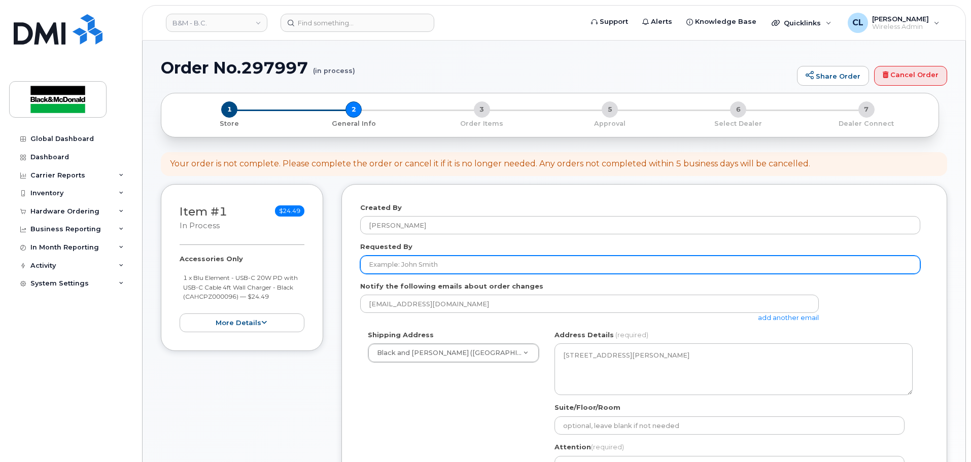
click at [479, 264] on input "Requested By" at bounding box center [640, 265] width 560 height 18
type input "[PERSON_NAME]"
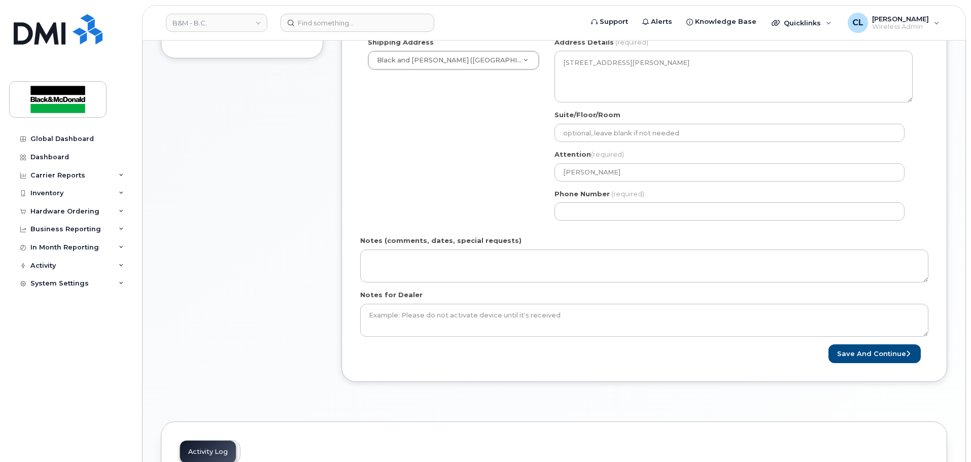
scroll to position [305, 0]
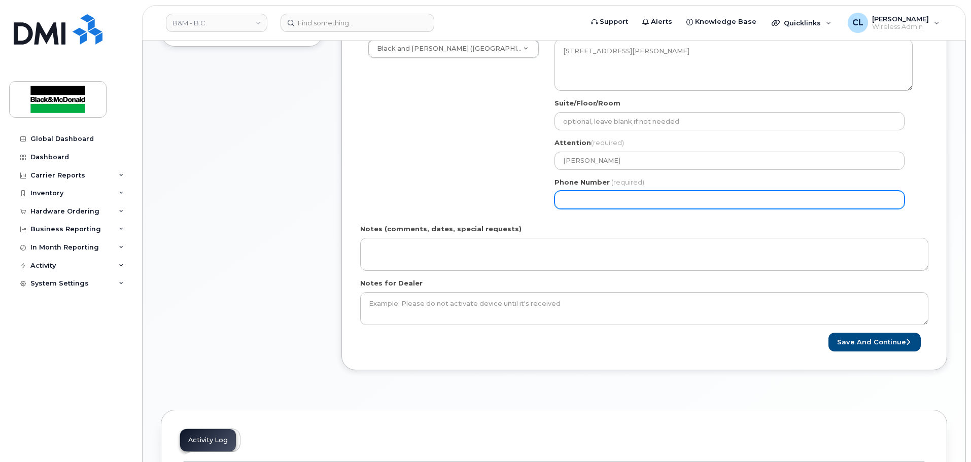
click at [584, 200] on input "Phone Number" at bounding box center [730, 200] width 350 height 18
select select
type input "604301364"
select select
type input "6043013644"
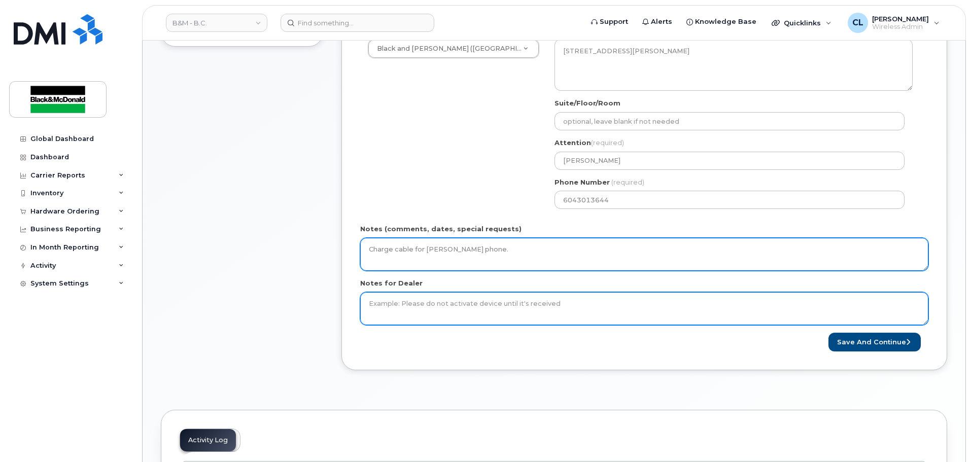
type textarea "Charge cable for Diego Llarena's phone."
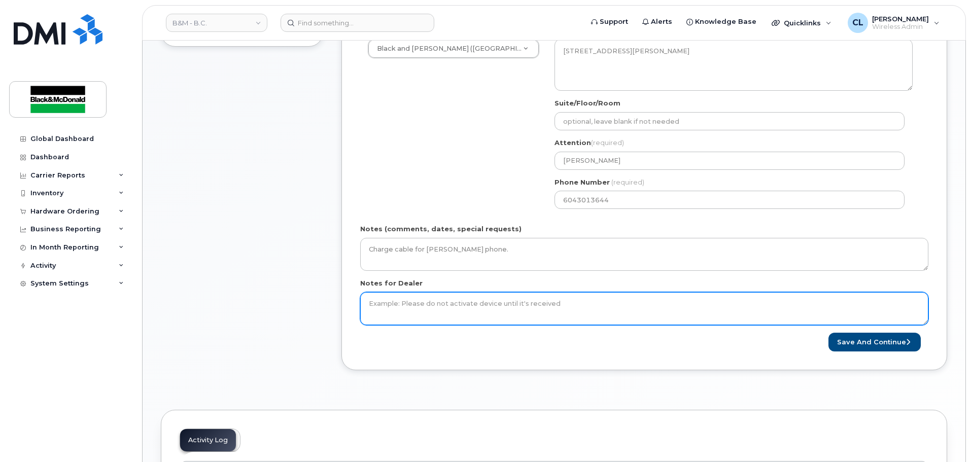
click at [527, 297] on textarea "Notes for Dealer" at bounding box center [644, 308] width 568 height 33
paste textarea "Charge cable for Diego Llarena's phone."
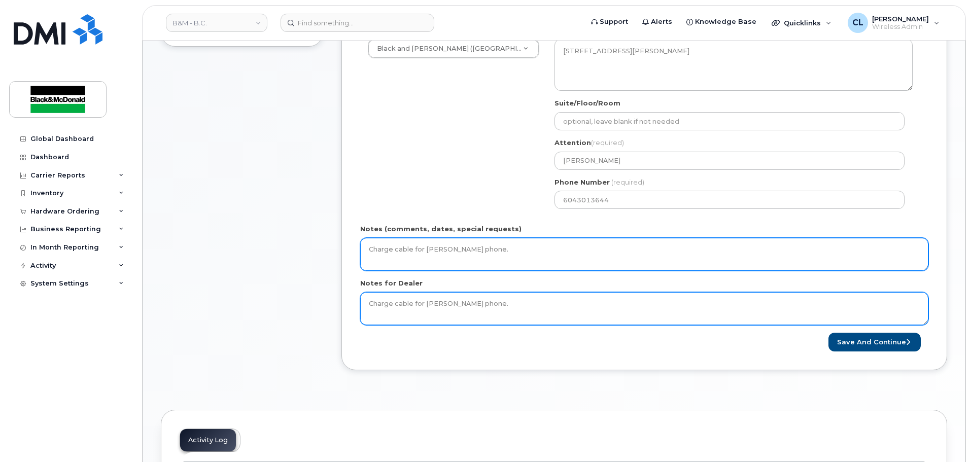
type textarea "Charge cable for Diego Llarena's phone."
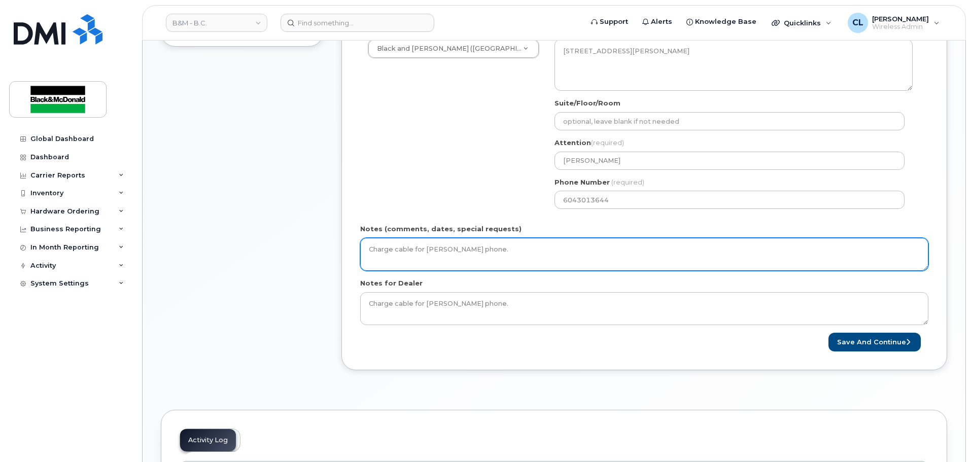
click at [366, 249] on textarea "Charge cable for Diego Llarena's phone." at bounding box center [644, 254] width 568 height 33
type textarea "Accessory order only: charge cable for [PERSON_NAME] phone."
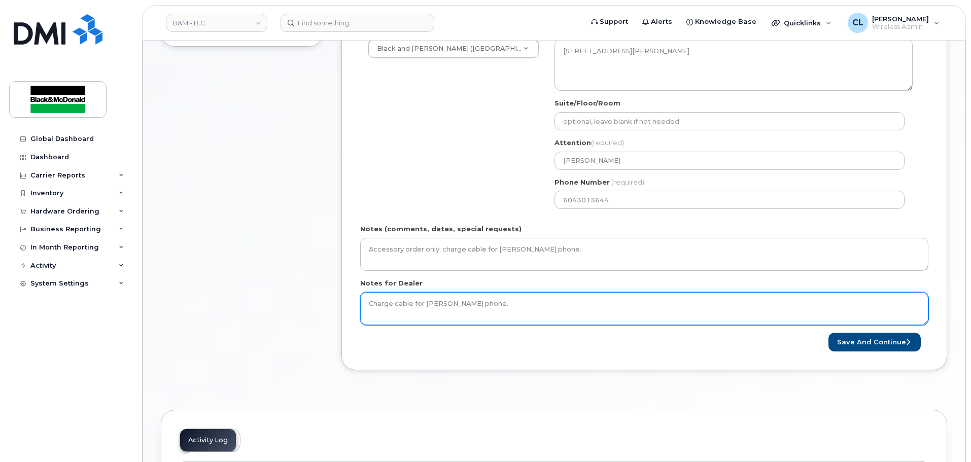
paste textarea "Accessory order only: c"
type textarea "Accessory order only: charge cable for [PERSON_NAME] phone."
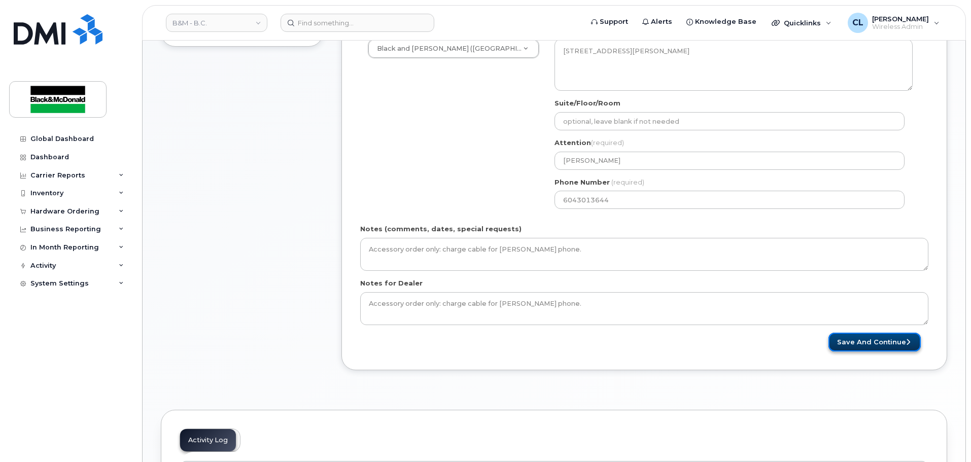
click at [887, 342] on button "Save and Continue" at bounding box center [875, 342] width 92 height 19
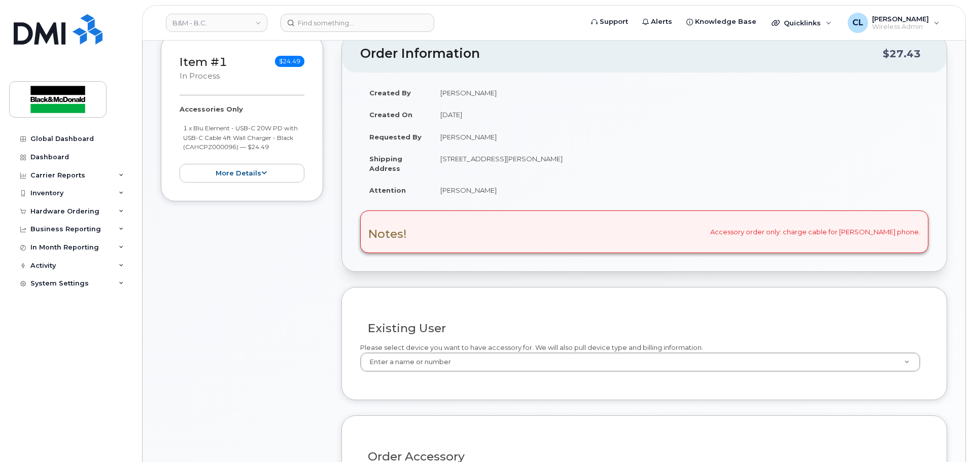
scroll to position [152, 0]
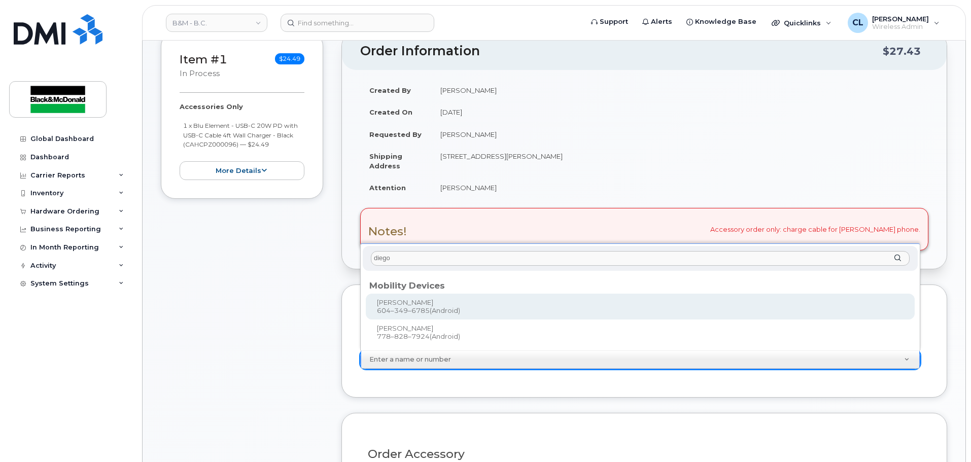
type input "diego"
type input "403386"
type input "[PERSON_NAME]"
select select "514800023.14150.49410.4718262W"
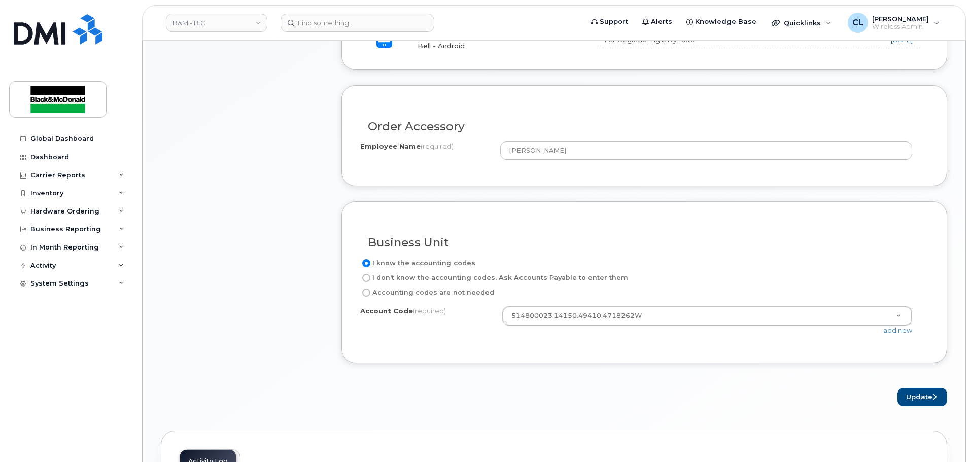
scroll to position [609, 0]
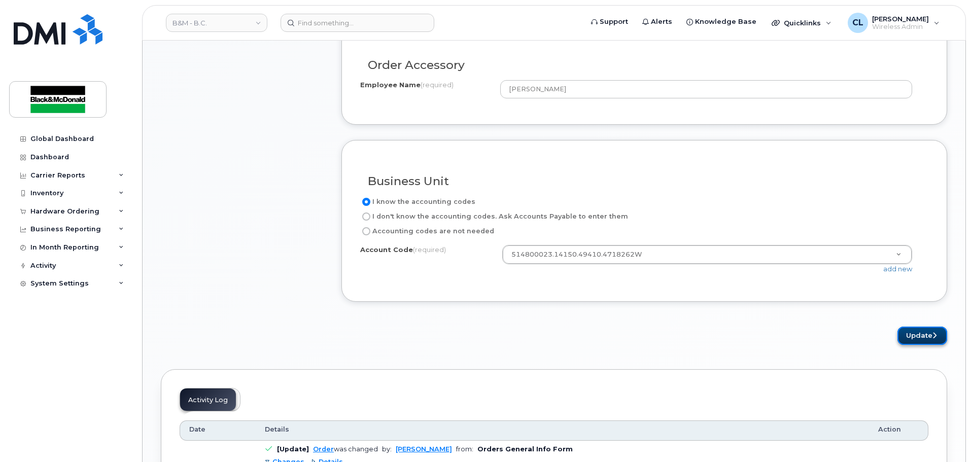
click at [915, 335] on button "Update" at bounding box center [923, 336] width 50 height 19
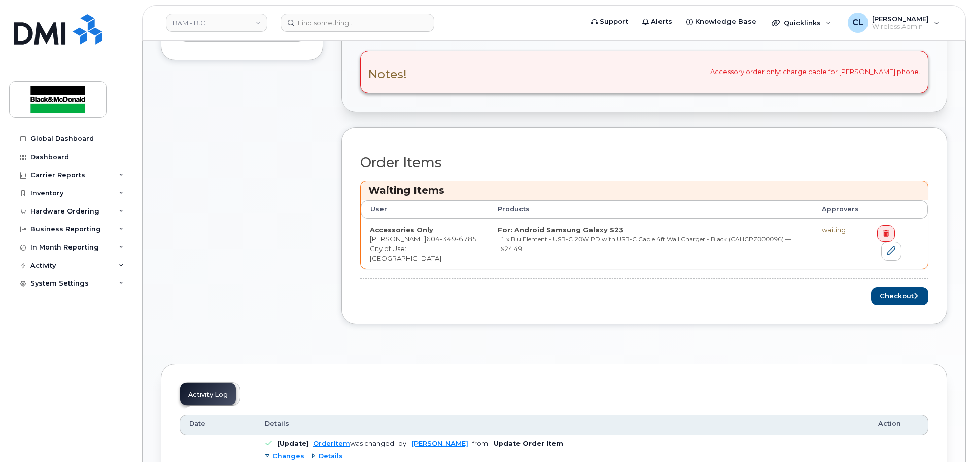
scroll to position [355, 0]
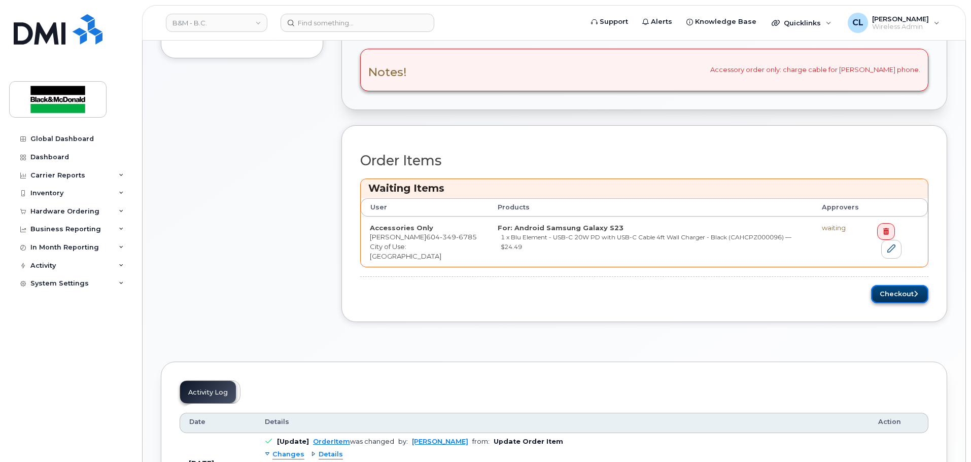
click at [907, 294] on button "Checkout" at bounding box center [899, 294] width 57 height 19
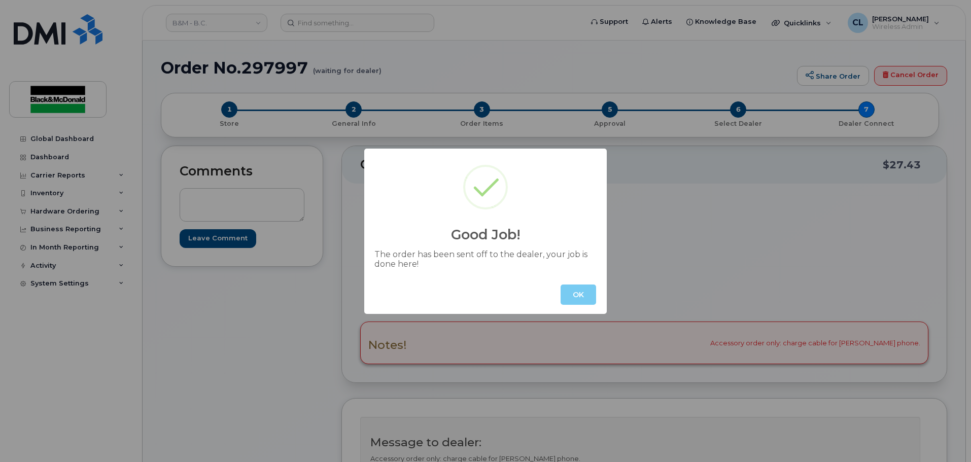
click at [570, 295] on button "OK" at bounding box center [579, 295] width 36 height 20
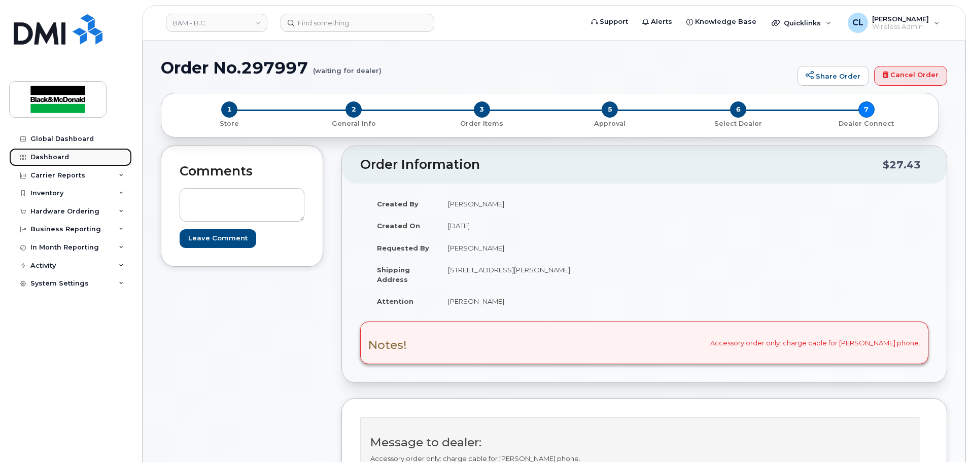
click at [45, 156] on div "Dashboard" at bounding box center [49, 157] width 39 height 8
